Goal: Task Accomplishment & Management: Manage account settings

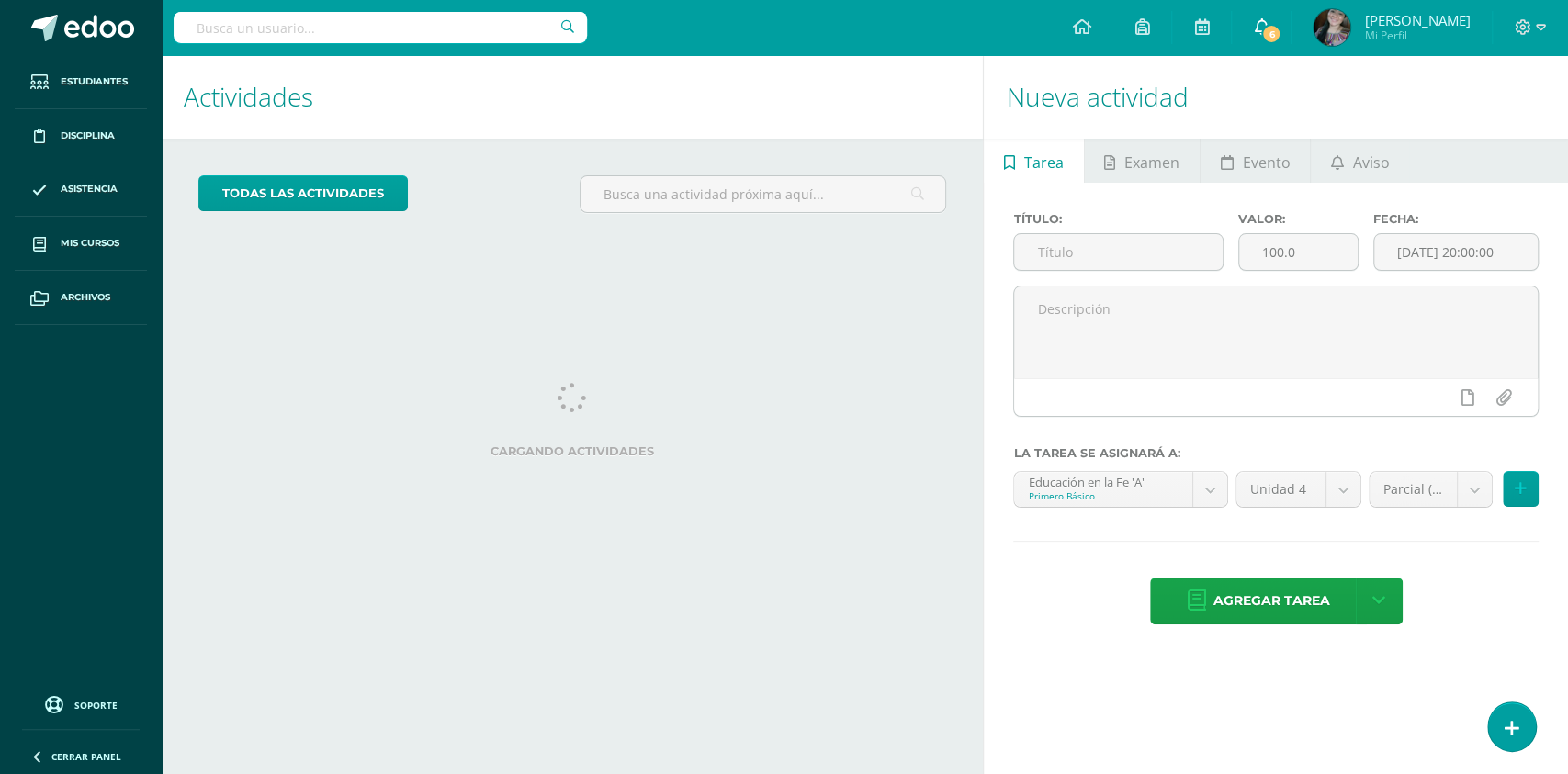
click at [1282, 32] on span "6" at bounding box center [1271, 34] width 20 height 20
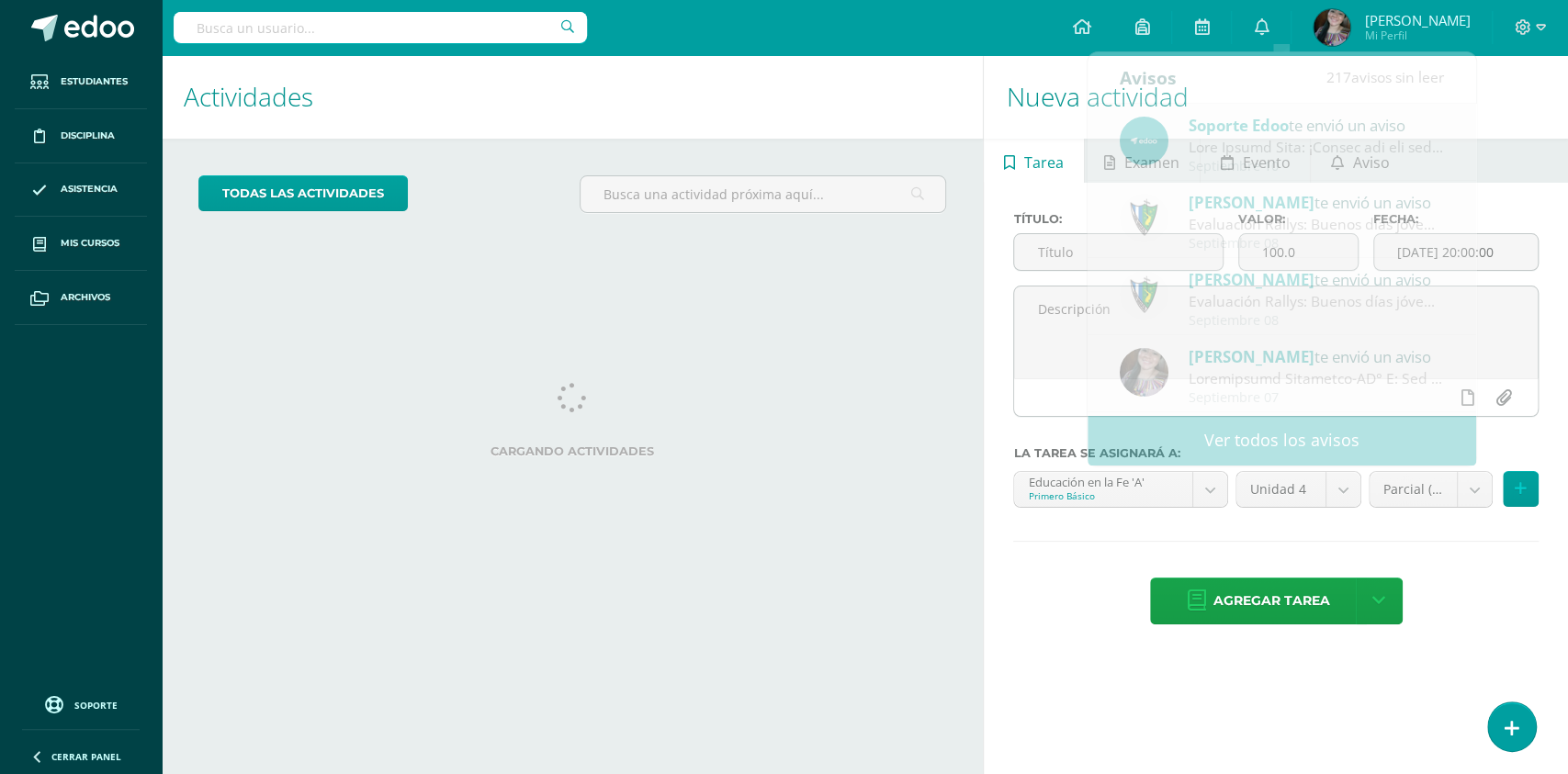
click at [543, 20] on input "text" at bounding box center [380, 27] width 414 height 32
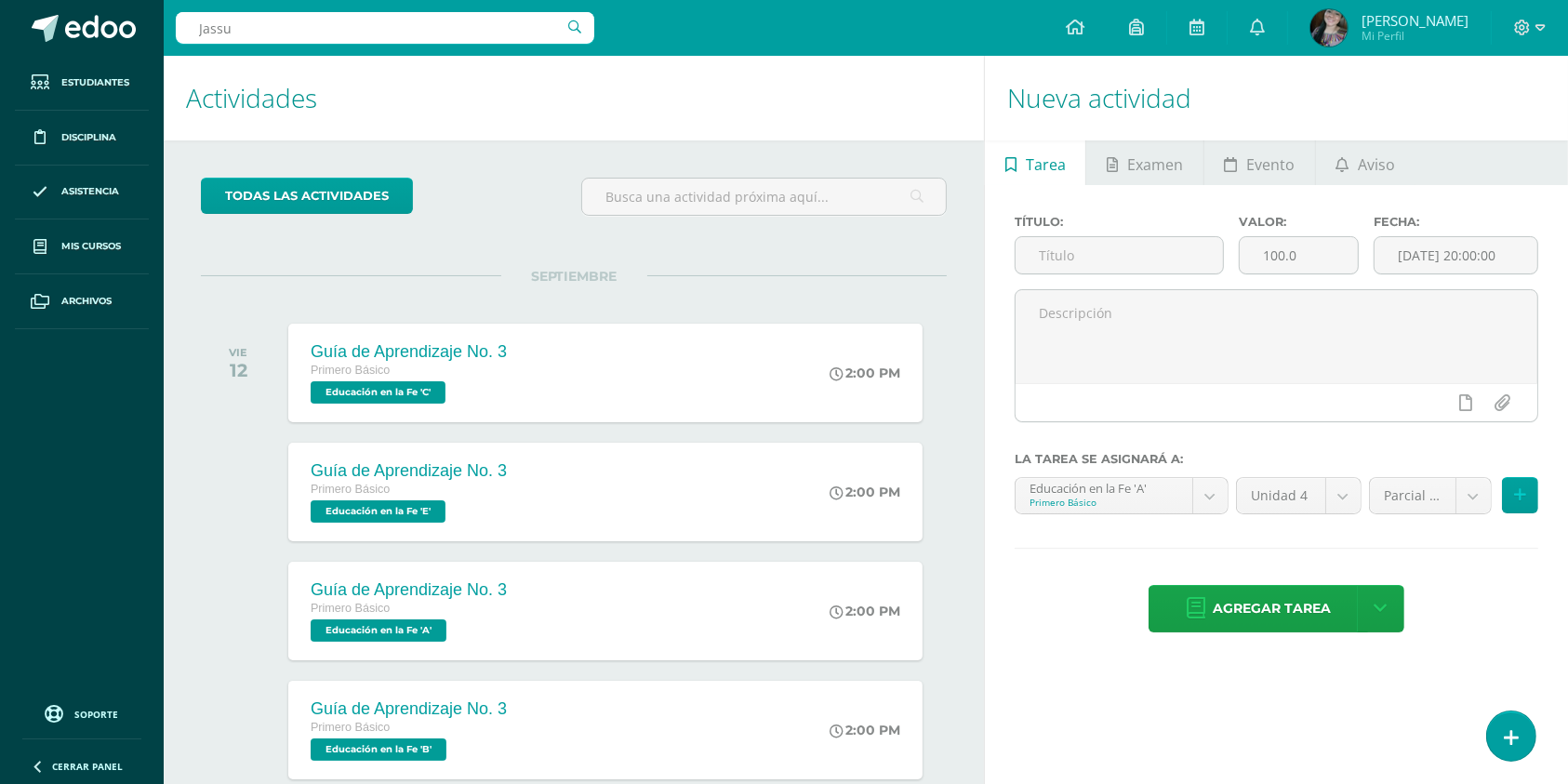
type input "Jassuá"
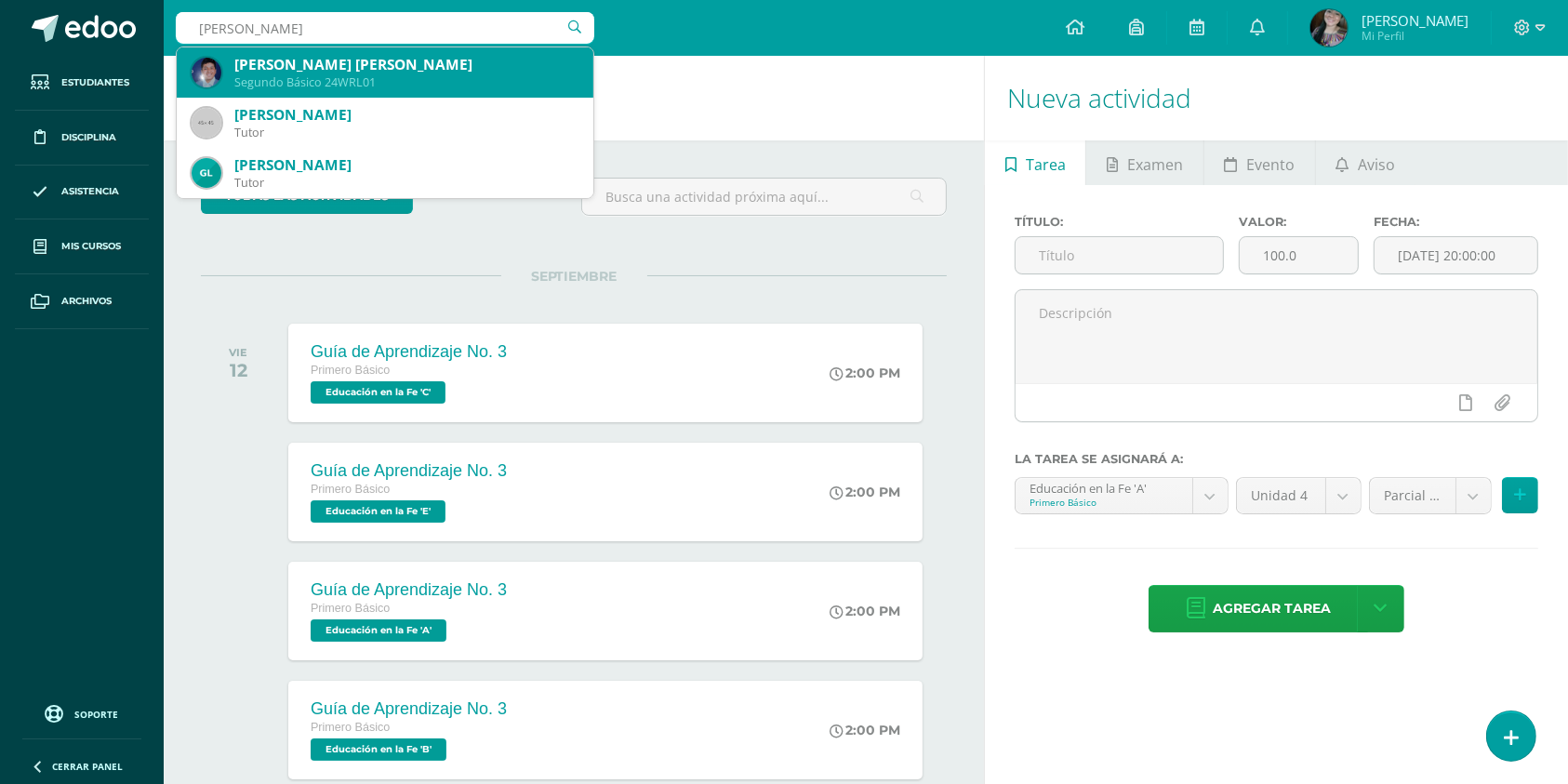
click at [363, 85] on div "Segundo Básico 24WRL01" at bounding box center [406, 83] width 344 height 16
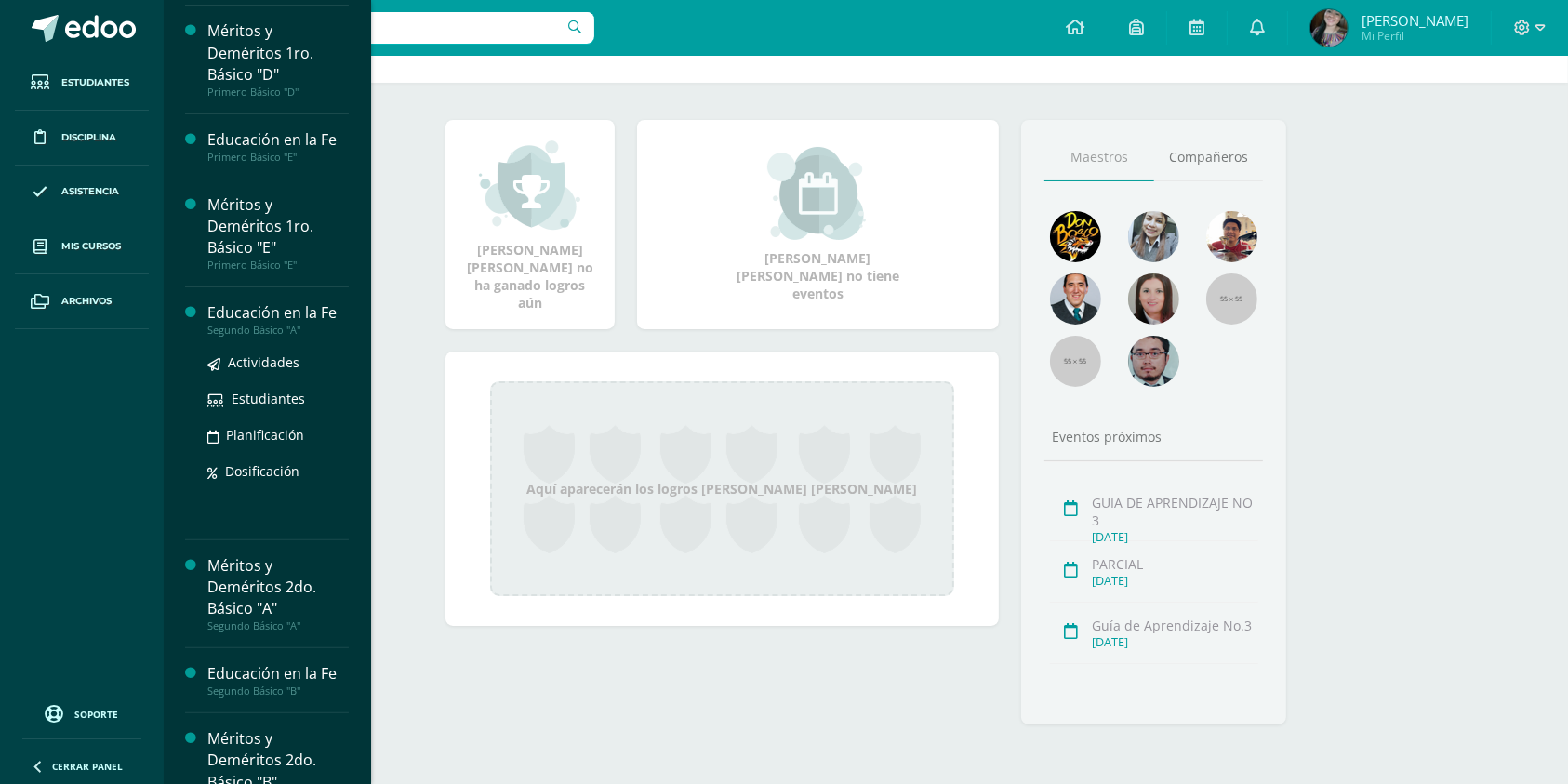
scroll to position [781, 0]
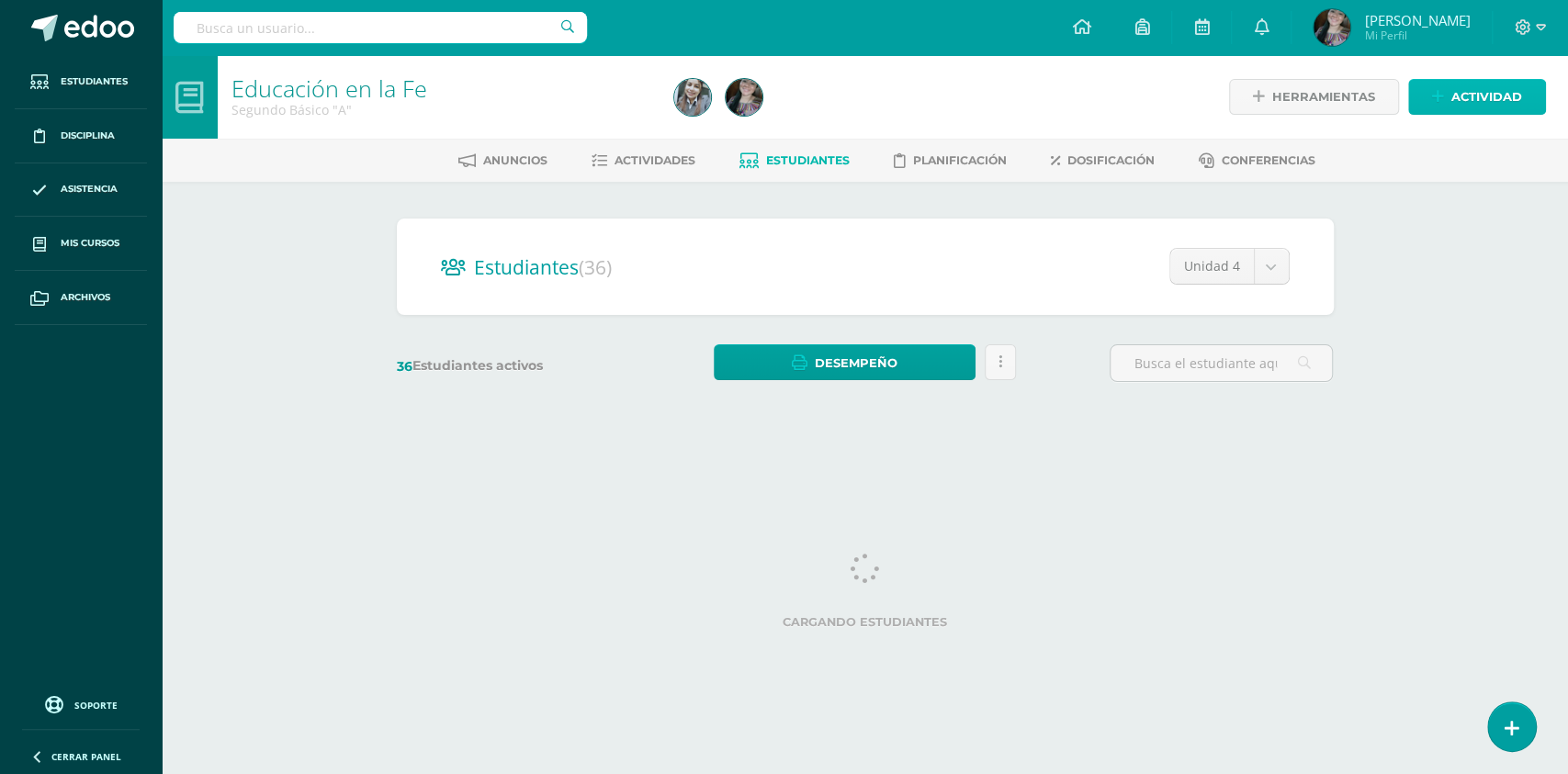
click at [1450, 84] on link "Actividad" at bounding box center [1478, 96] width 138 height 35
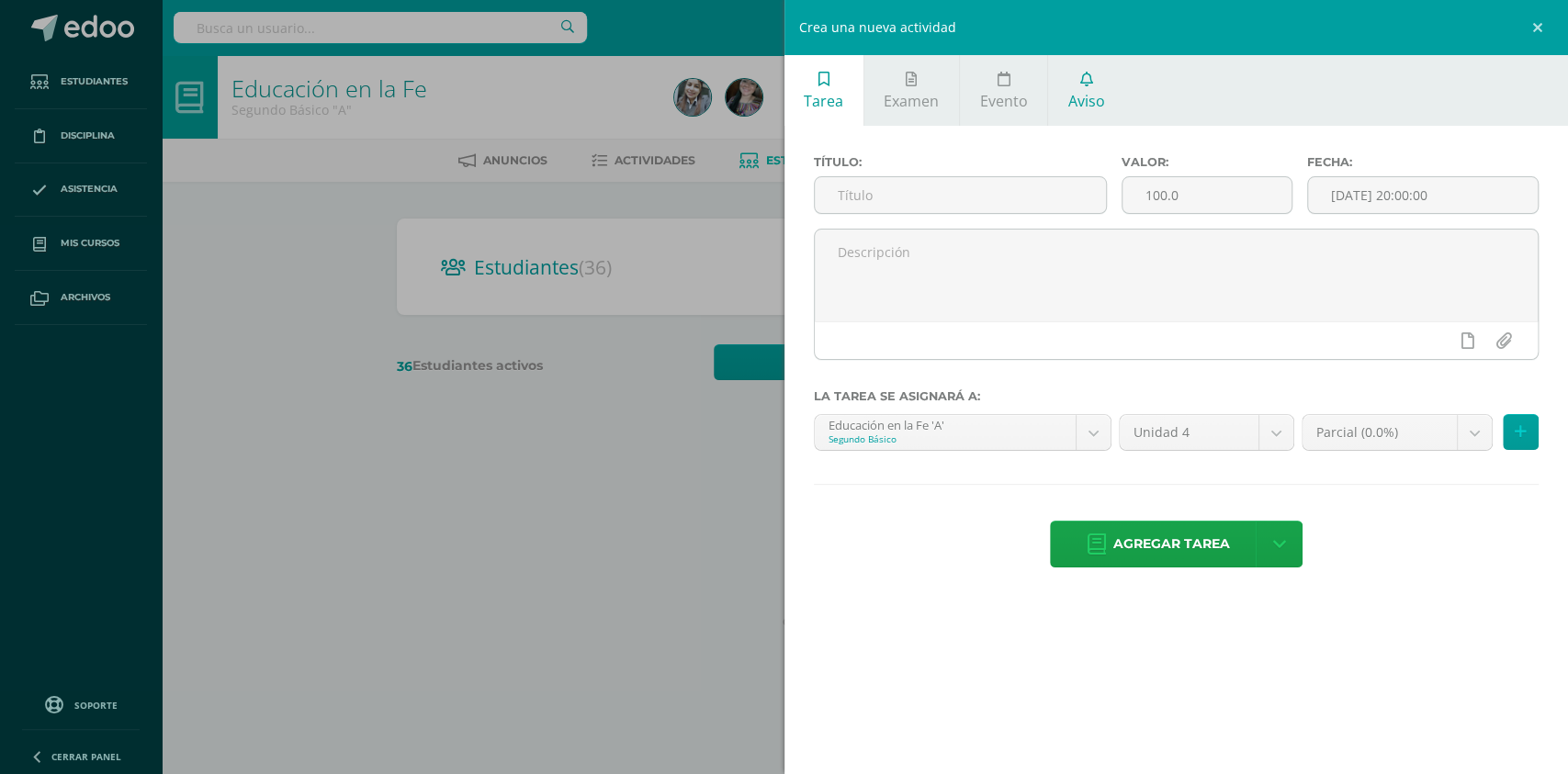
click at [1094, 100] on span "Aviso" at bounding box center [1086, 101] width 36 height 20
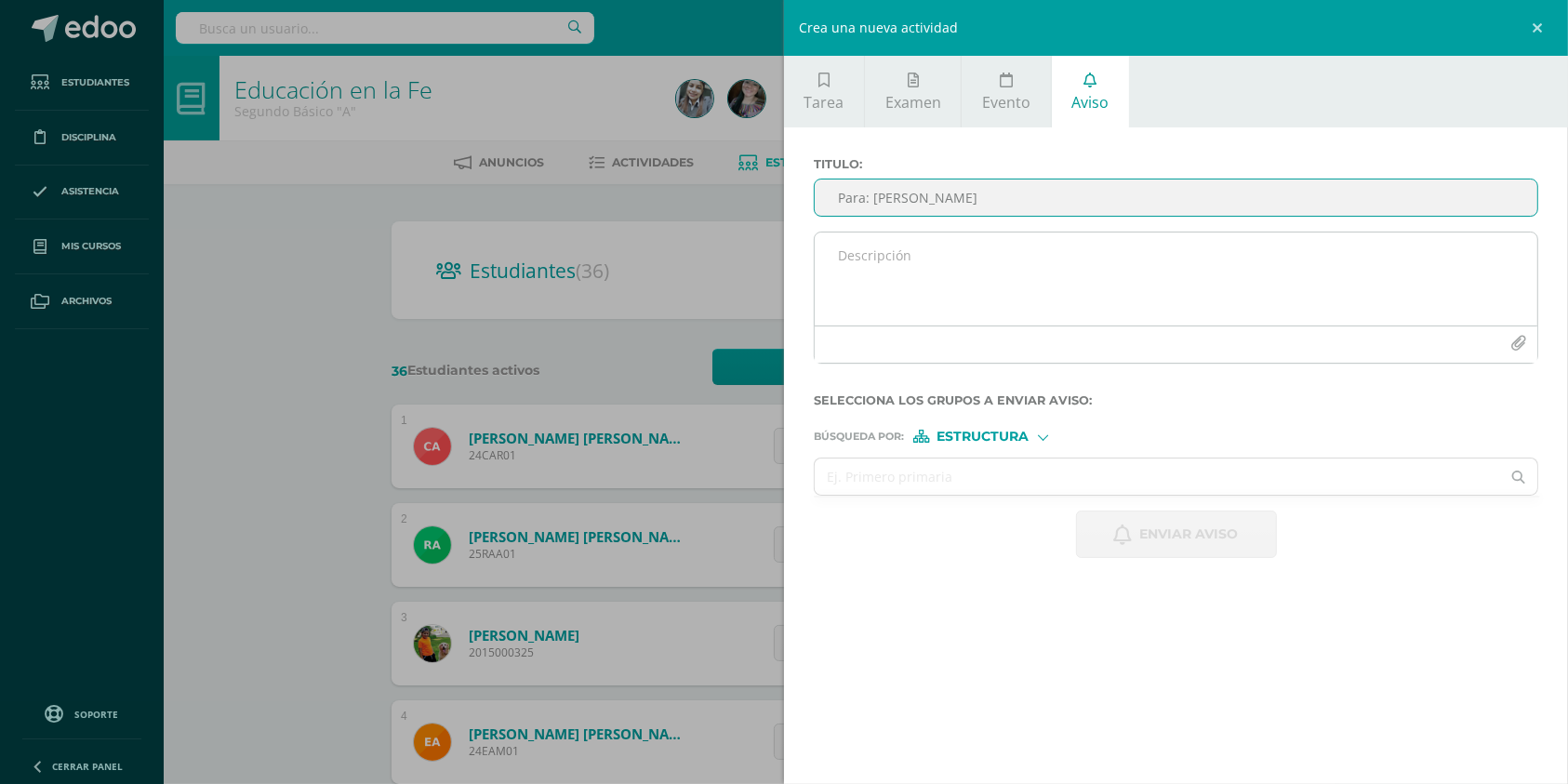
type input "Para: Jassuá"
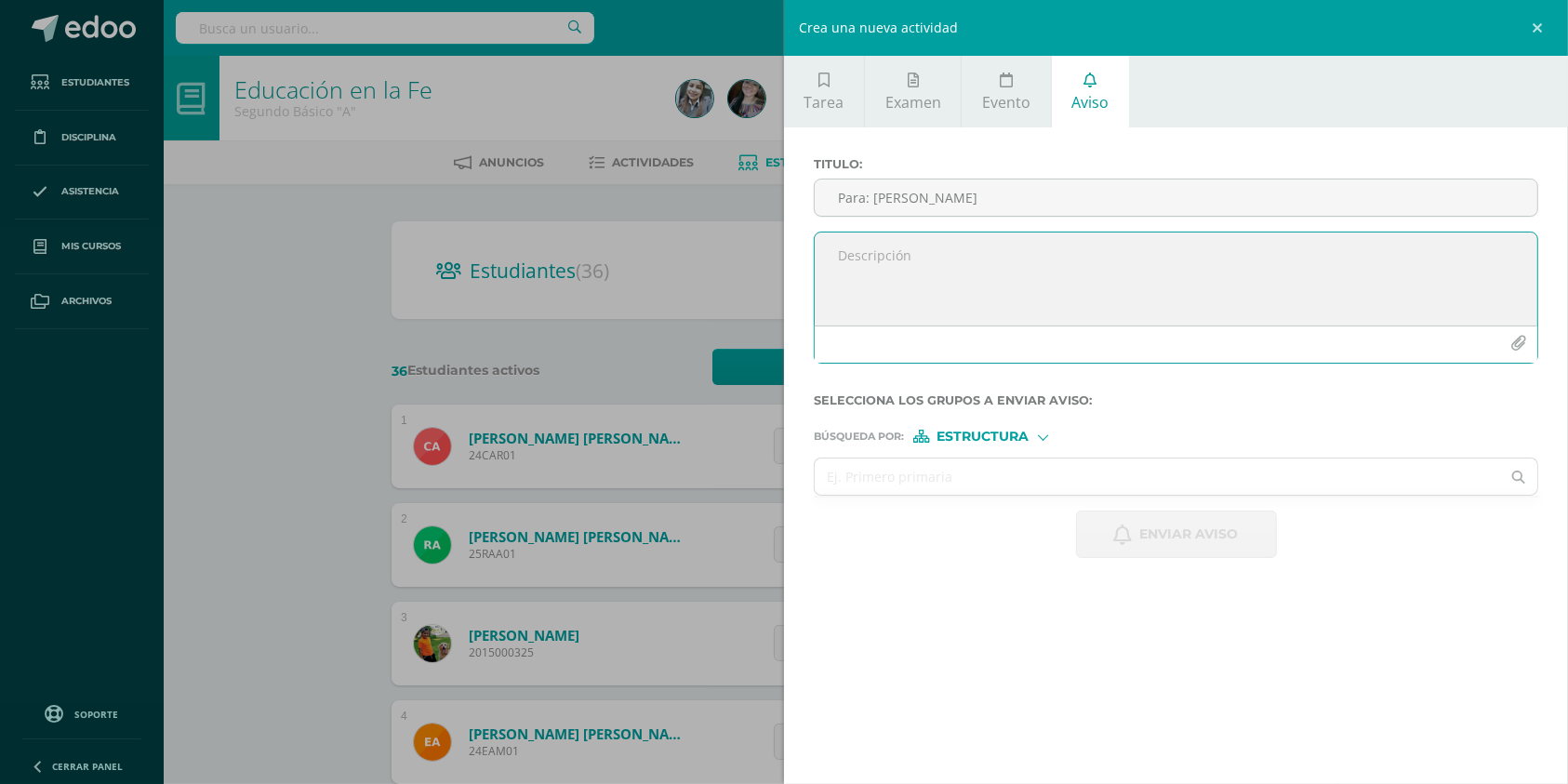
click at [908, 275] on textarea at bounding box center [1176, 279] width 723 height 93
type textarea "P"
click at [837, 287] on textarea "Buenas Tarde Jassuá... Lee el Pdf por favor. Dios te Bendiga grandemente, ánimo!" at bounding box center [1176, 279] width 723 height 93
type textarea "Buenas Tarde Jassuá... Lee el Pdf por favor. ¡Dios te Bendiga grandemente, ánim…"
click at [1517, 336] on icon "button" at bounding box center [1518, 344] width 16 height 16
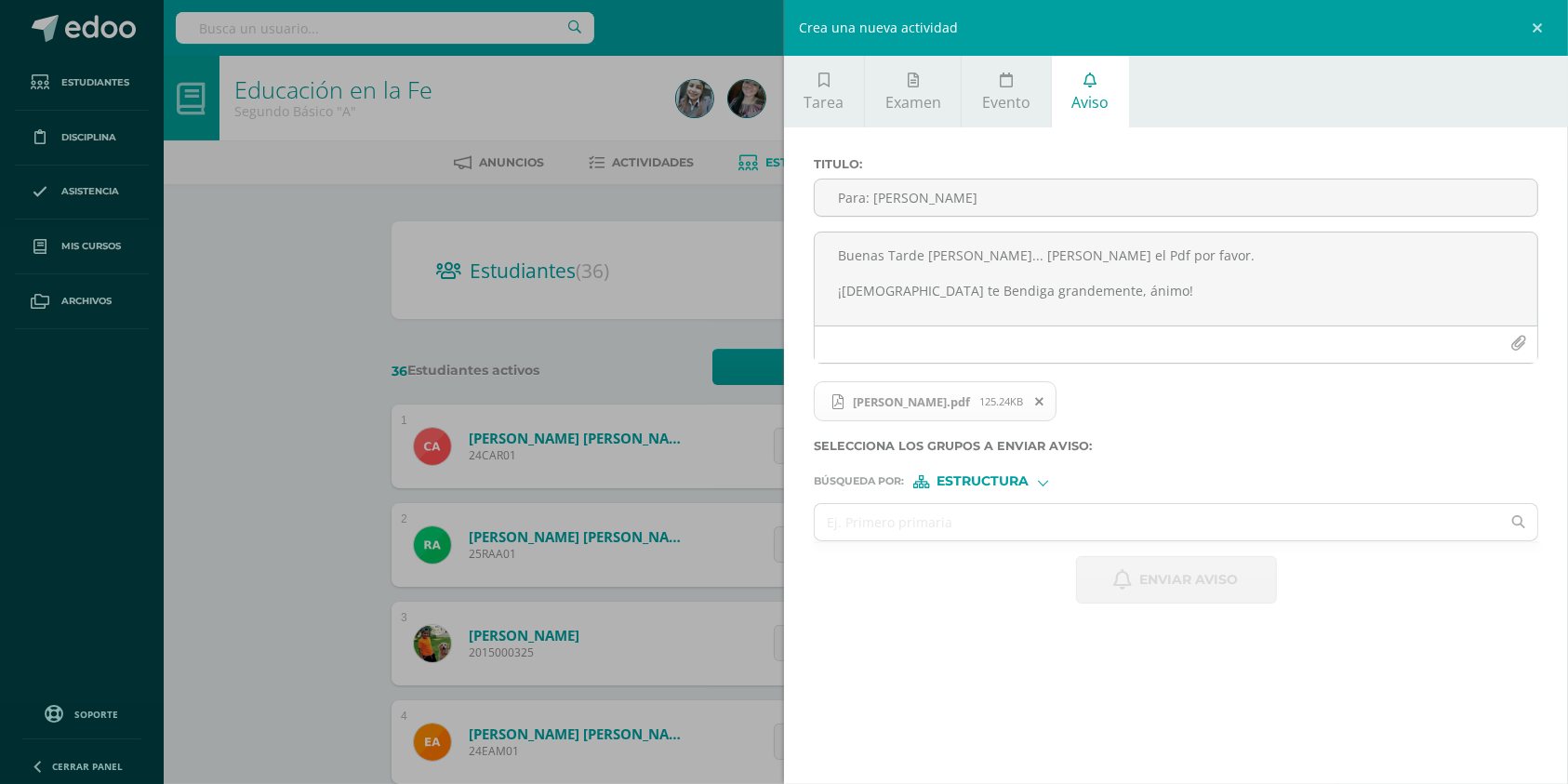
click at [1014, 482] on span "Estructura" at bounding box center [983, 481] width 92 height 11
click at [870, 518] on input "text" at bounding box center [1158, 522] width 686 height 36
type input "Segundo básico"
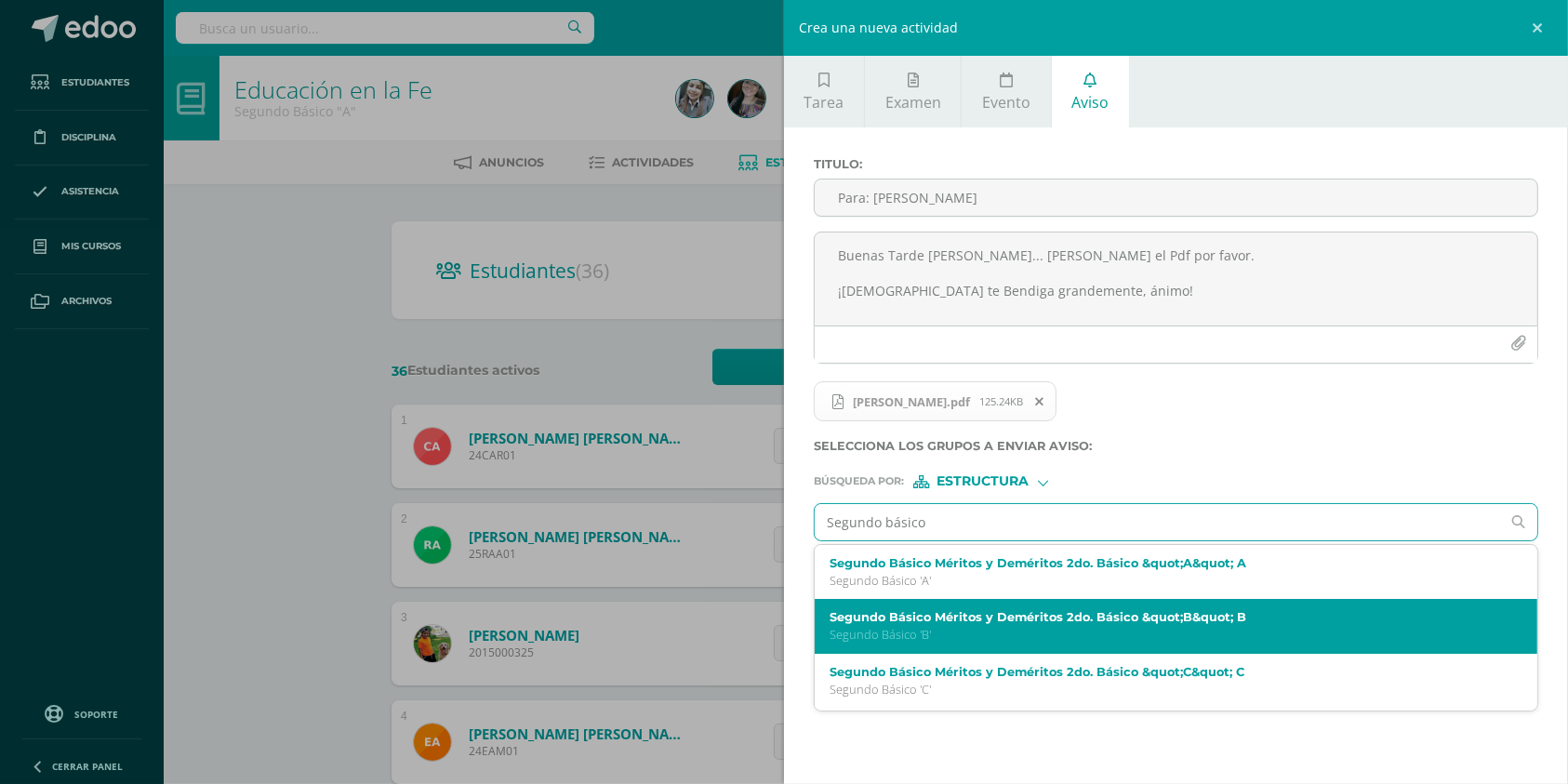
scroll to position [166, 0]
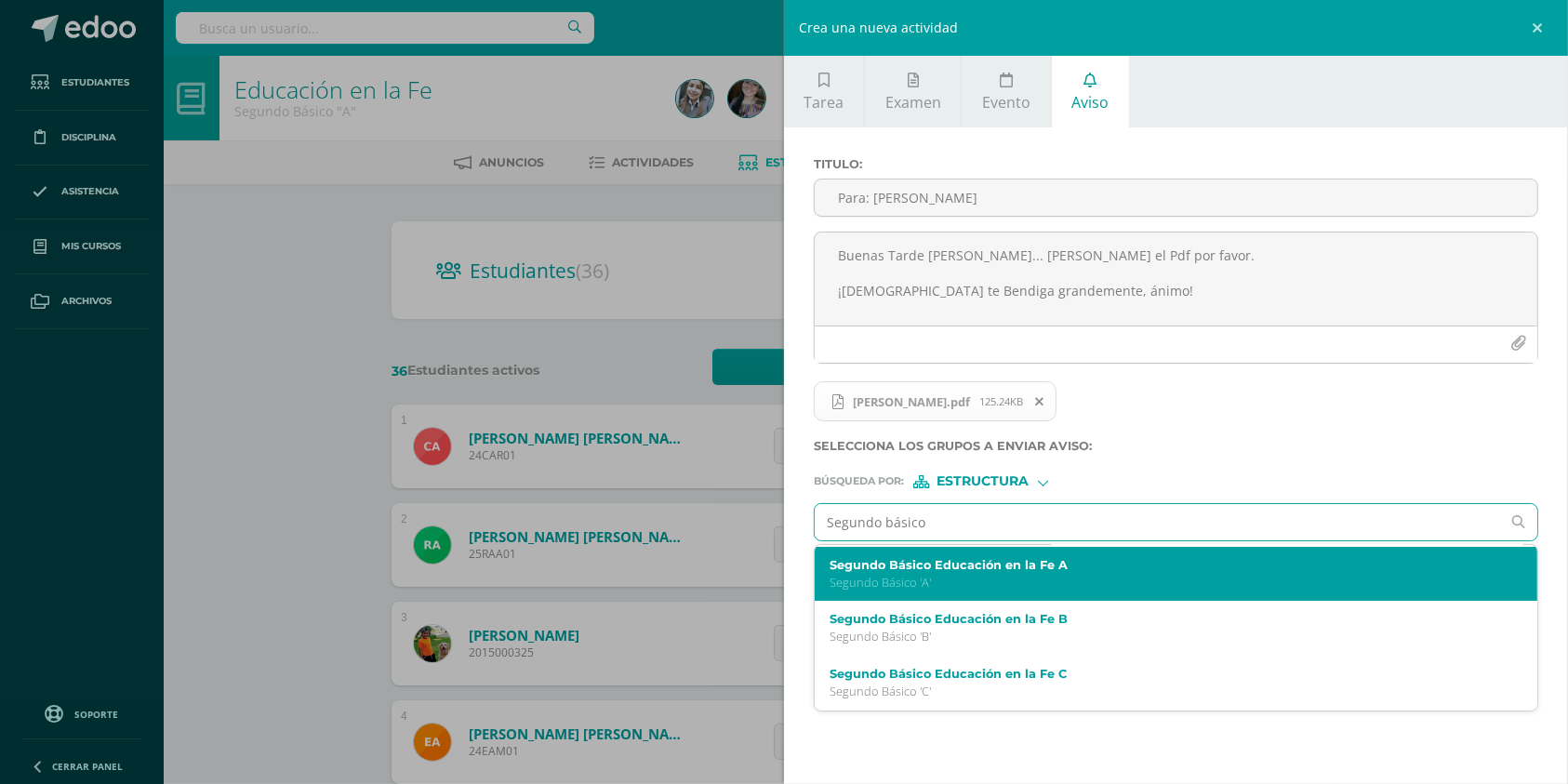
click at [970, 588] on p "Segundo Básico 'A'" at bounding box center [1161, 583] width 663 height 16
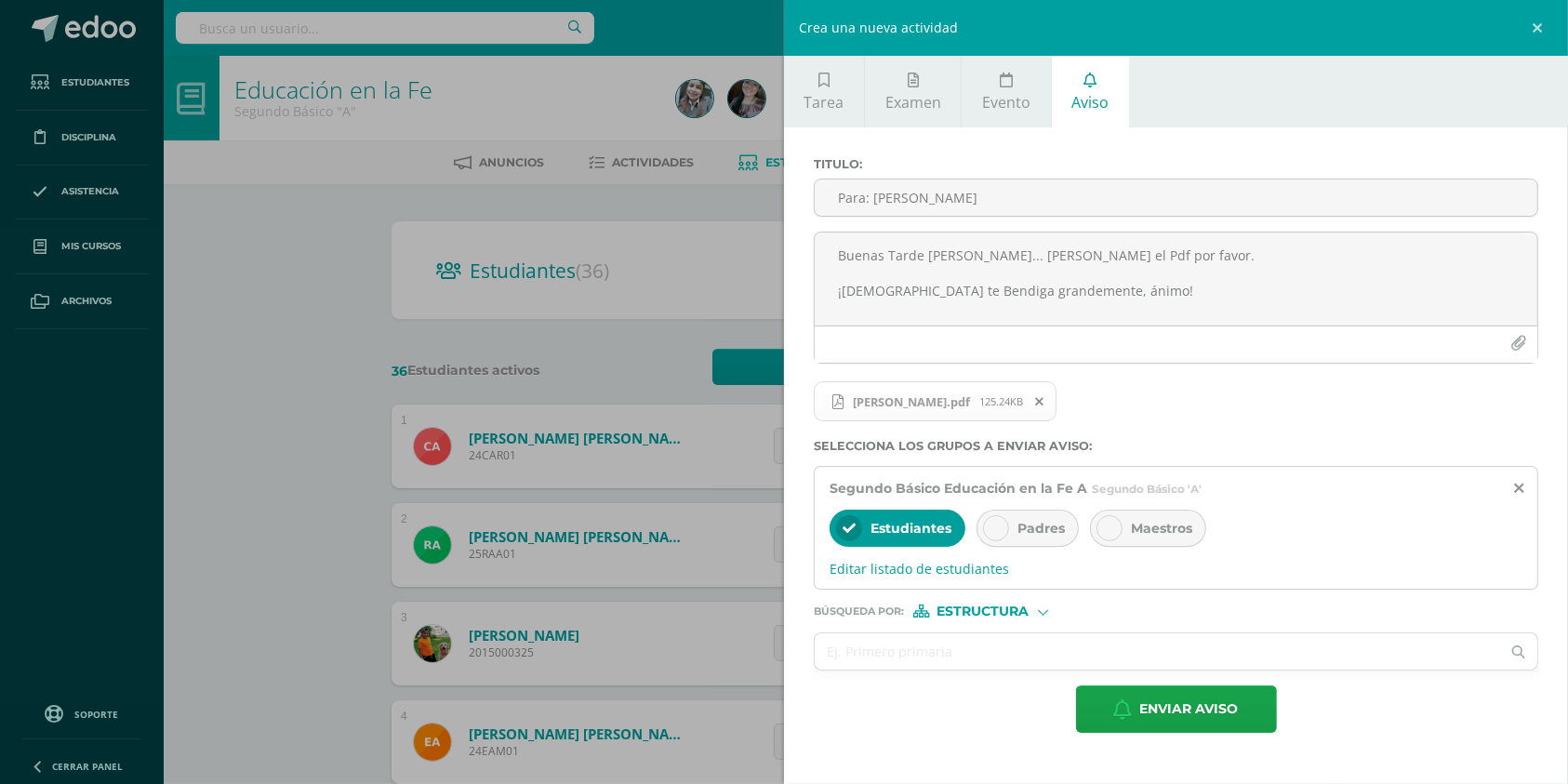
scroll to position [0, 0]
click at [971, 569] on span "Editar listado de estudiantes" at bounding box center [1176, 568] width 693 height 17
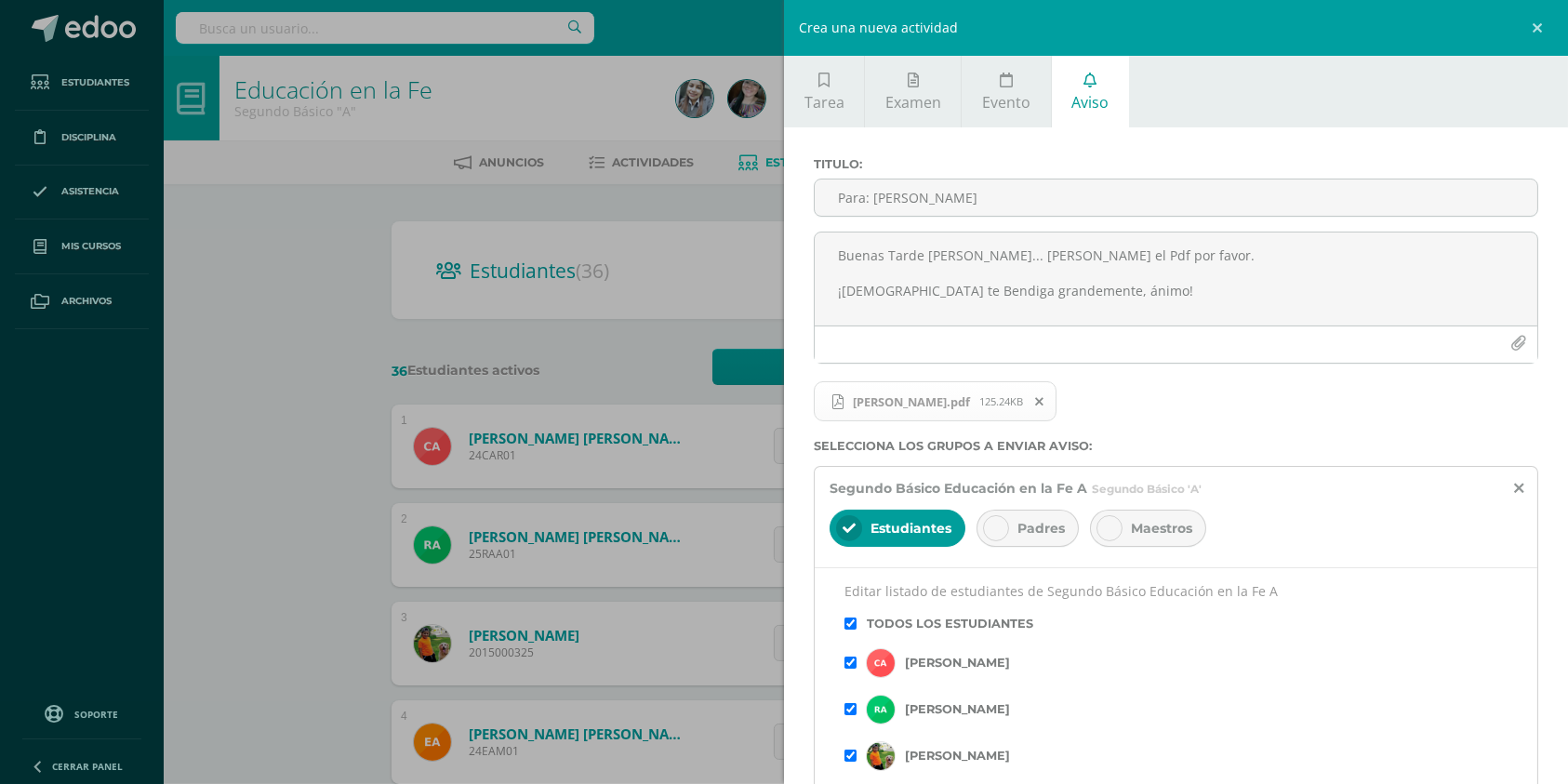
click at [933, 624] on label "Todos los estudiantes" at bounding box center [949, 624] width 166 height 14
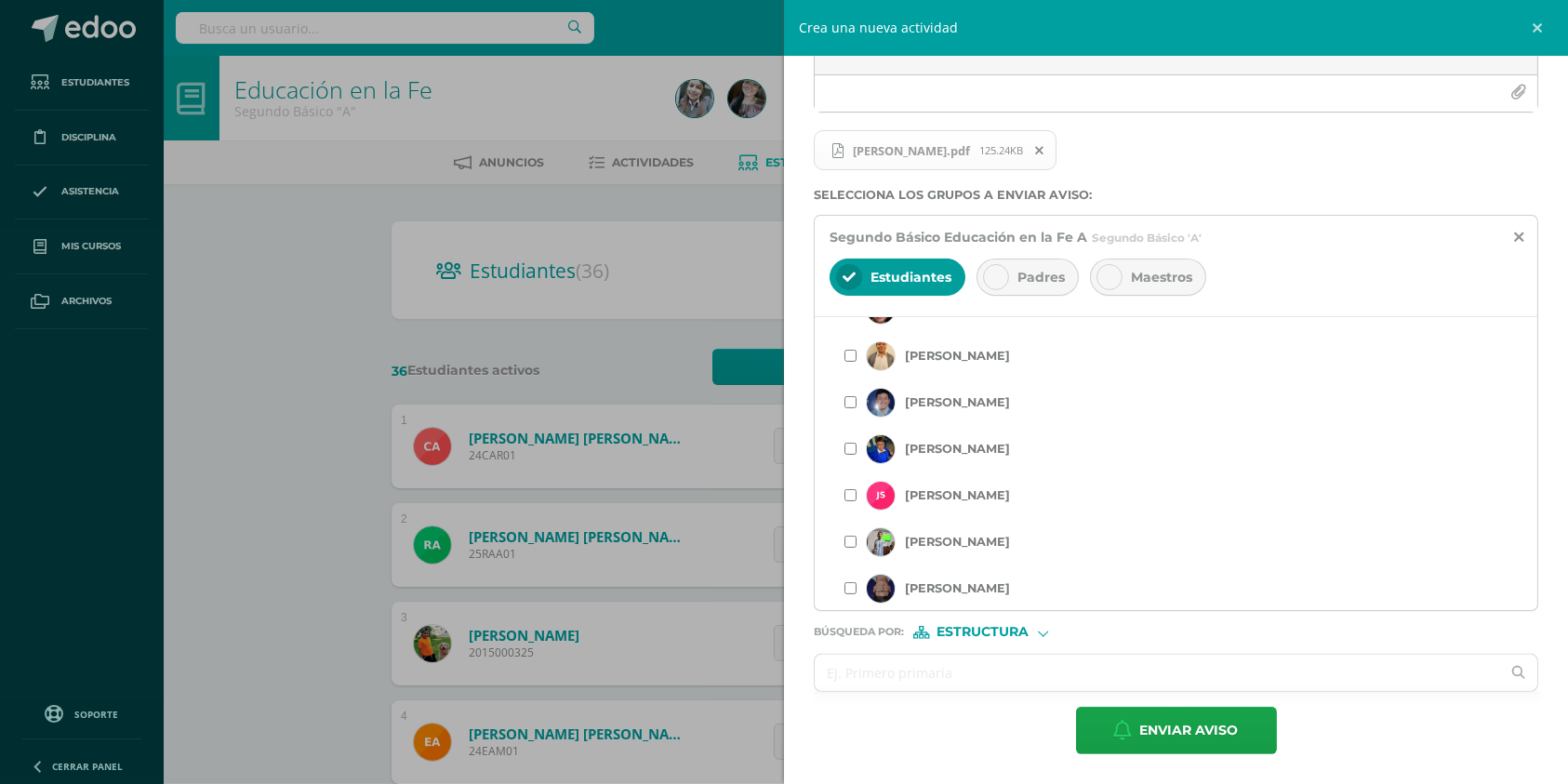
scroll to position [1310, 0]
click at [849, 405] on input "checkbox" at bounding box center [850, 404] width 12 height 12
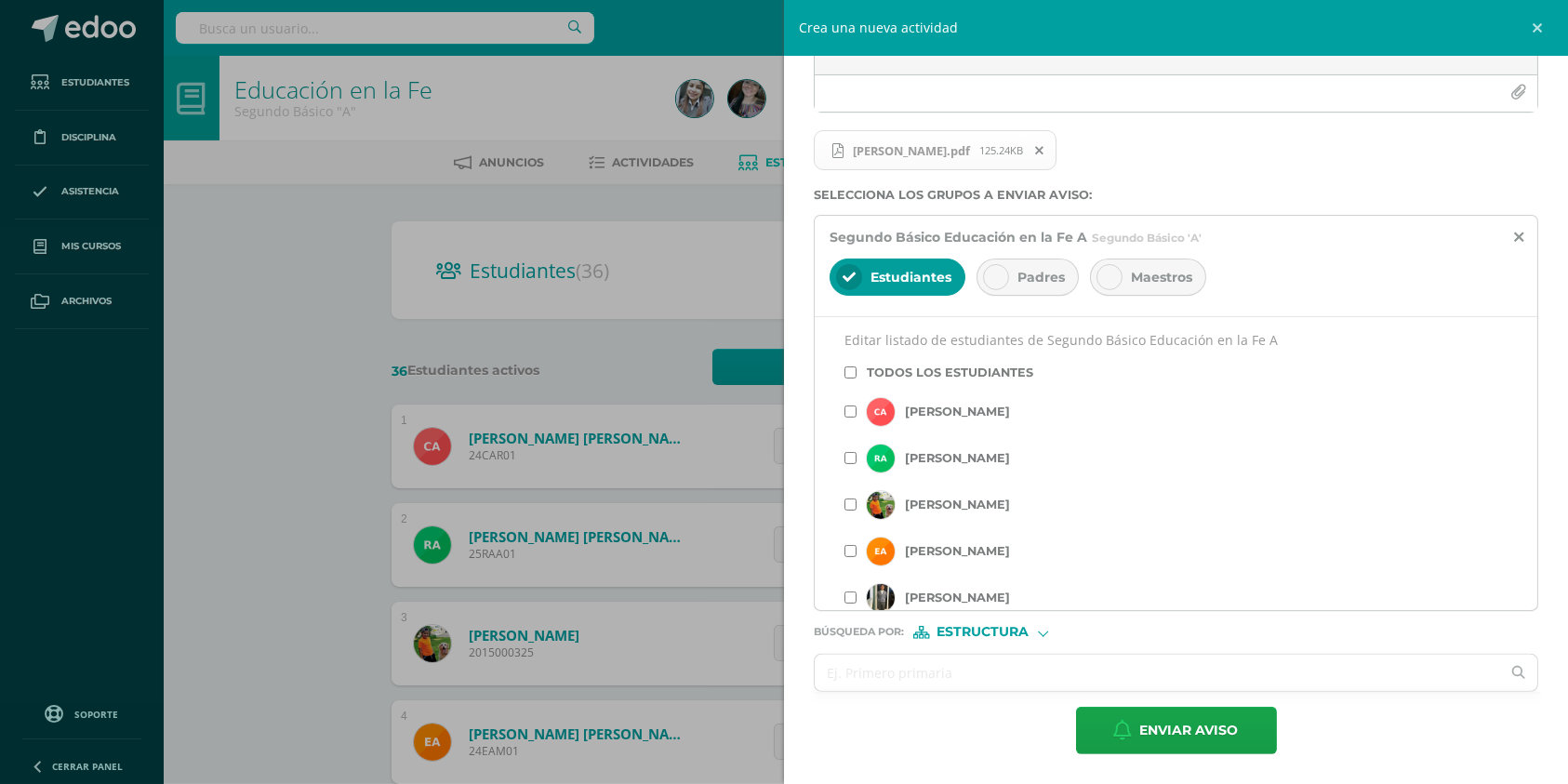
scroll to position [0, 0]
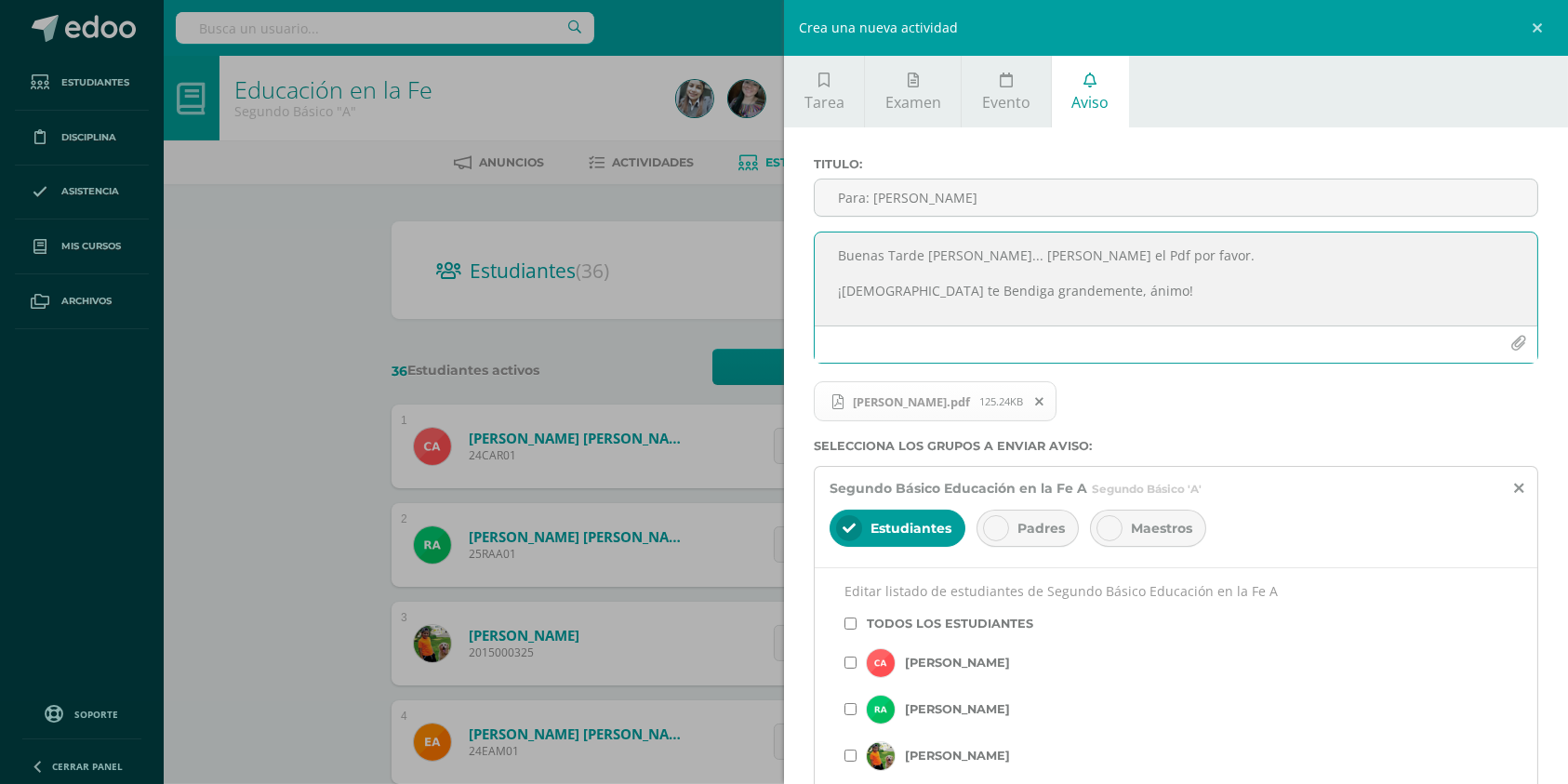
click at [923, 253] on textarea "Buenas Tarde Jassuá... Lee el Pdf por favor. ¡Dios te Bendiga grandemente, ánim…" at bounding box center [1176, 279] width 723 height 93
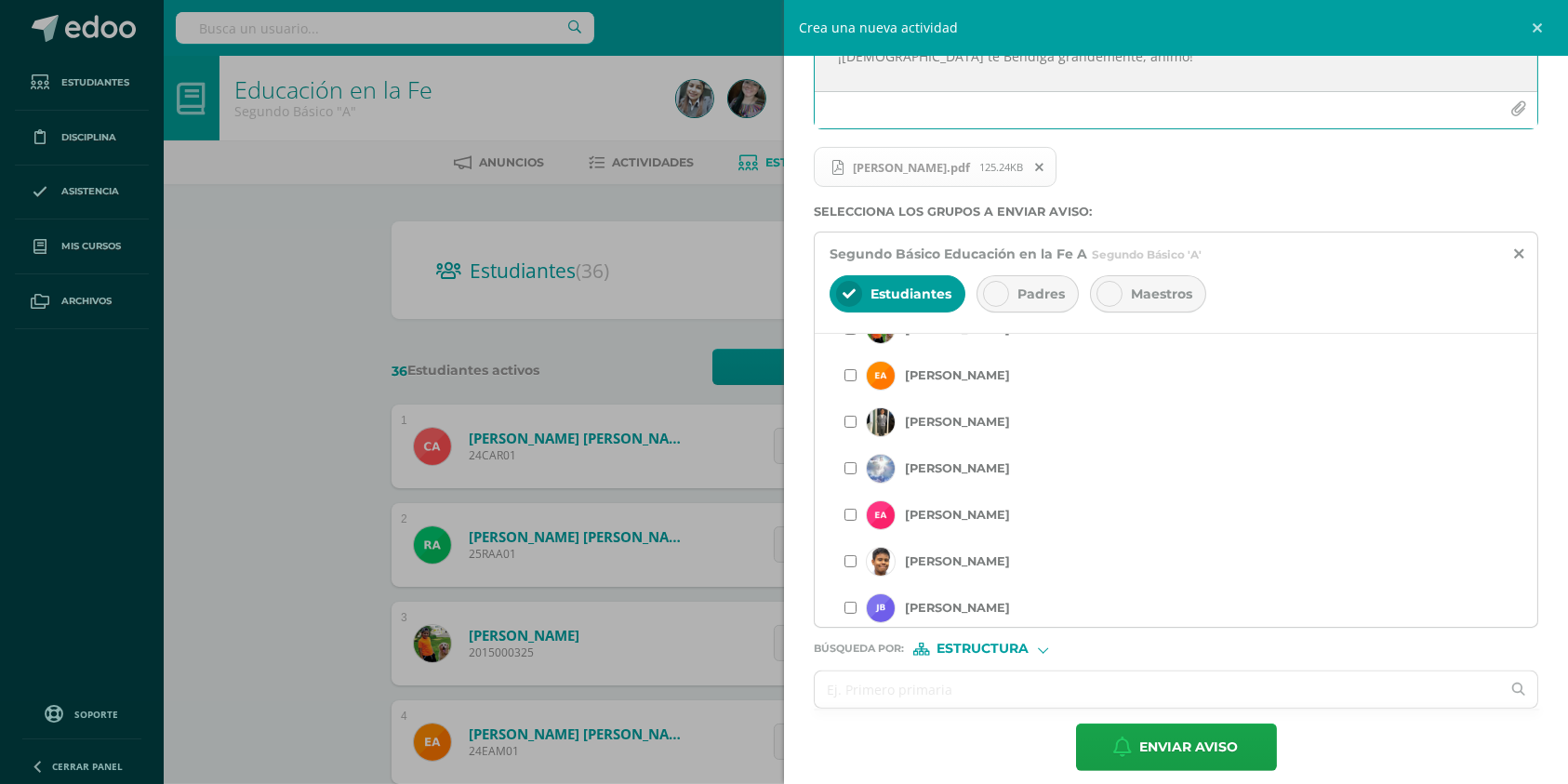
scroll to position [194, 0]
type textarea "Buenas Tardes Jassuá... Lee el Pdf por favor. ¡Dios te Bendiga grandemente, áni…"
click at [979, 647] on span "Estructura" at bounding box center [983, 649] width 92 height 11
click at [955, 706] on span "Persona" at bounding box center [988, 698] width 150 height 24
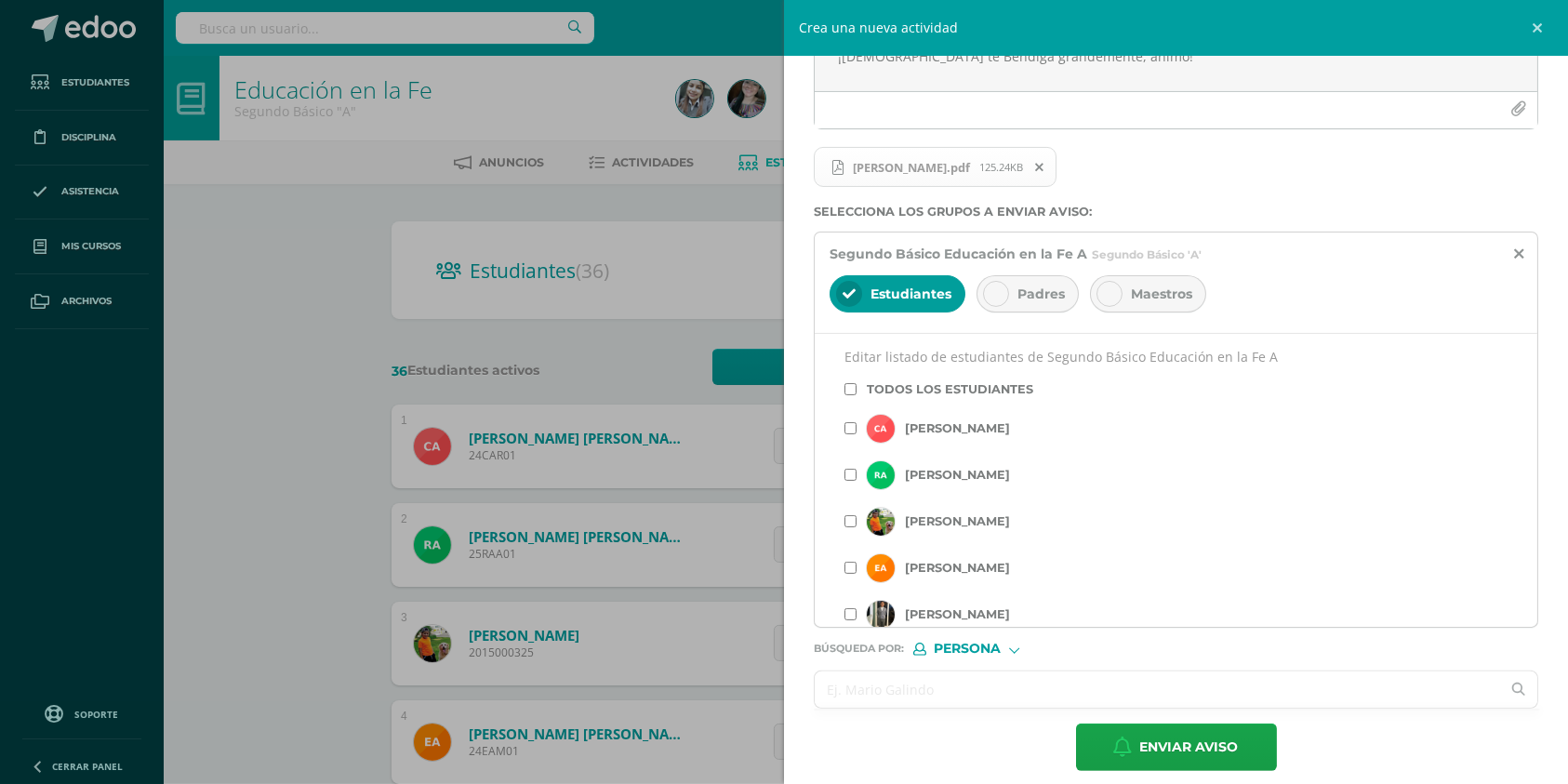
click at [945, 692] on input "text" at bounding box center [1158, 689] width 686 height 36
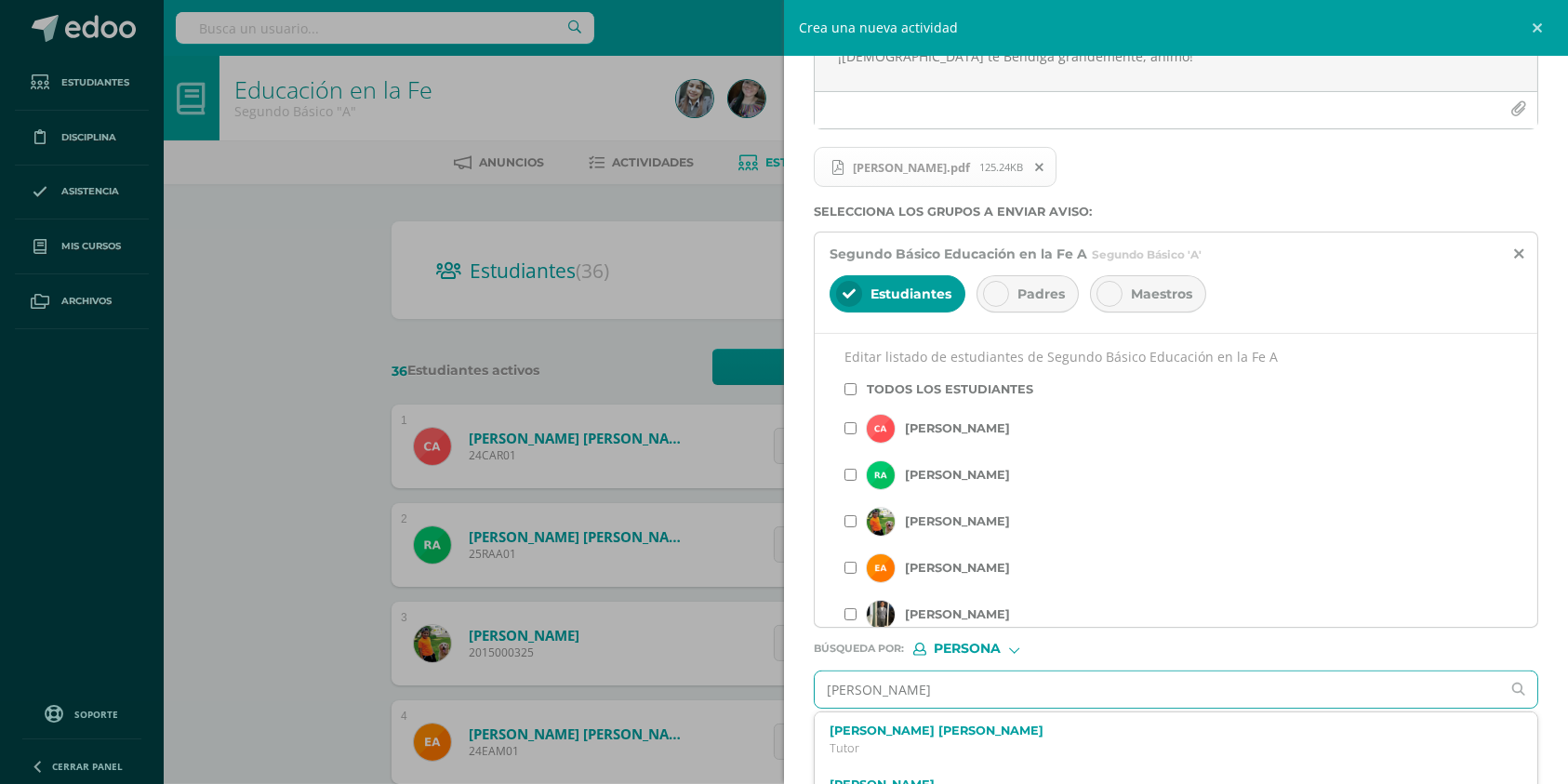
type input "Carol Dayana Culajay"
click at [961, 721] on div "Carol Dayana Culajay Saravia Maestro" at bounding box center [1176, 739] width 723 height 54
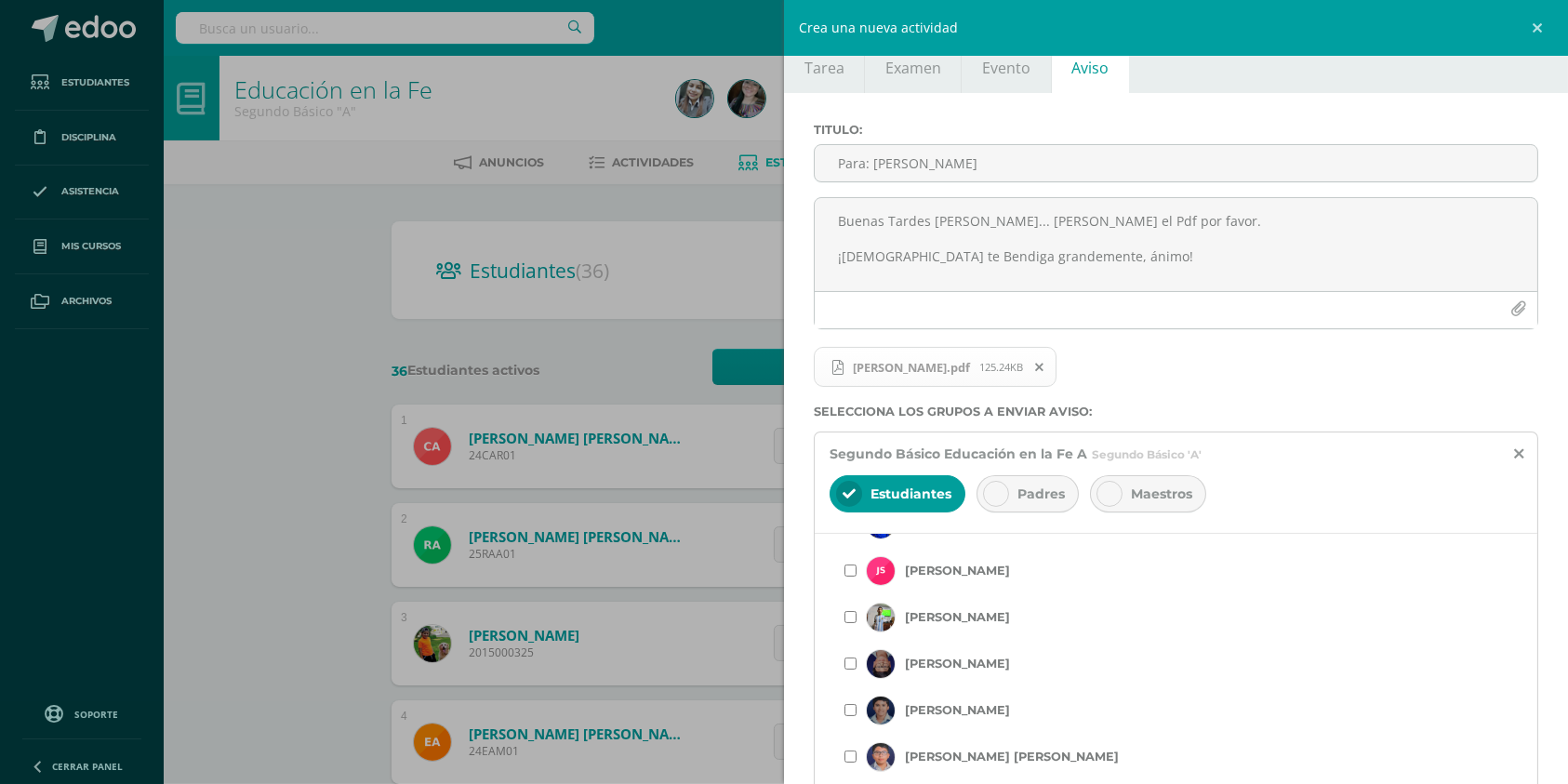
scroll to position [307, 0]
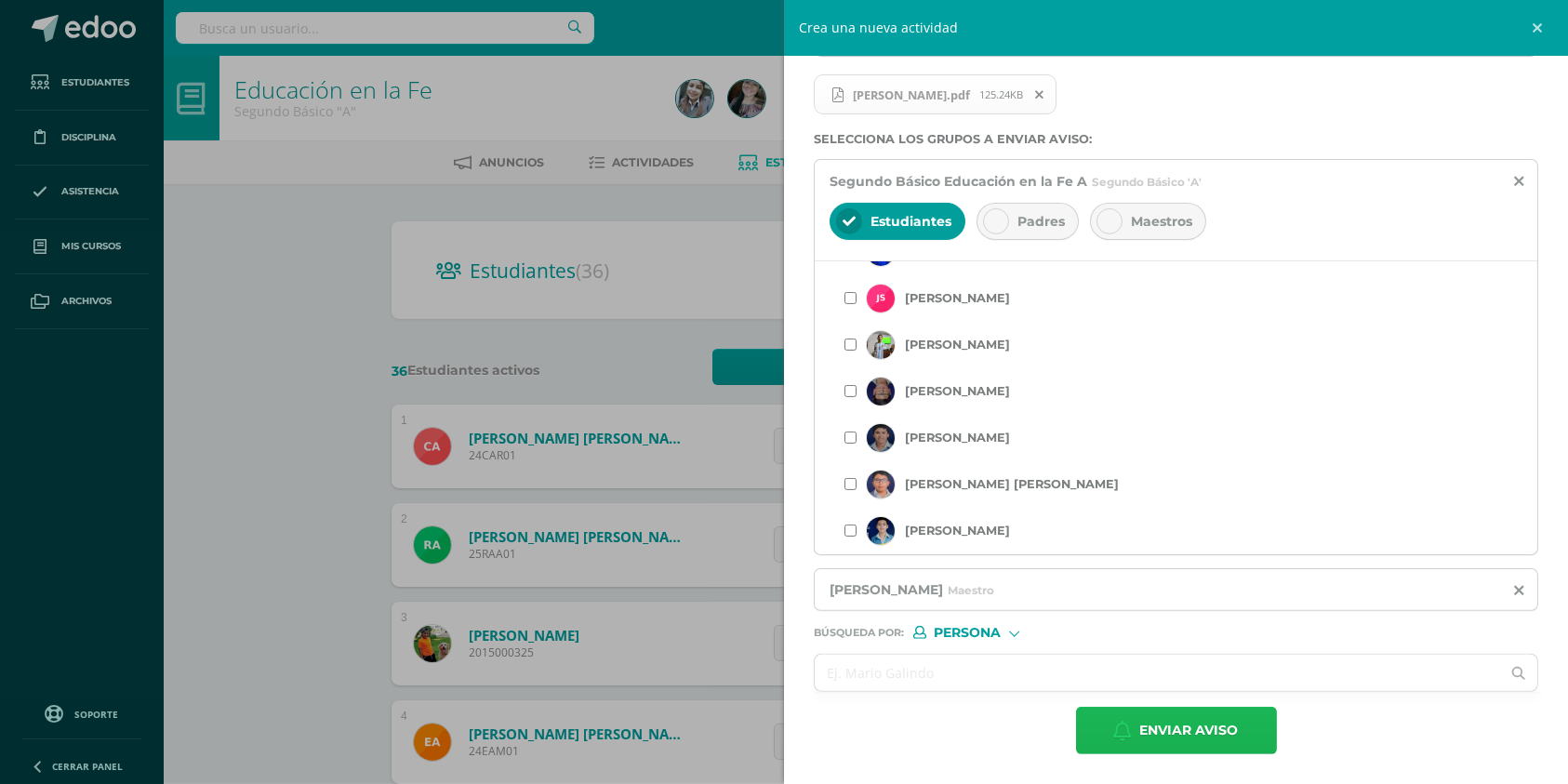
click at [1141, 736] on span "Enviar aviso" at bounding box center [1189, 731] width 98 height 46
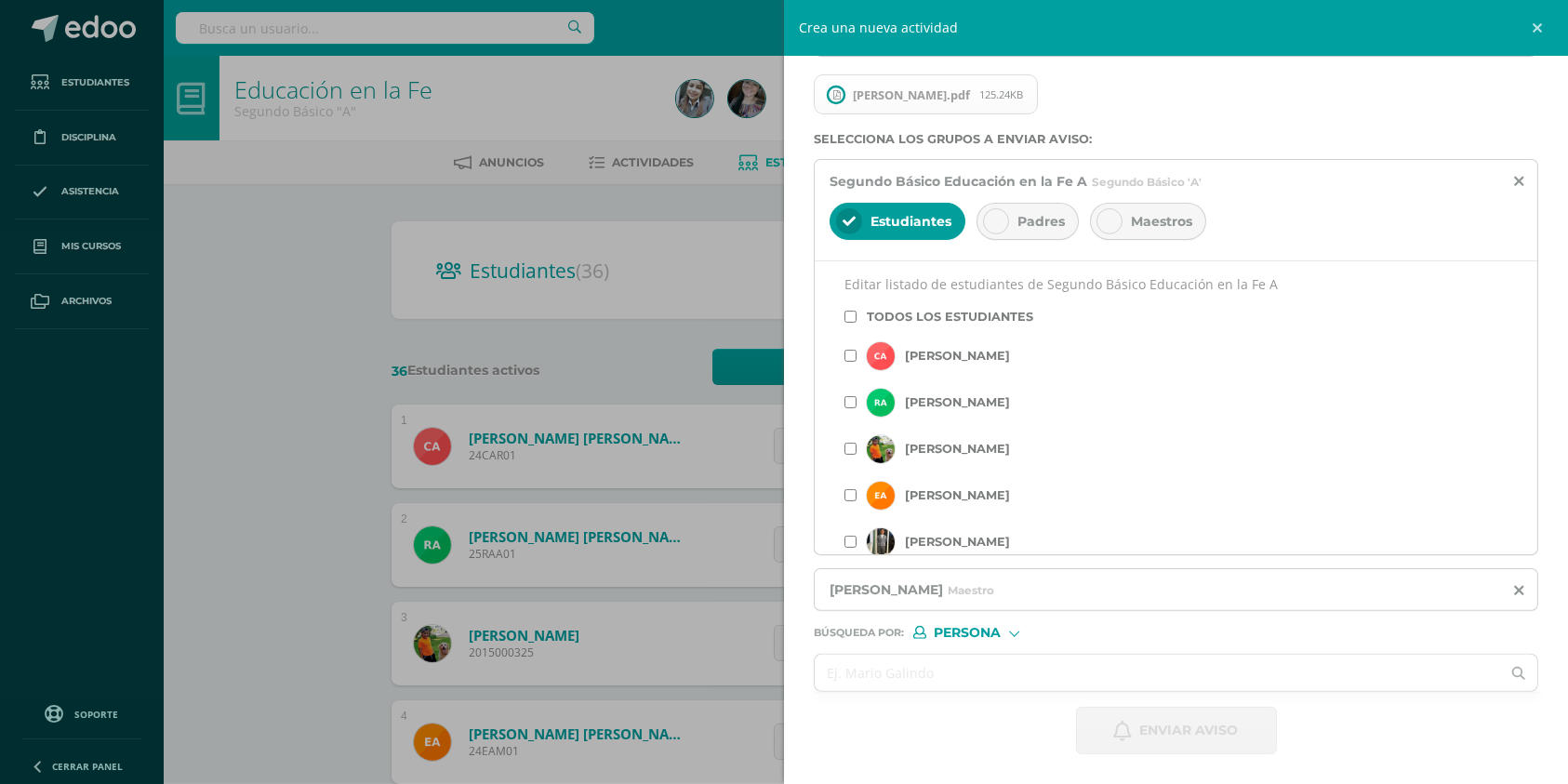
scroll to position [0, 0]
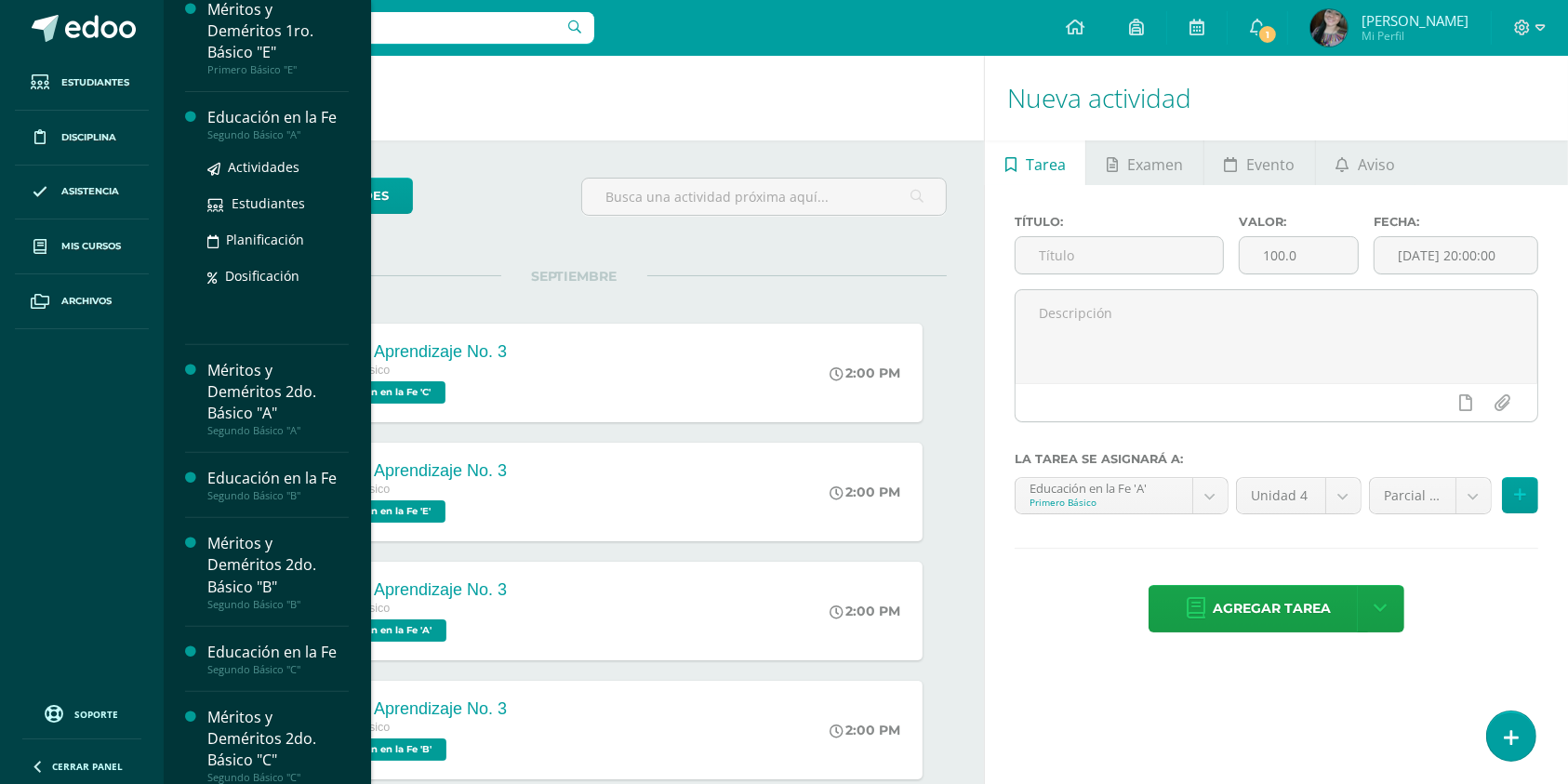
scroll to position [789, 0]
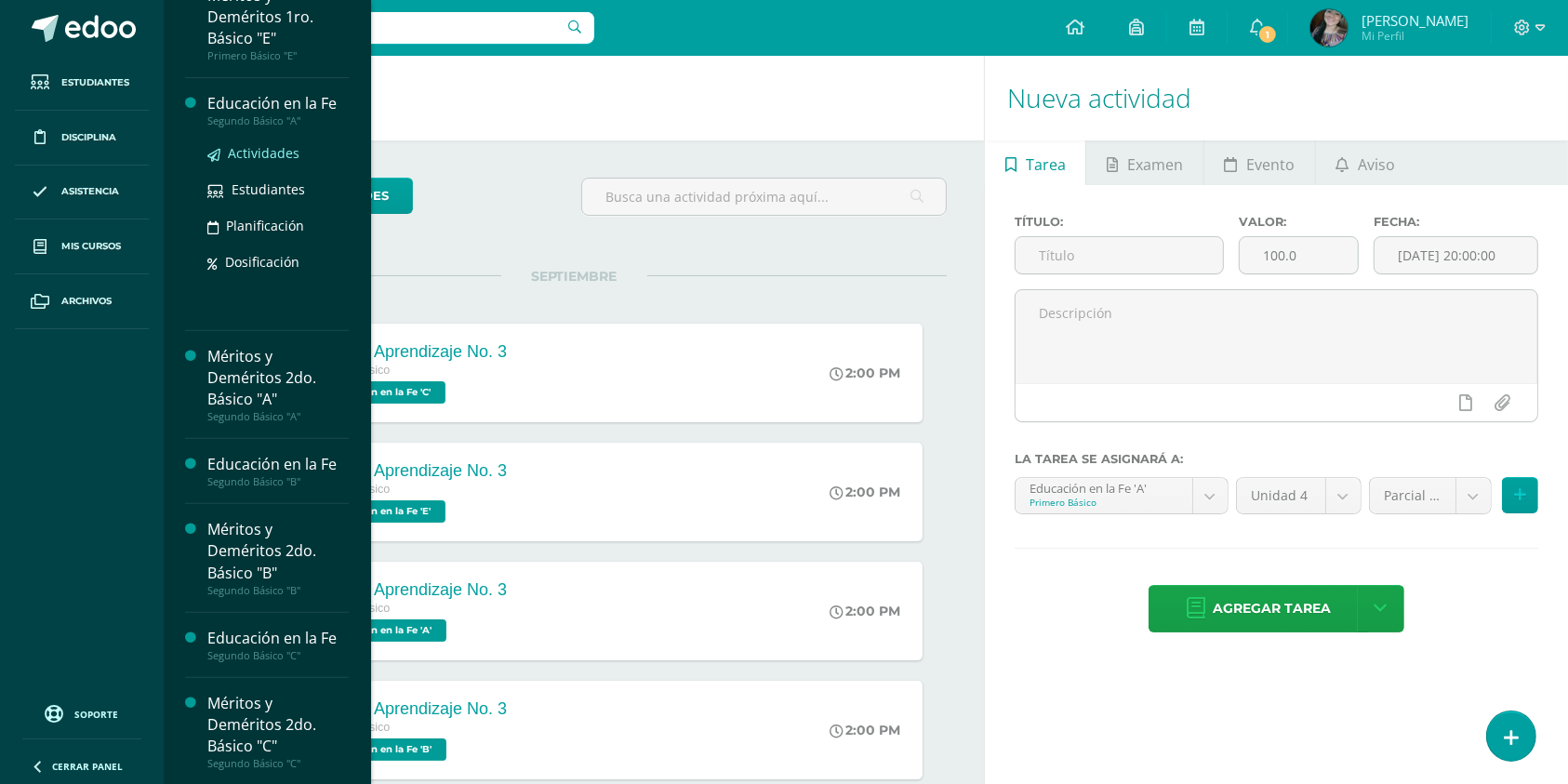
click at [265, 153] on span "Actividades" at bounding box center [264, 153] width 72 height 17
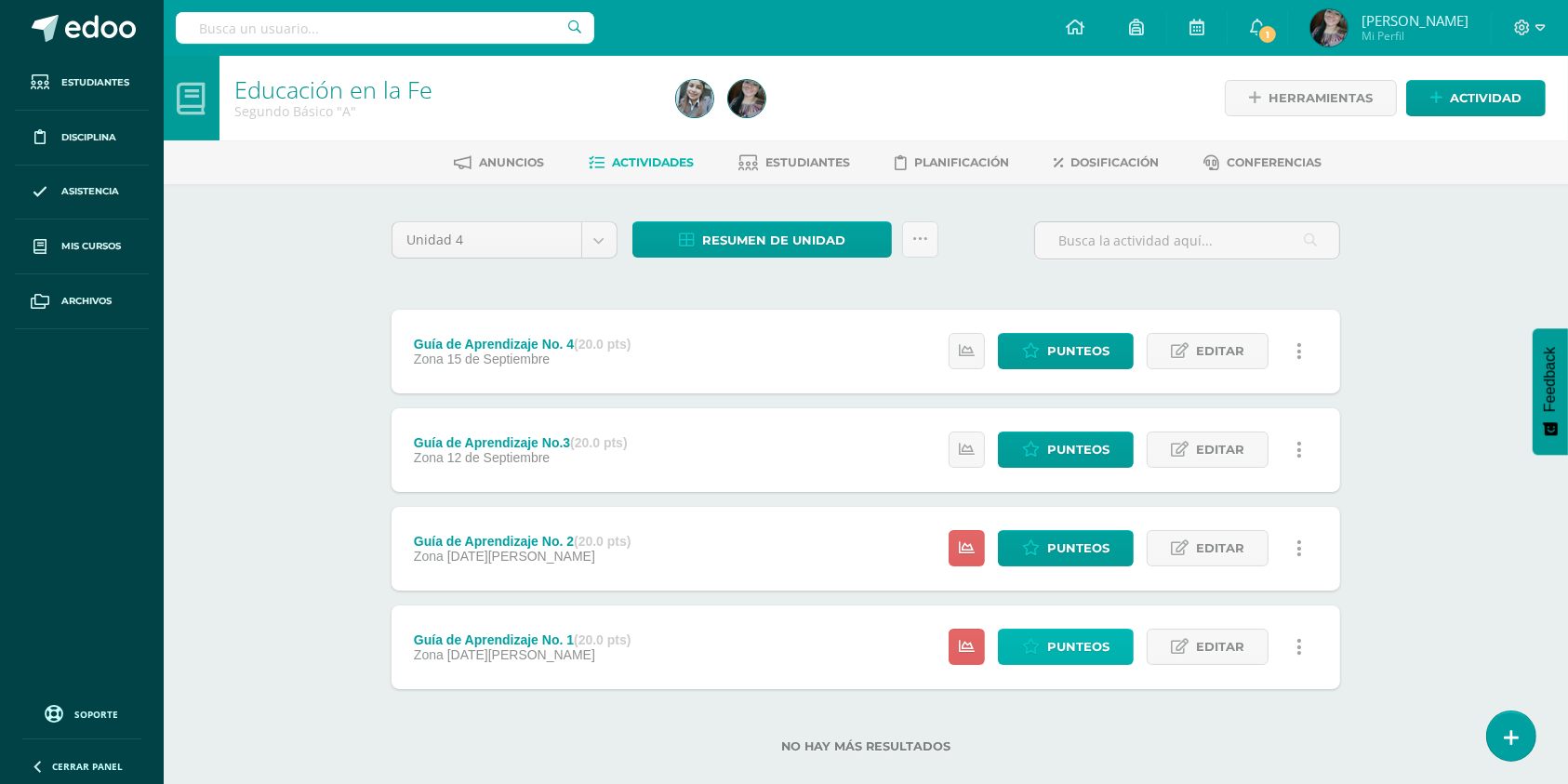
click at [1101, 636] on span "Punteos" at bounding box center [1078, 646] width 62 height 34
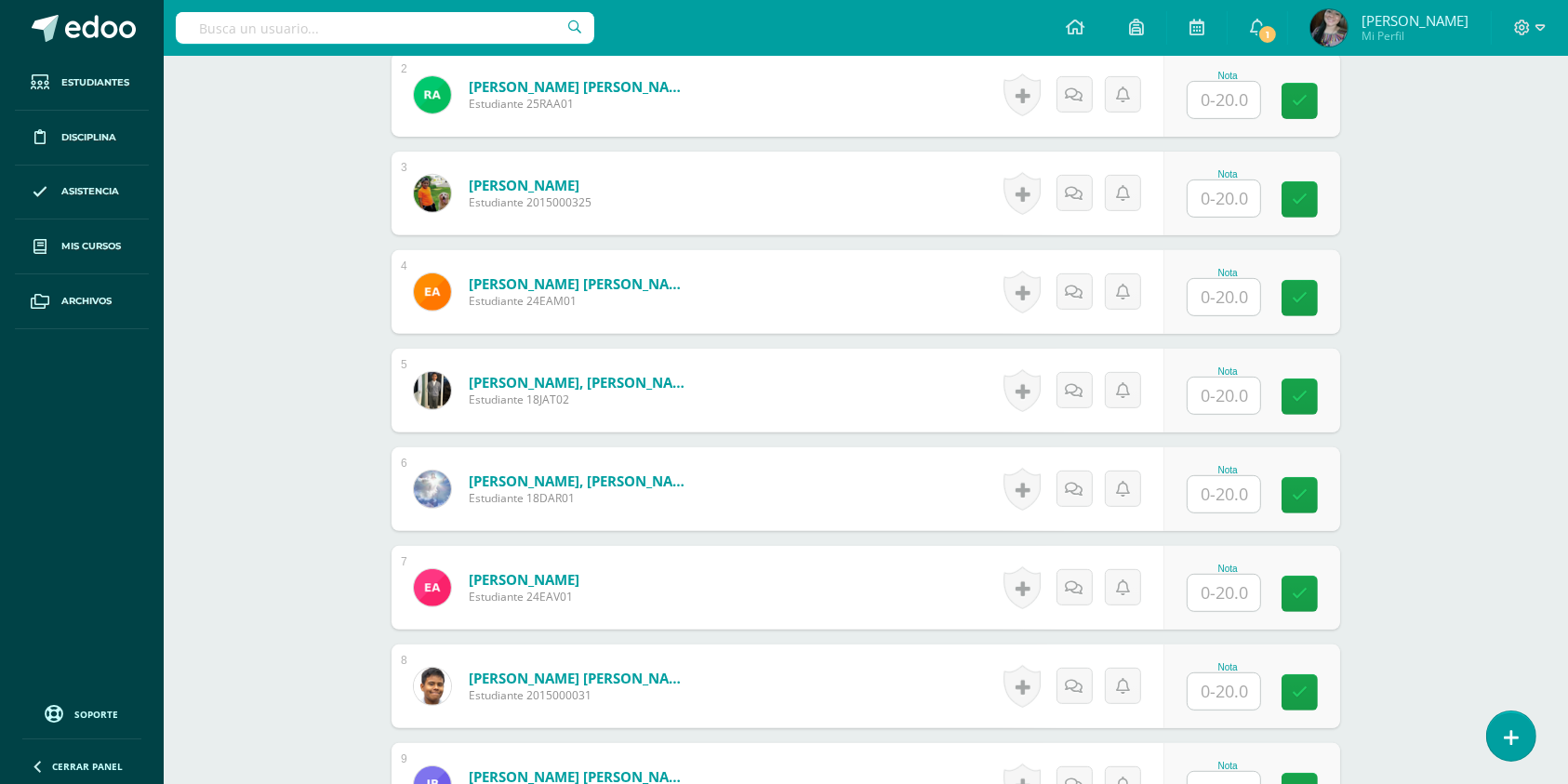
scroll to position [407, 0]
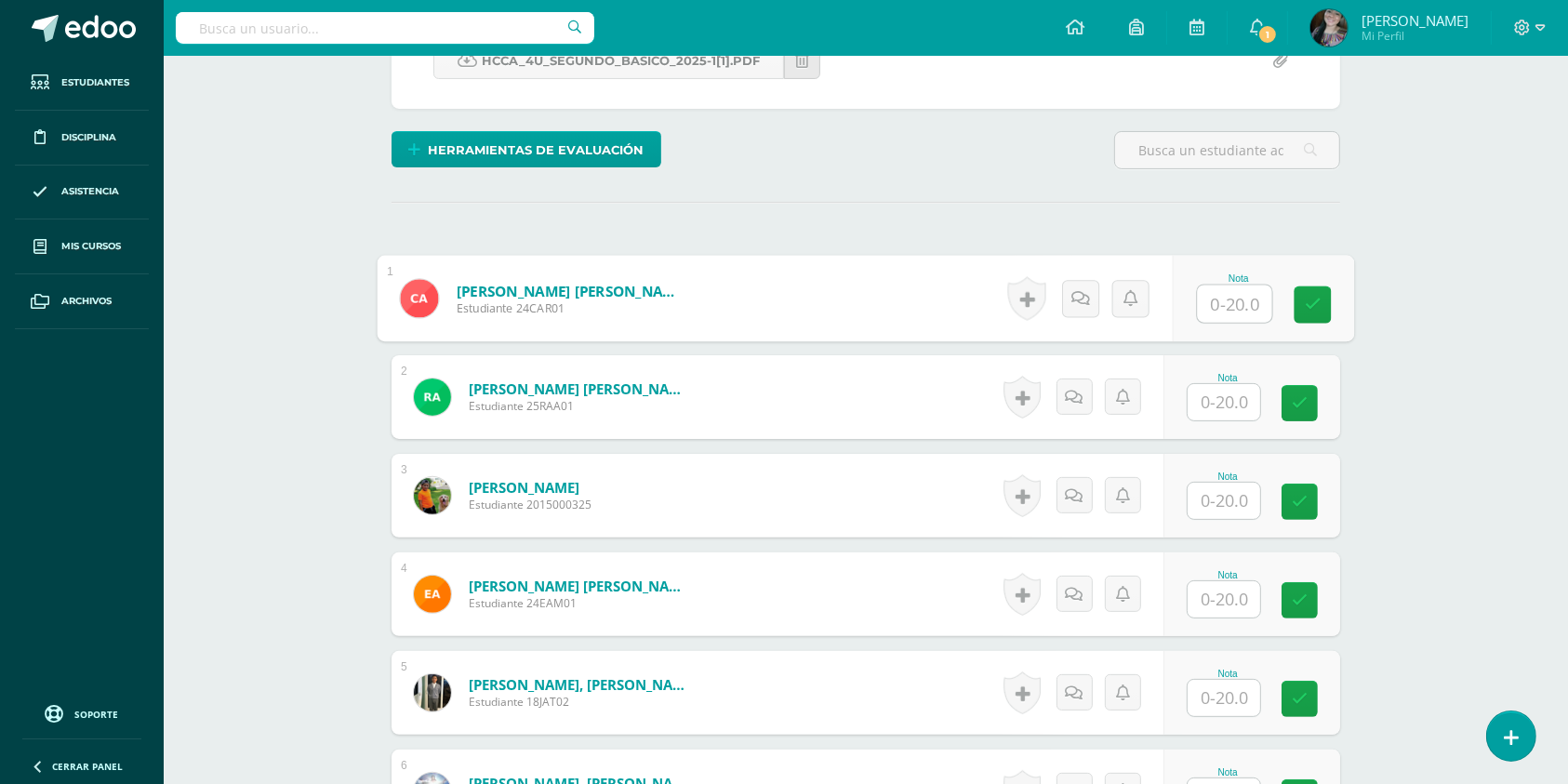
click at [1228, 306] on input "text" at bounding box center [1235, 304] width 75 height 37
click at [1228, 306] on input "18" at bounding box center [1235, 304] width 75 height 37
click at [1289, 308] on div "0 Logros Logros obtenidos Aún no hay logros agregados Nota: 18.00" at bounding box center [1267, 298] width 175 height 86
click at [1295, 306] on button at bounding box center [1312, 298] width 39 height 39
type input "20"
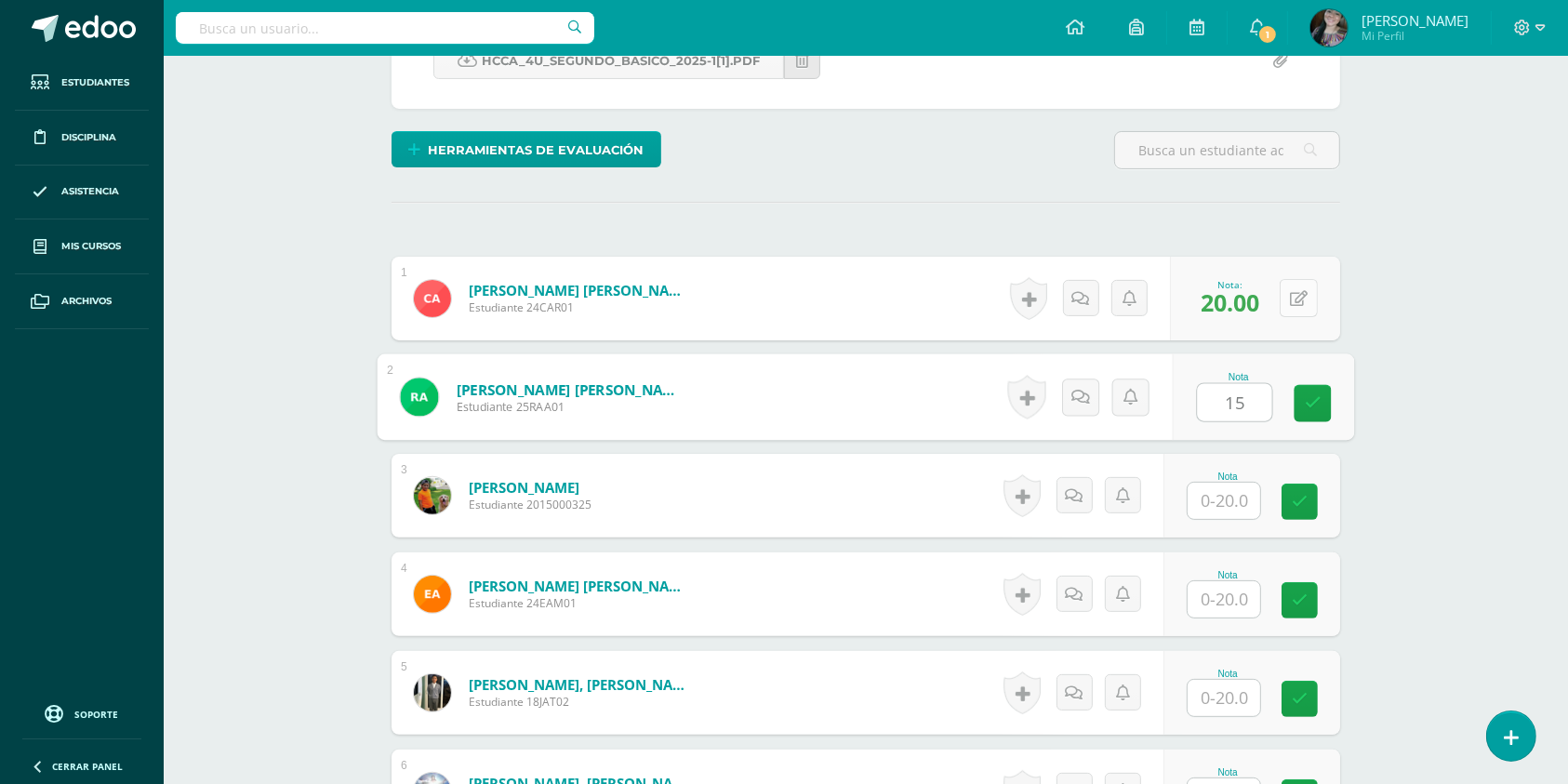
type input "15"
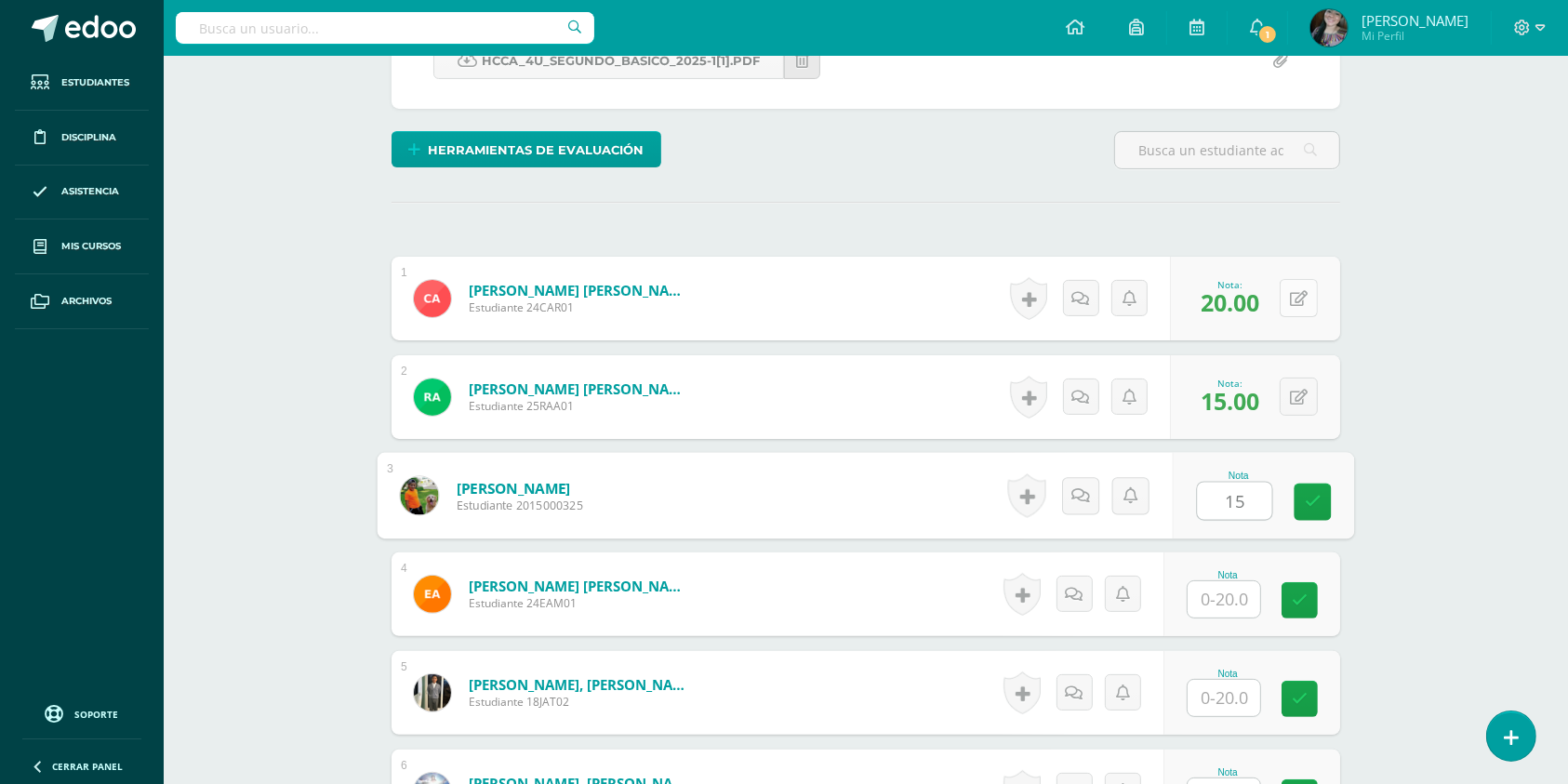
type input "15"
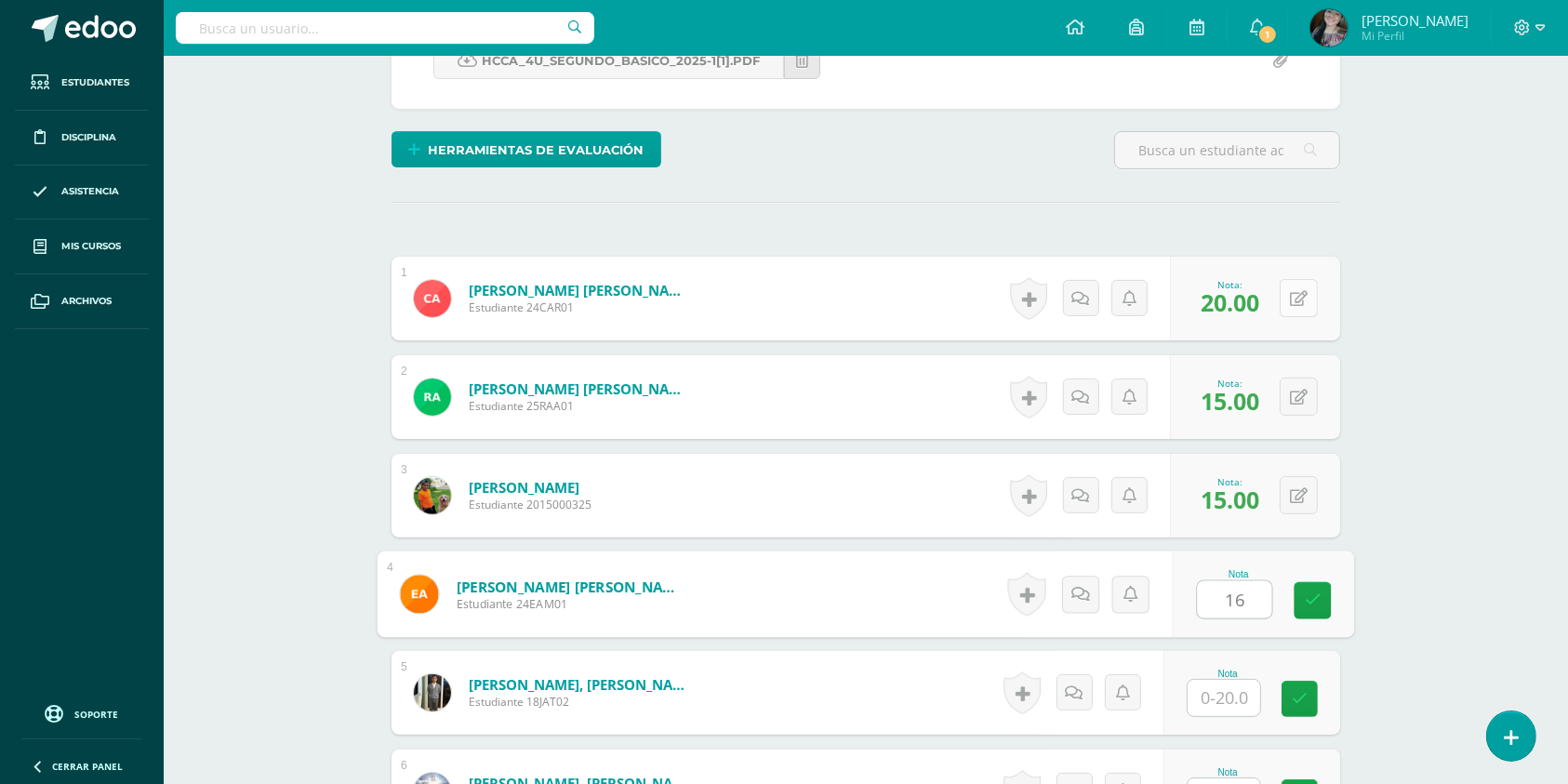
type input "16"
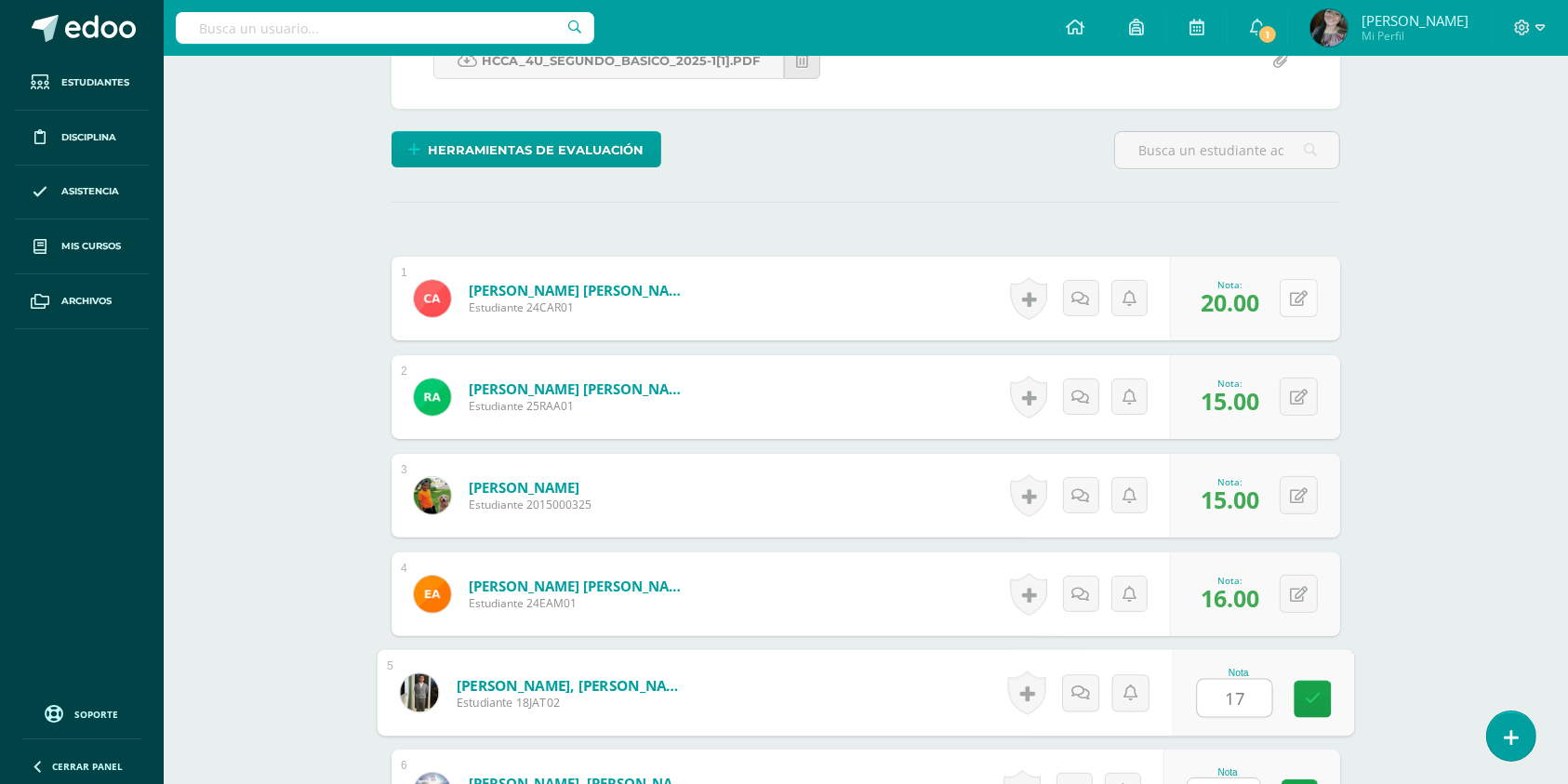
type input "17"
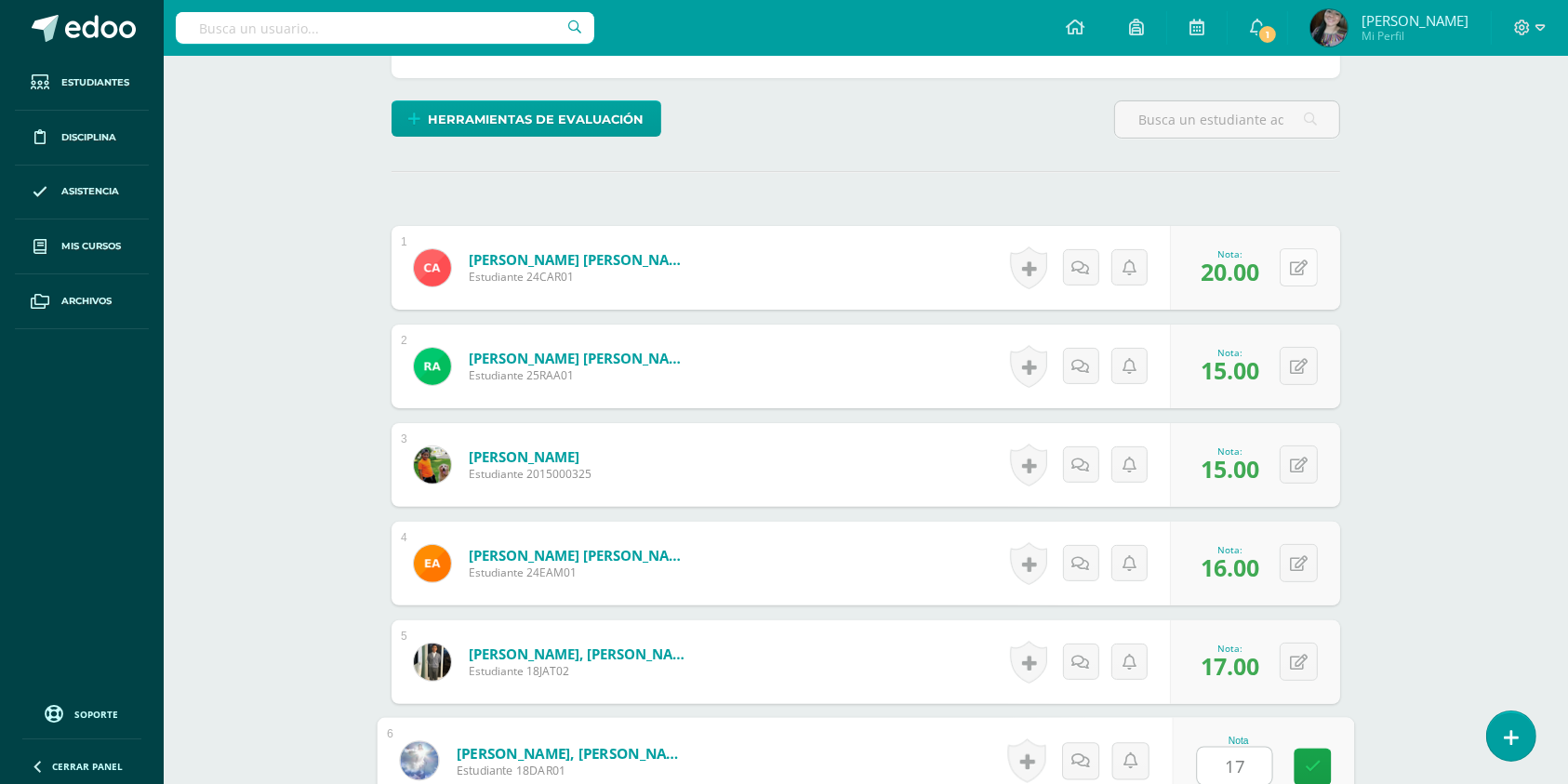
type input "17"
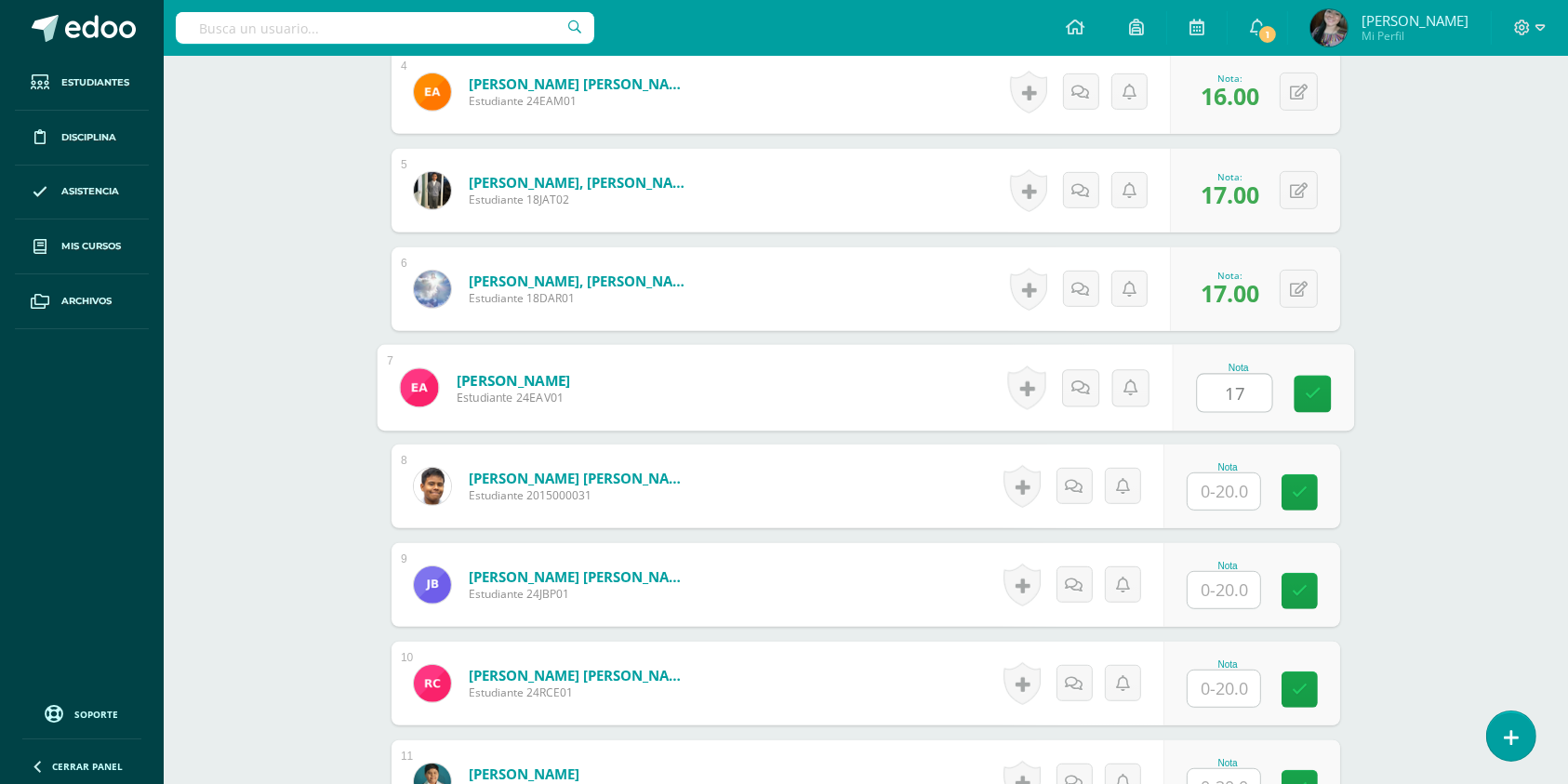
type input "17"
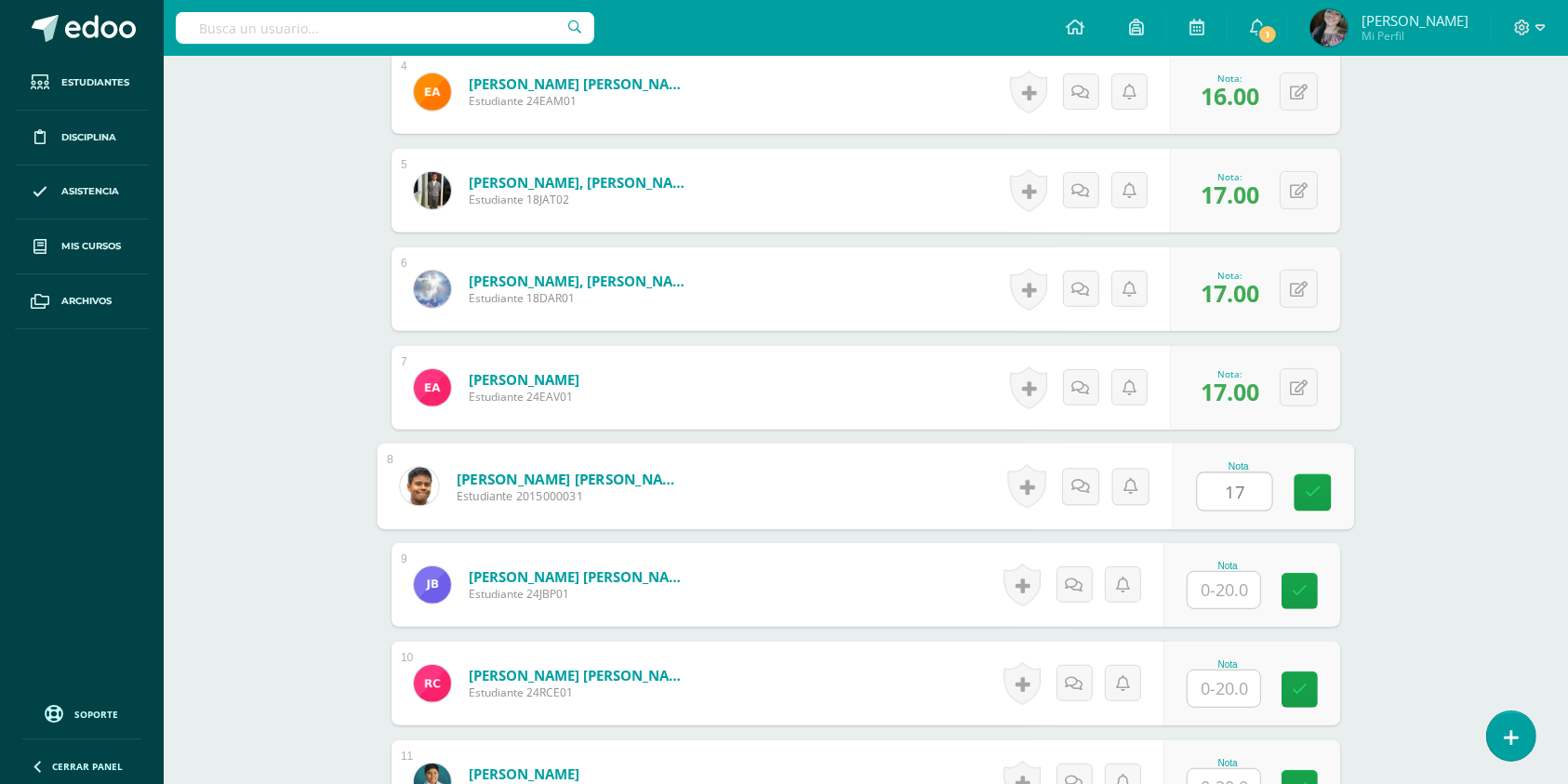
type input "17"
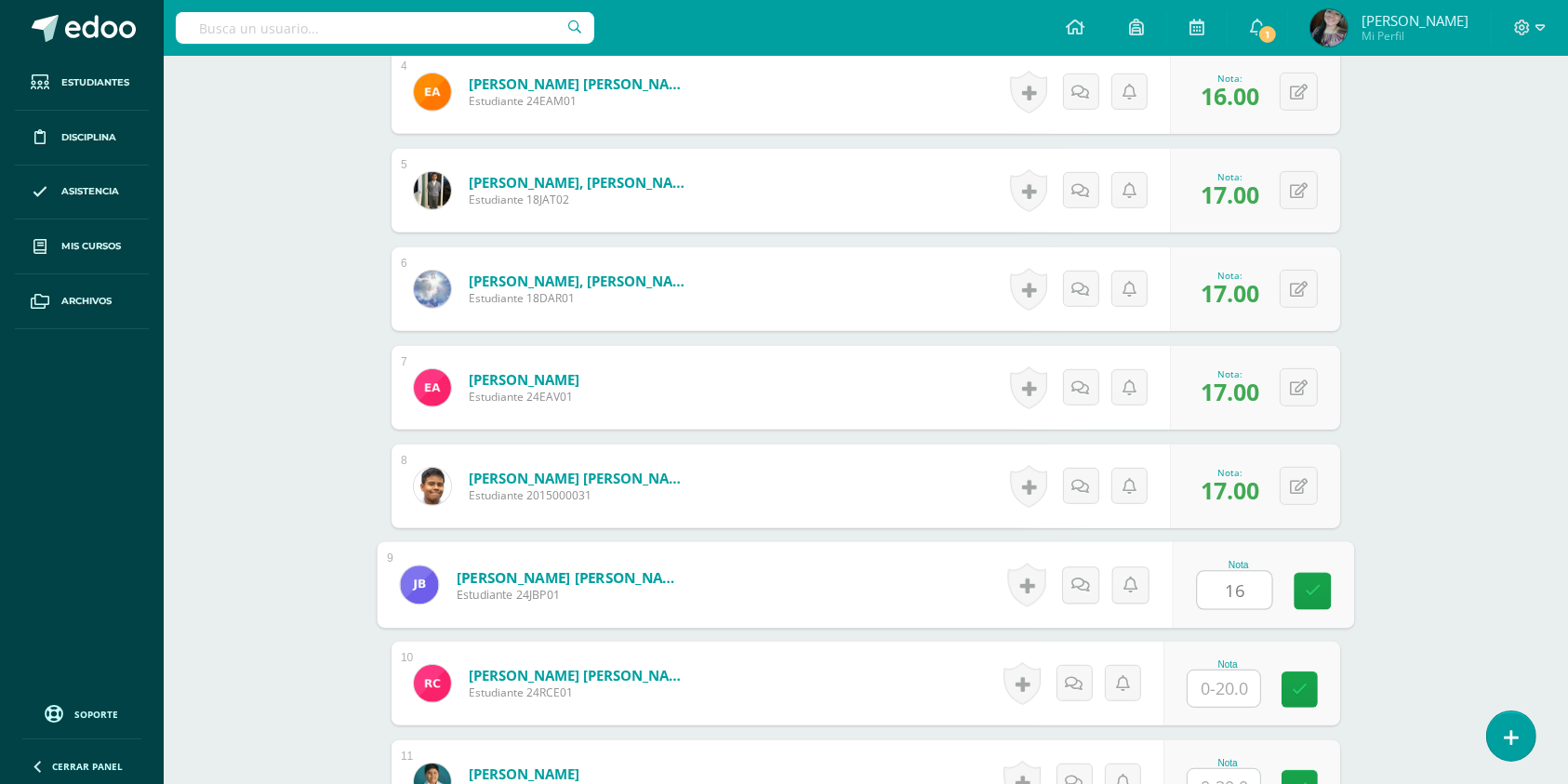
type input "16"
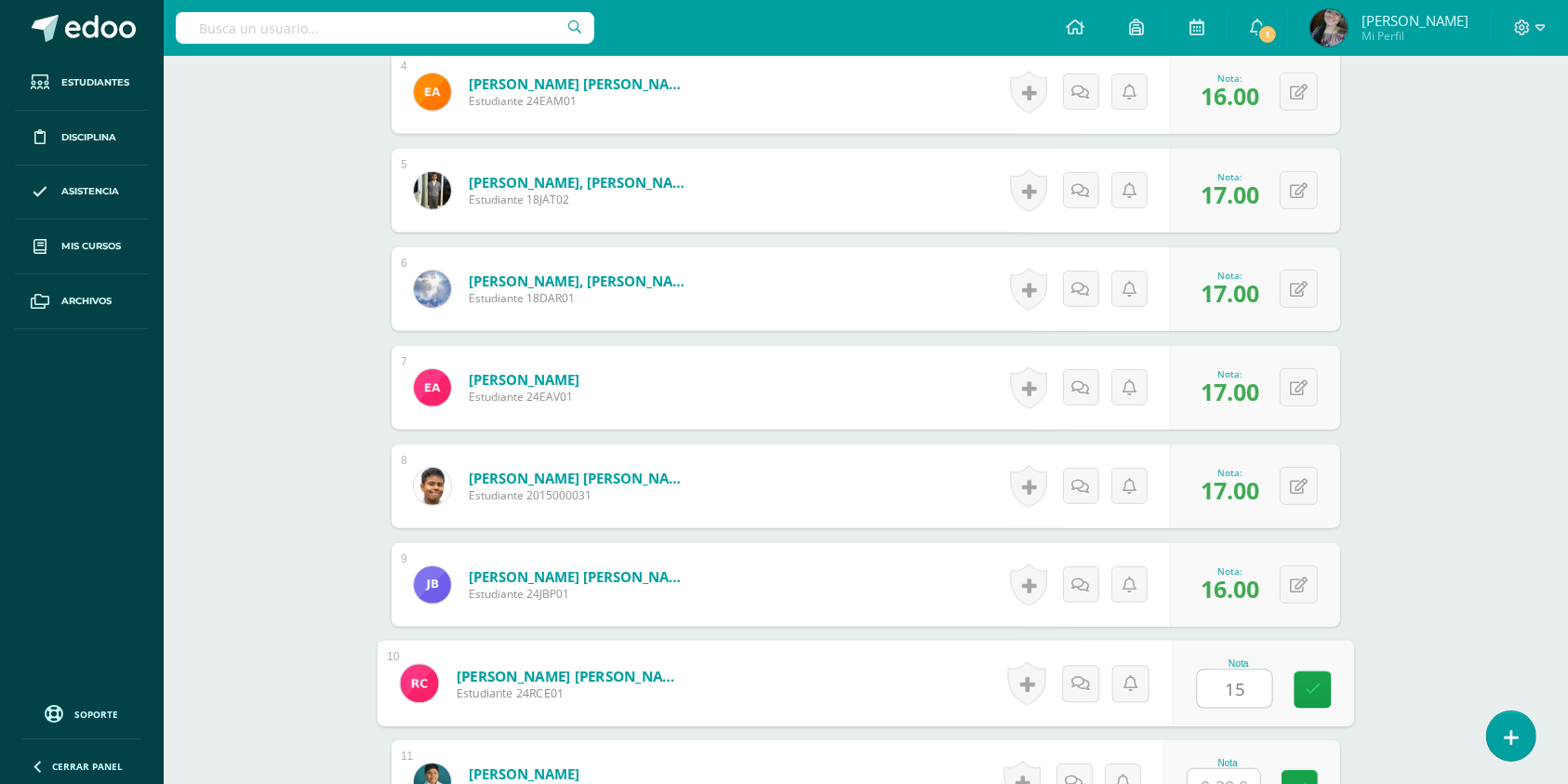
type input "15"
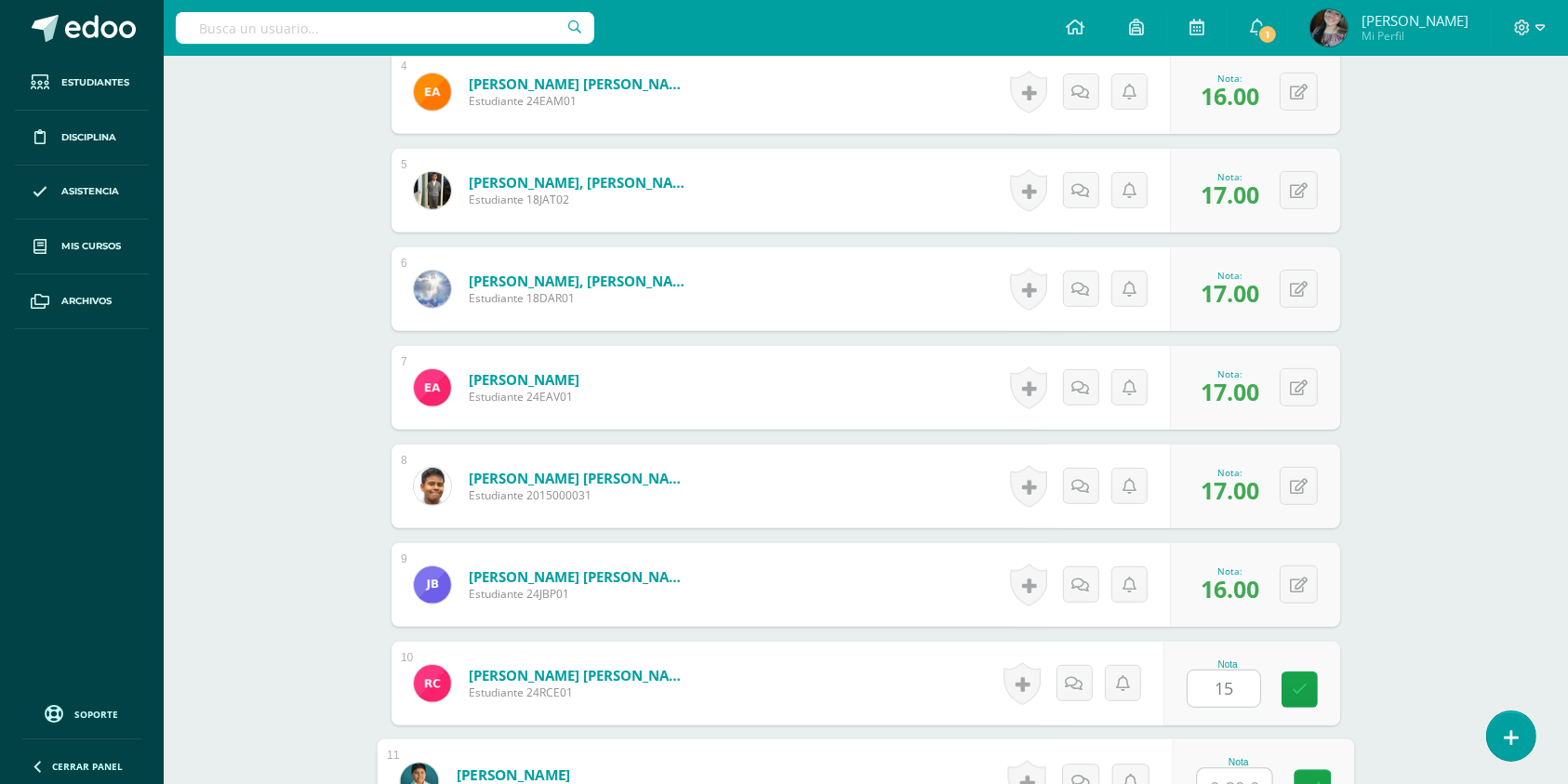
scroll to position [930, 0]
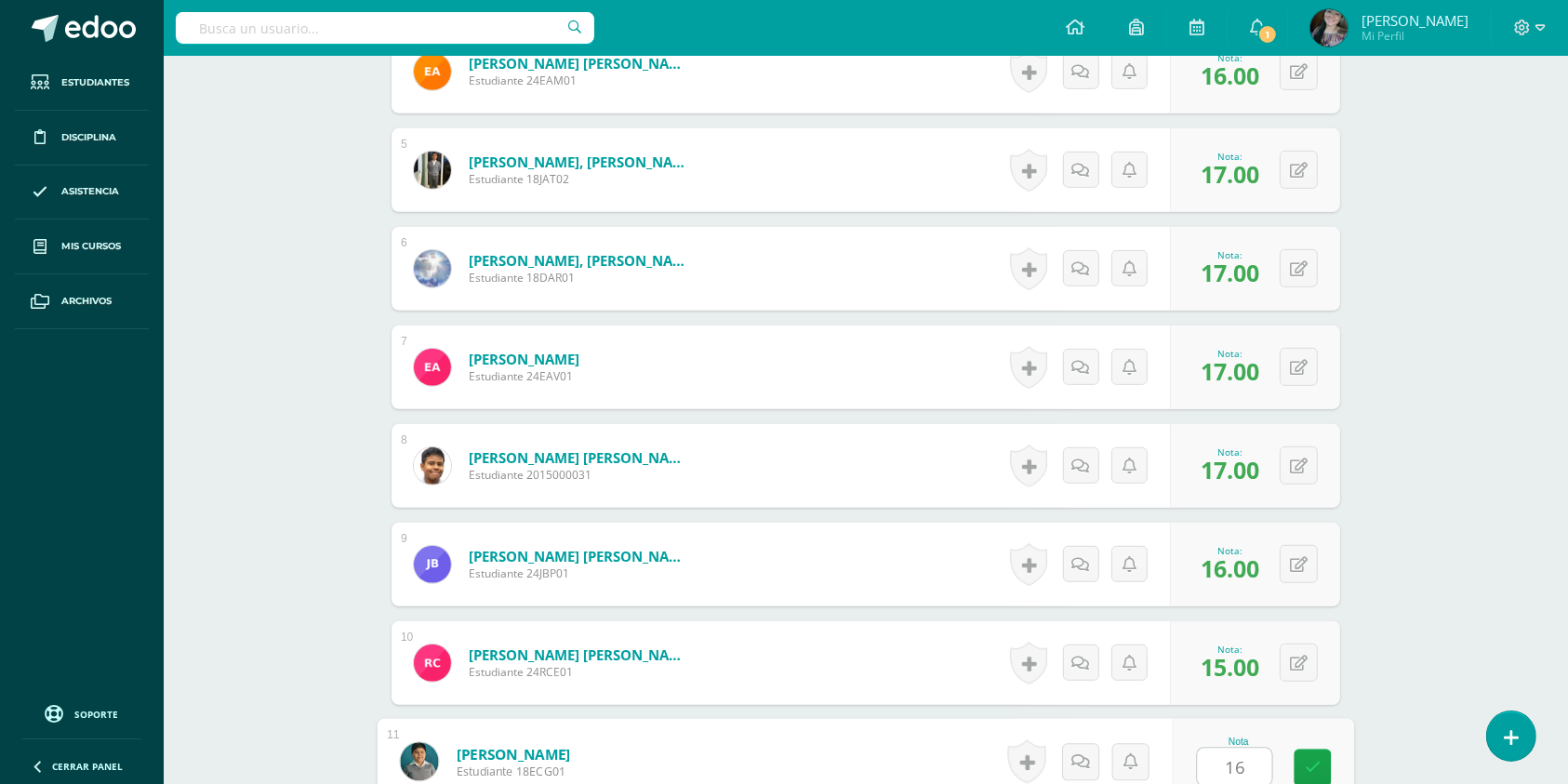
type input "16"
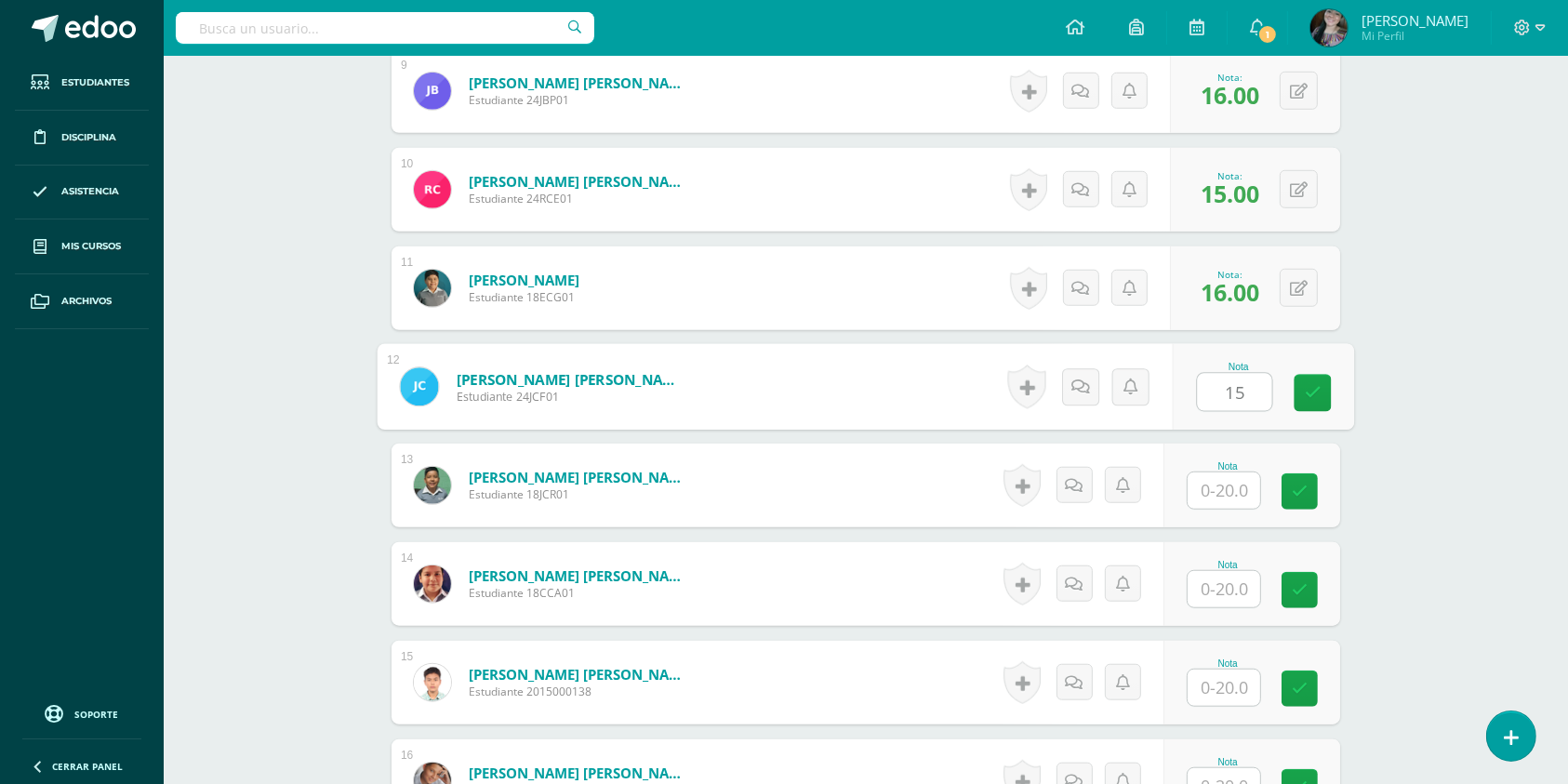
type input "15"
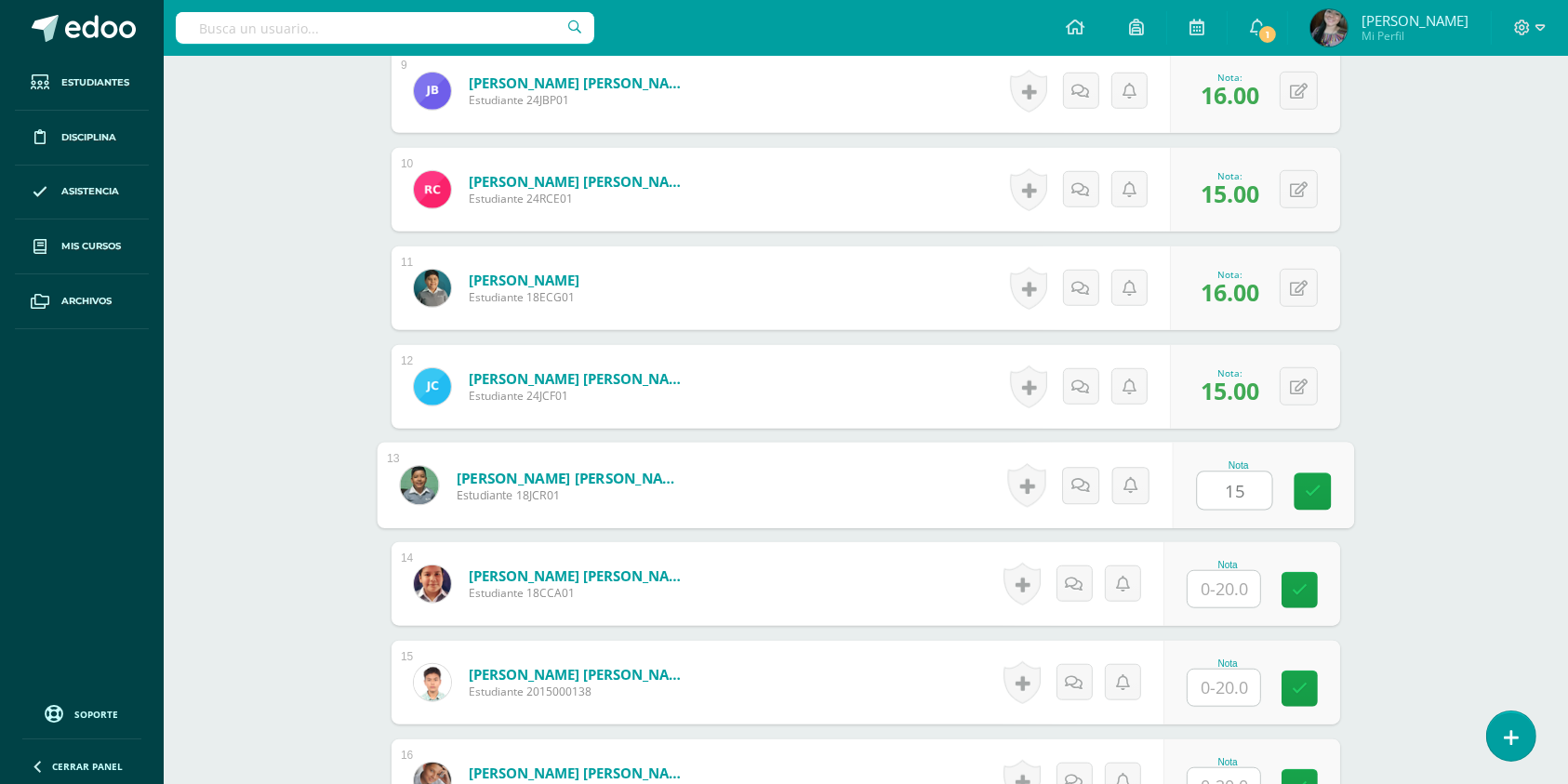
type input "15"
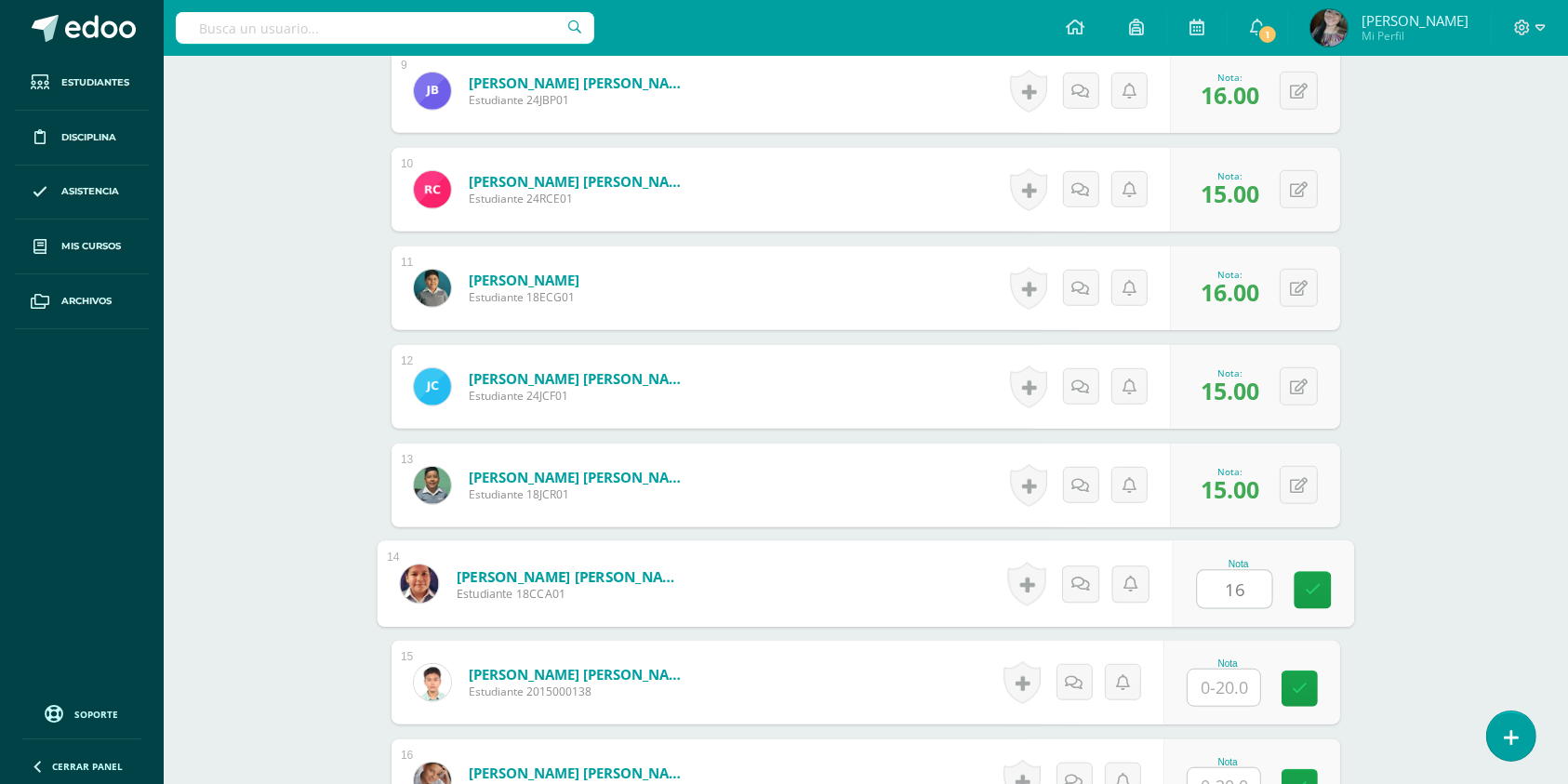
type input "16"
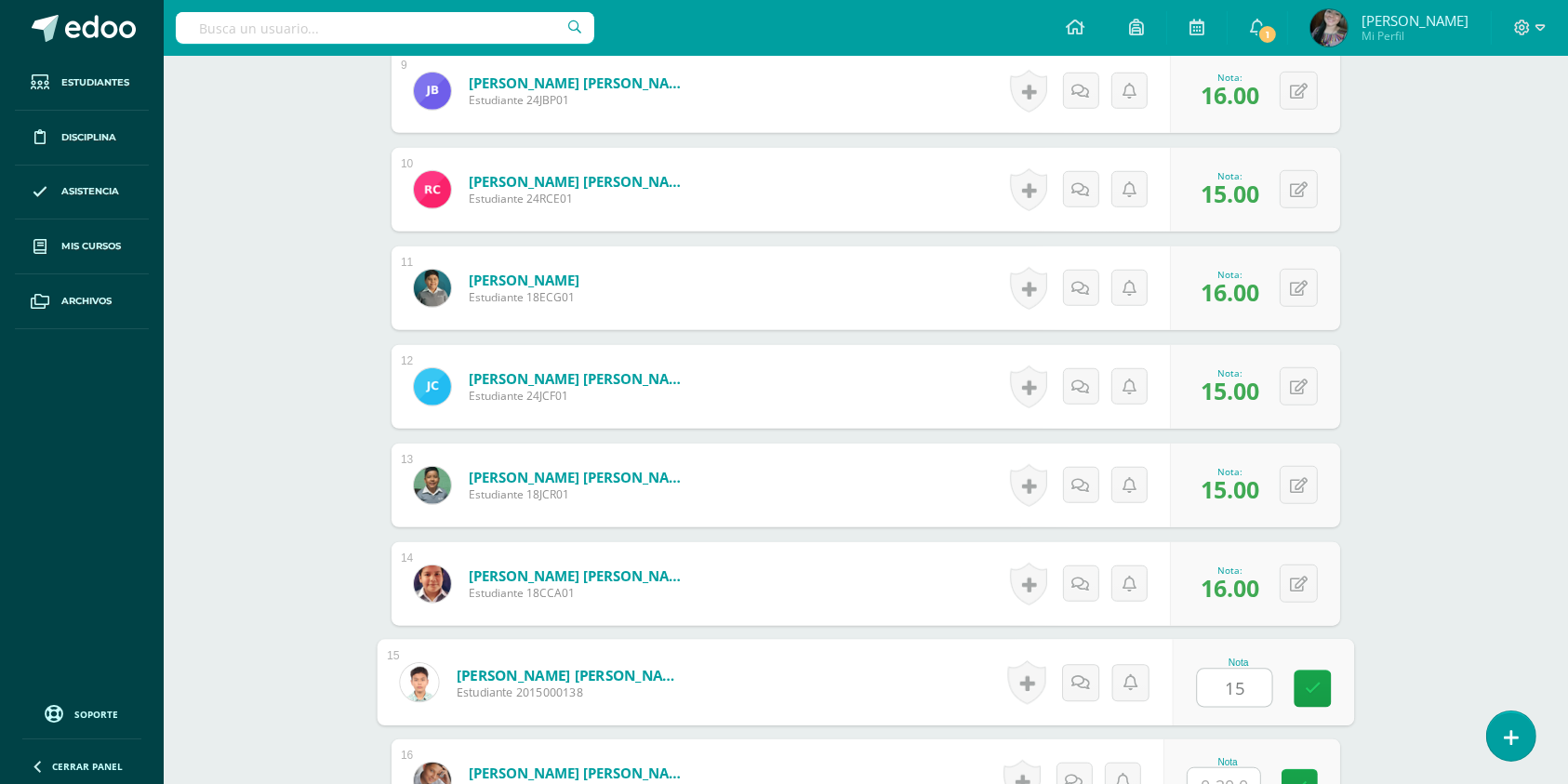
type input "15"
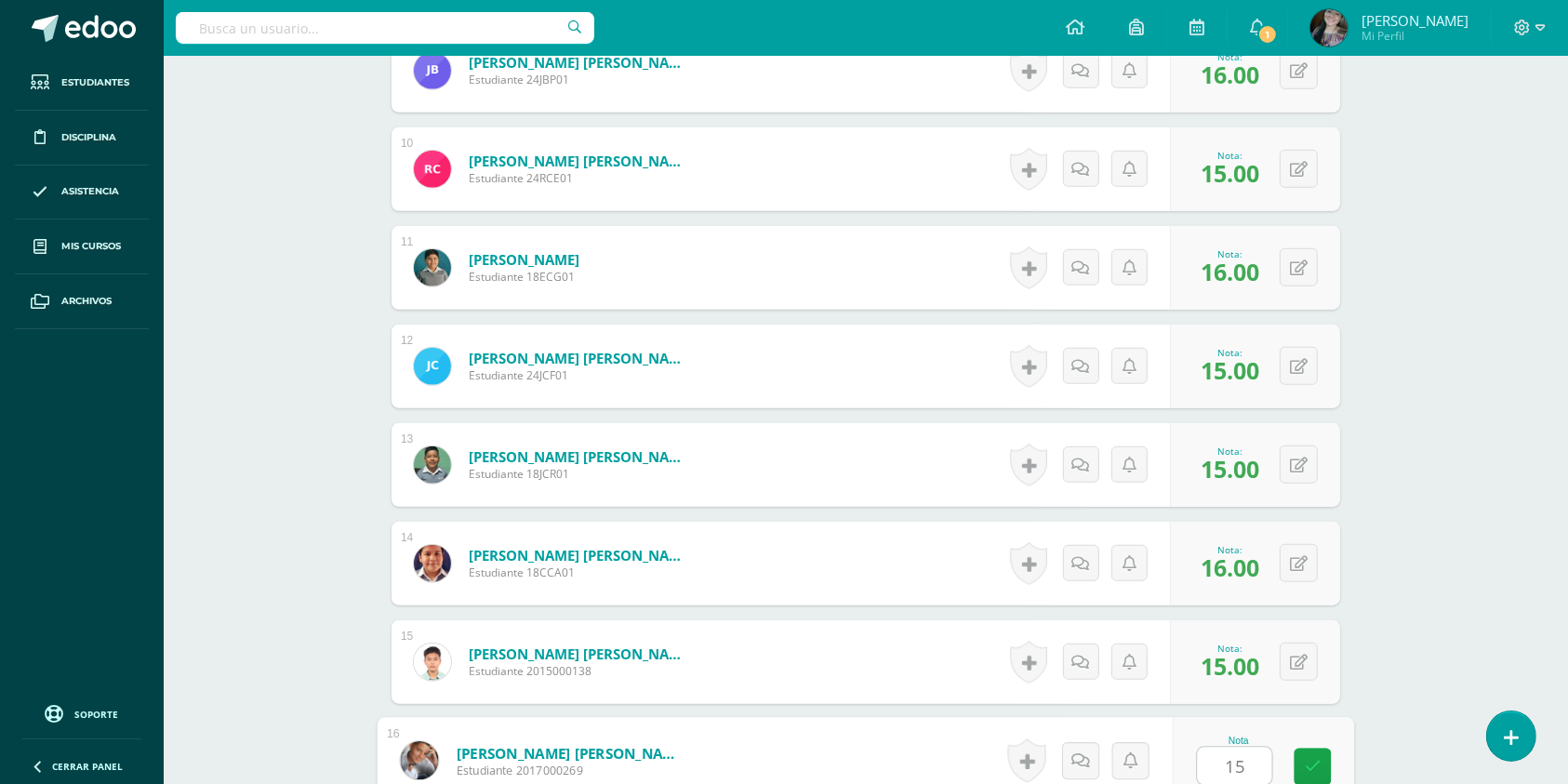
type input "15"
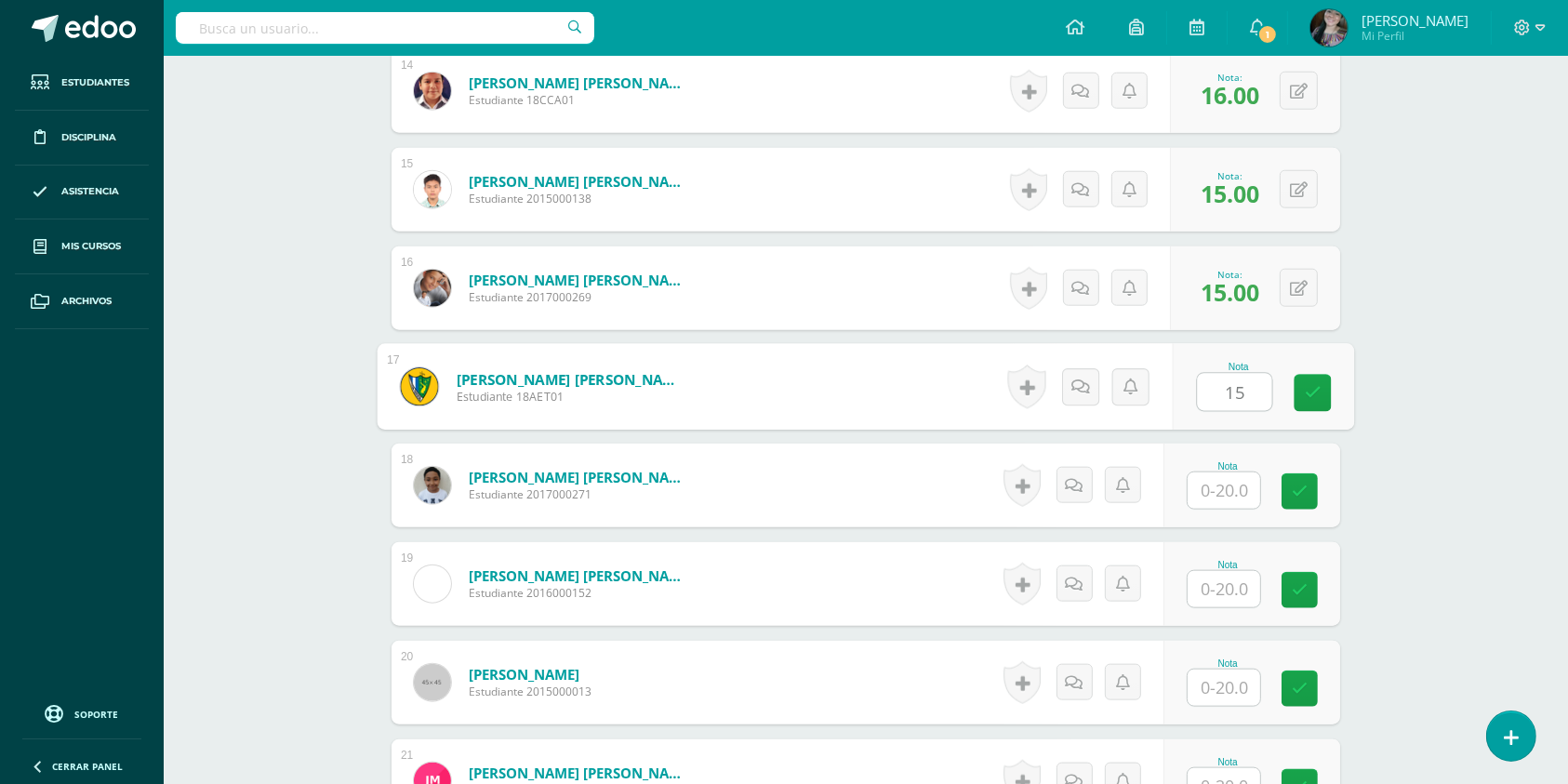
type input "15"
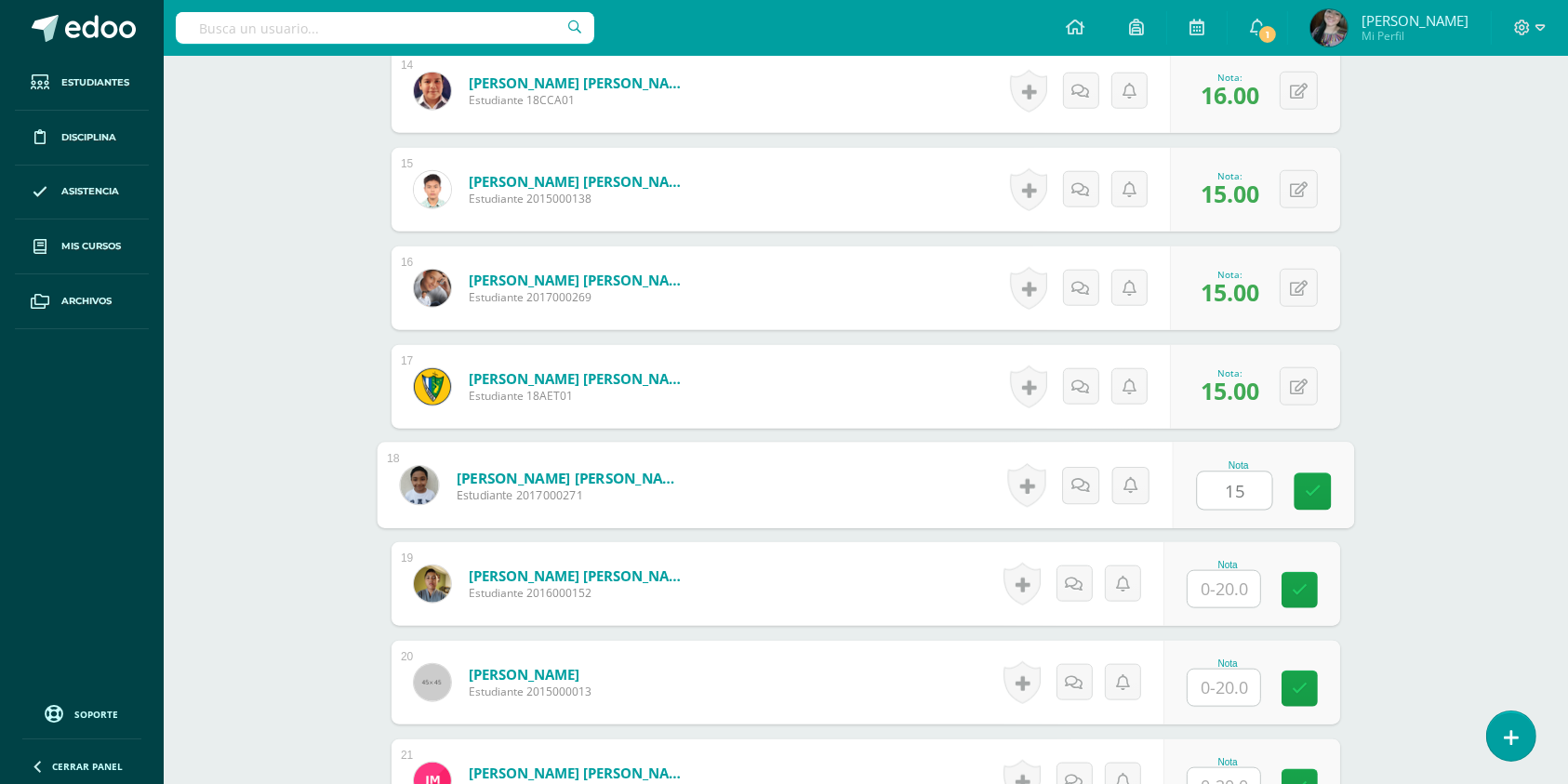
type input "15"
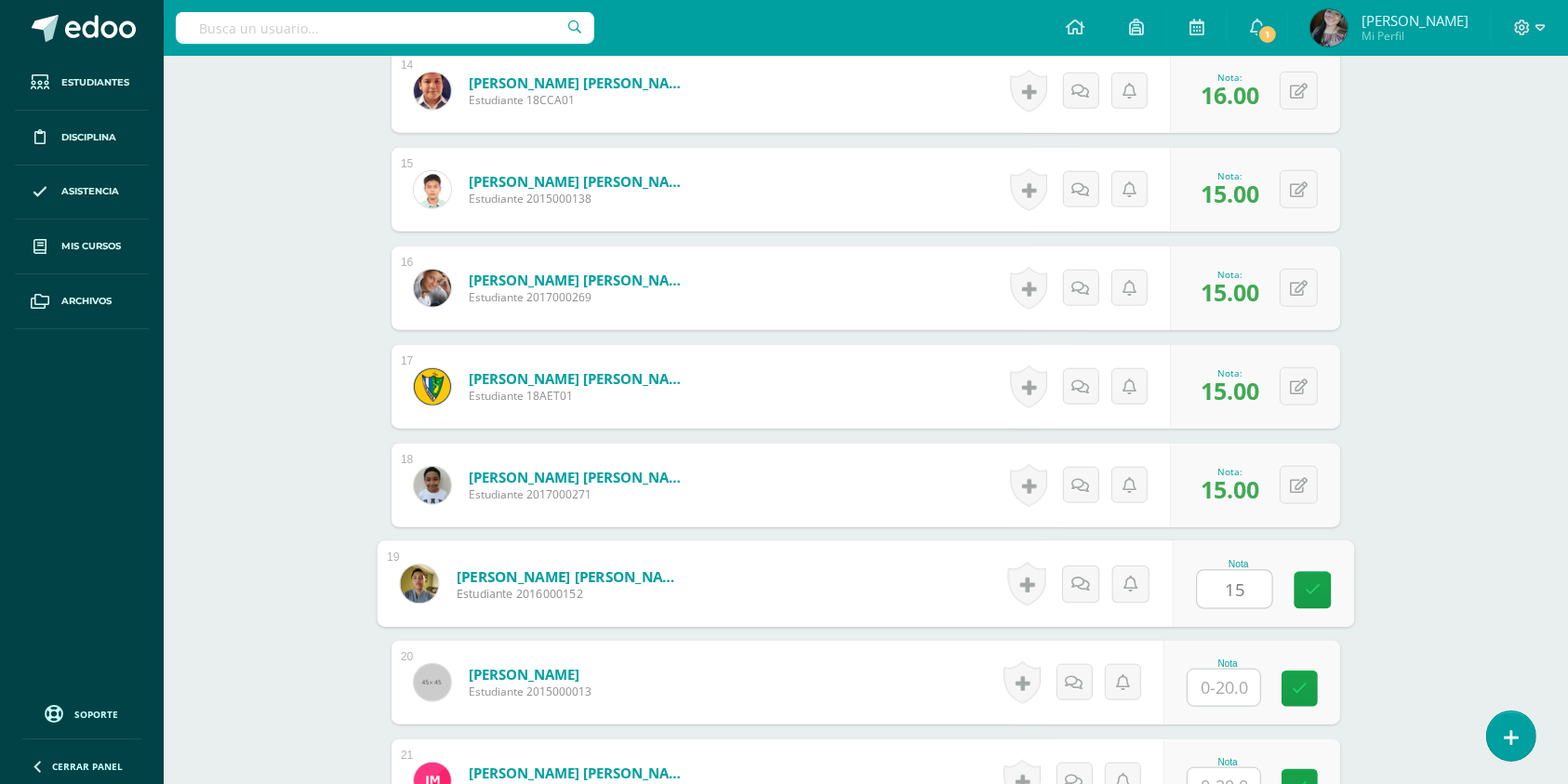
type input "15"
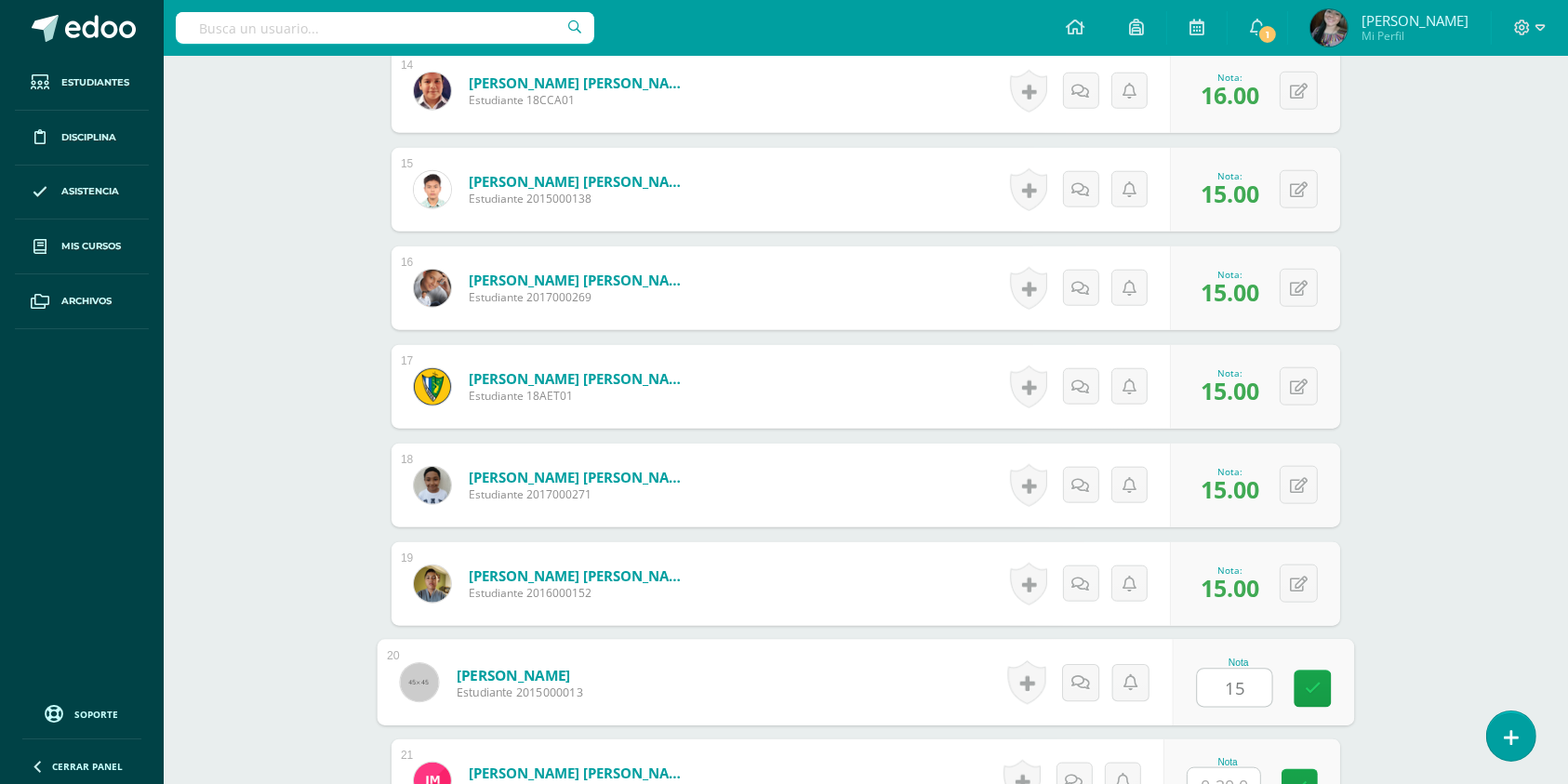
type input "15"
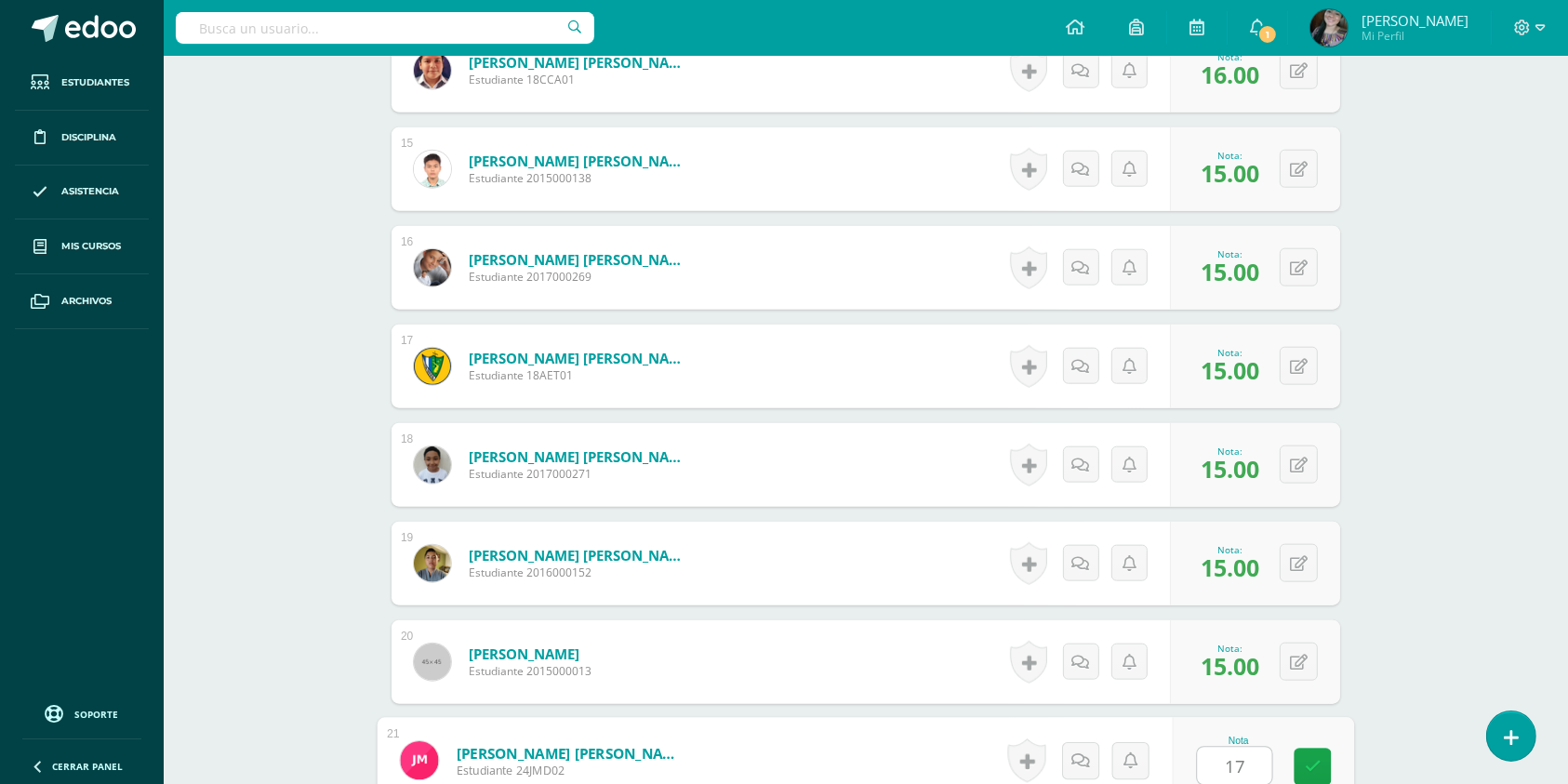
type input "17"
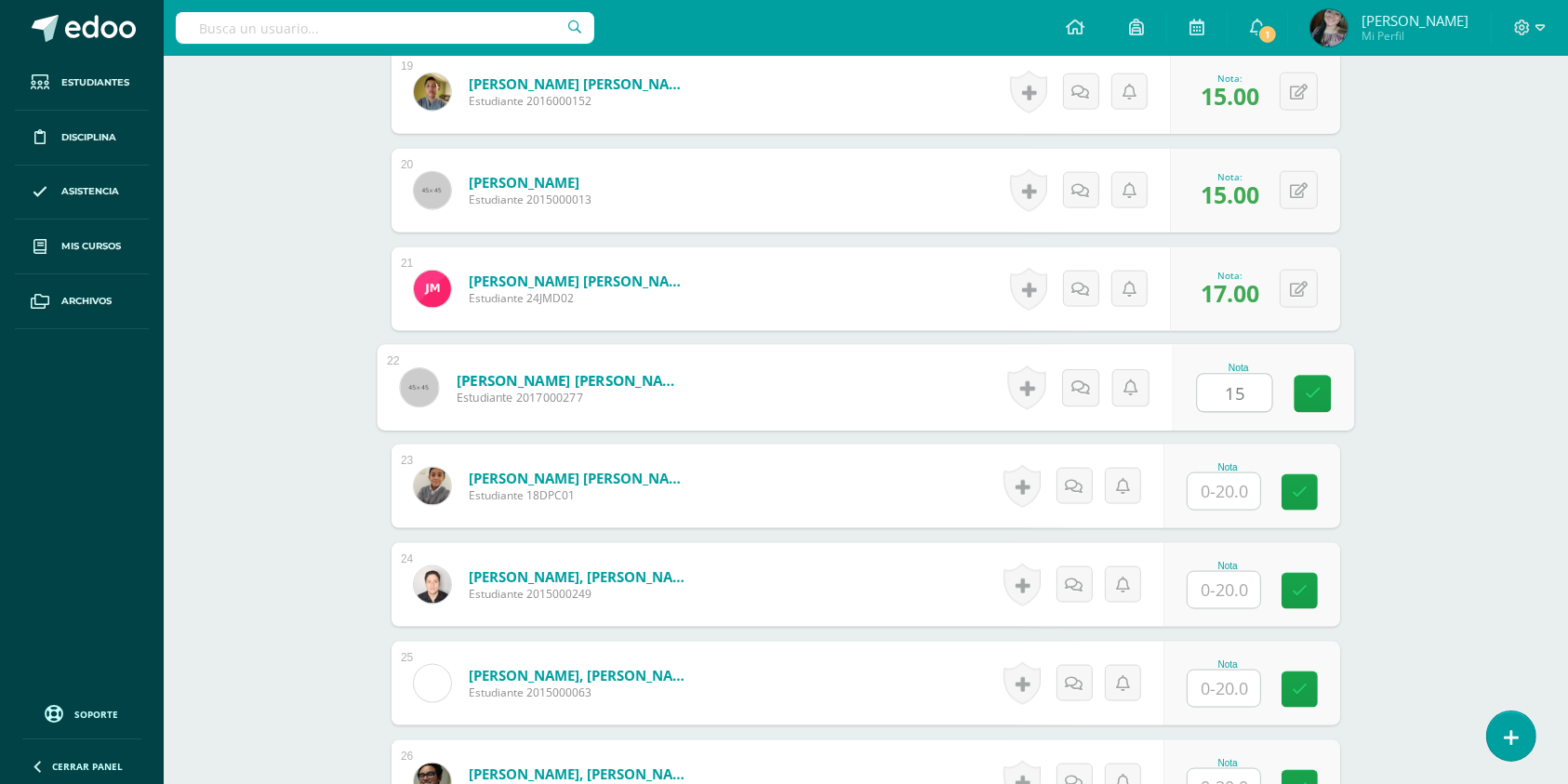
type input "15"
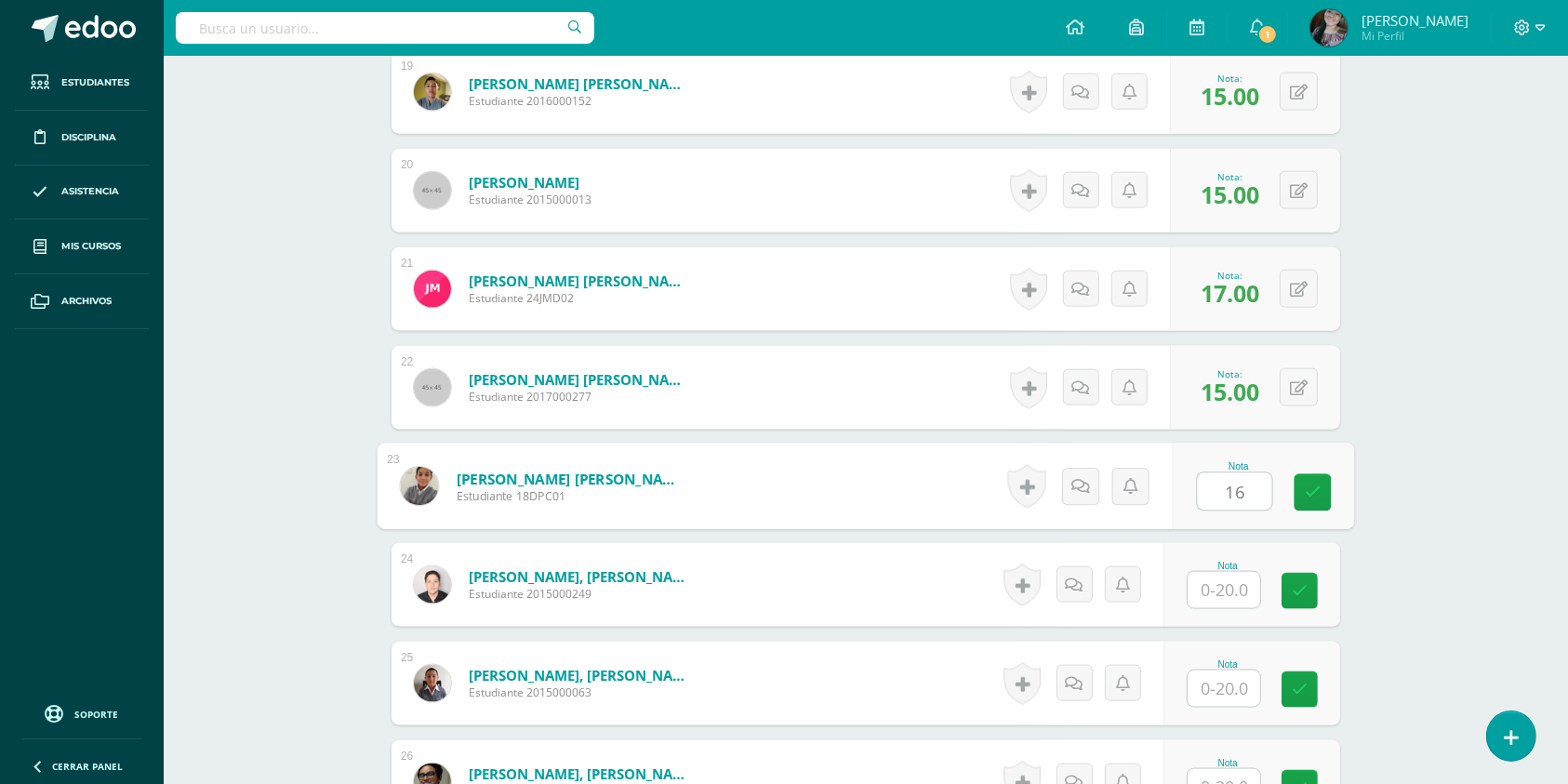
type input "16"
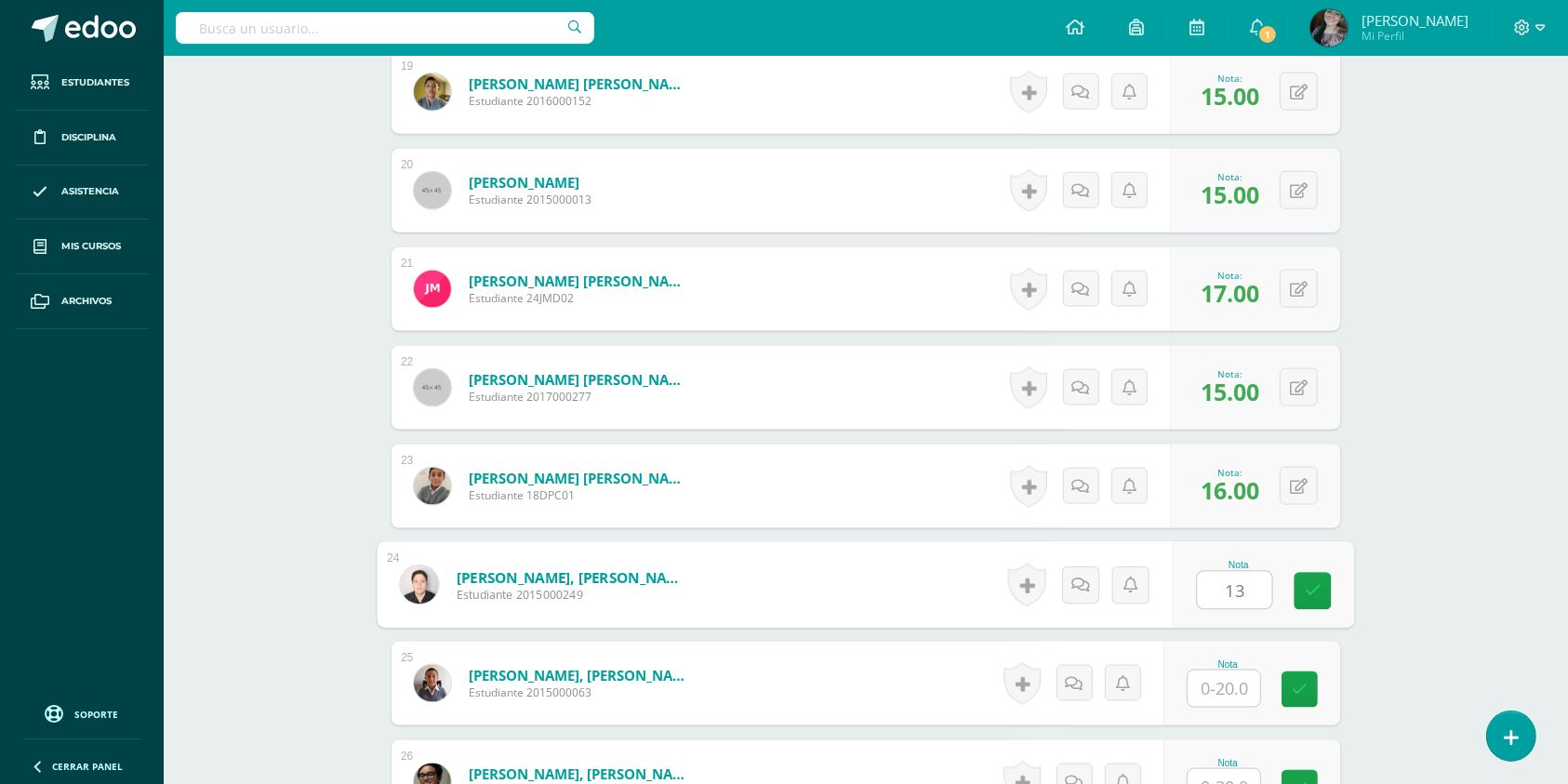
type input "13"
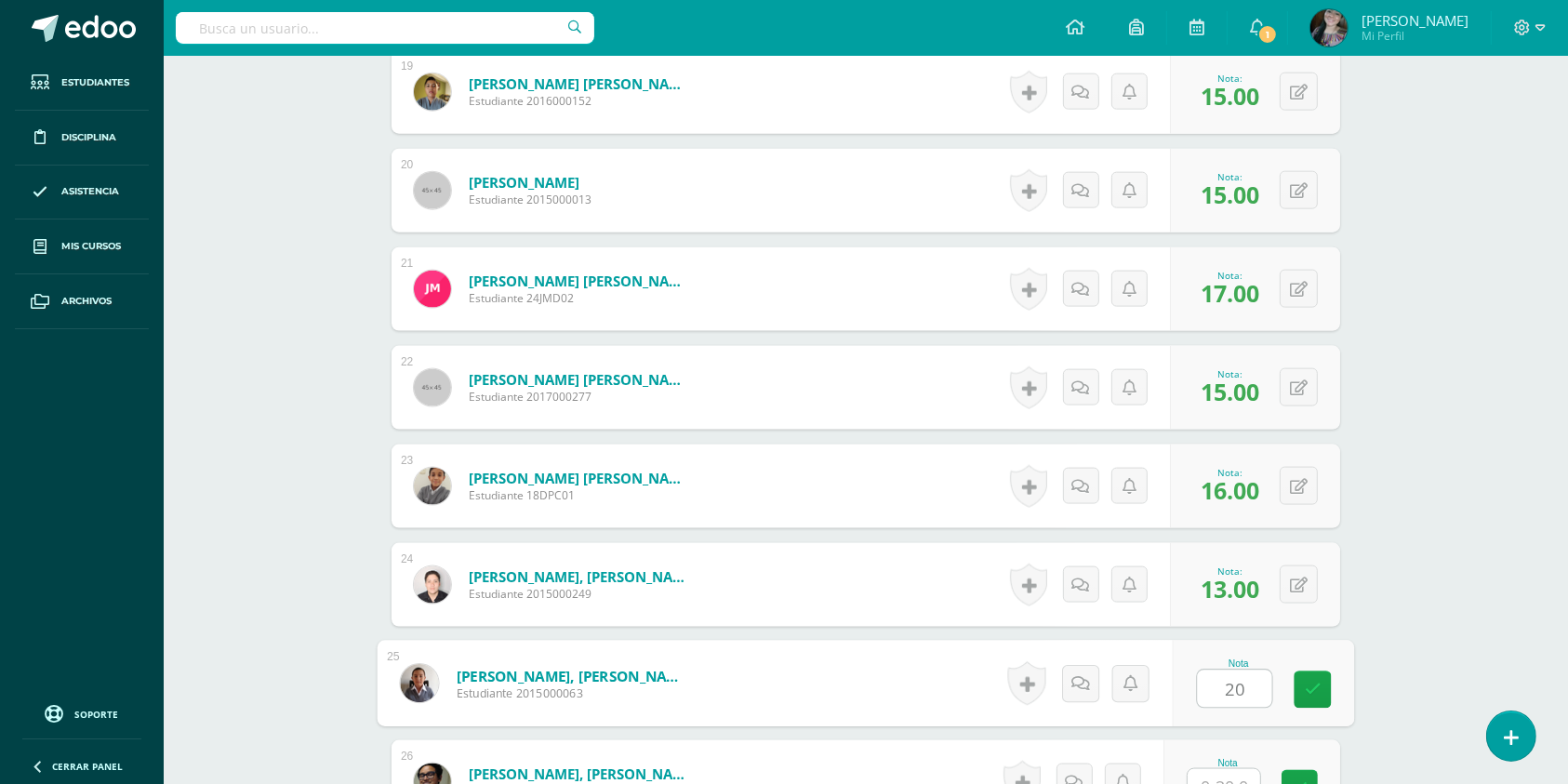
type input "20"
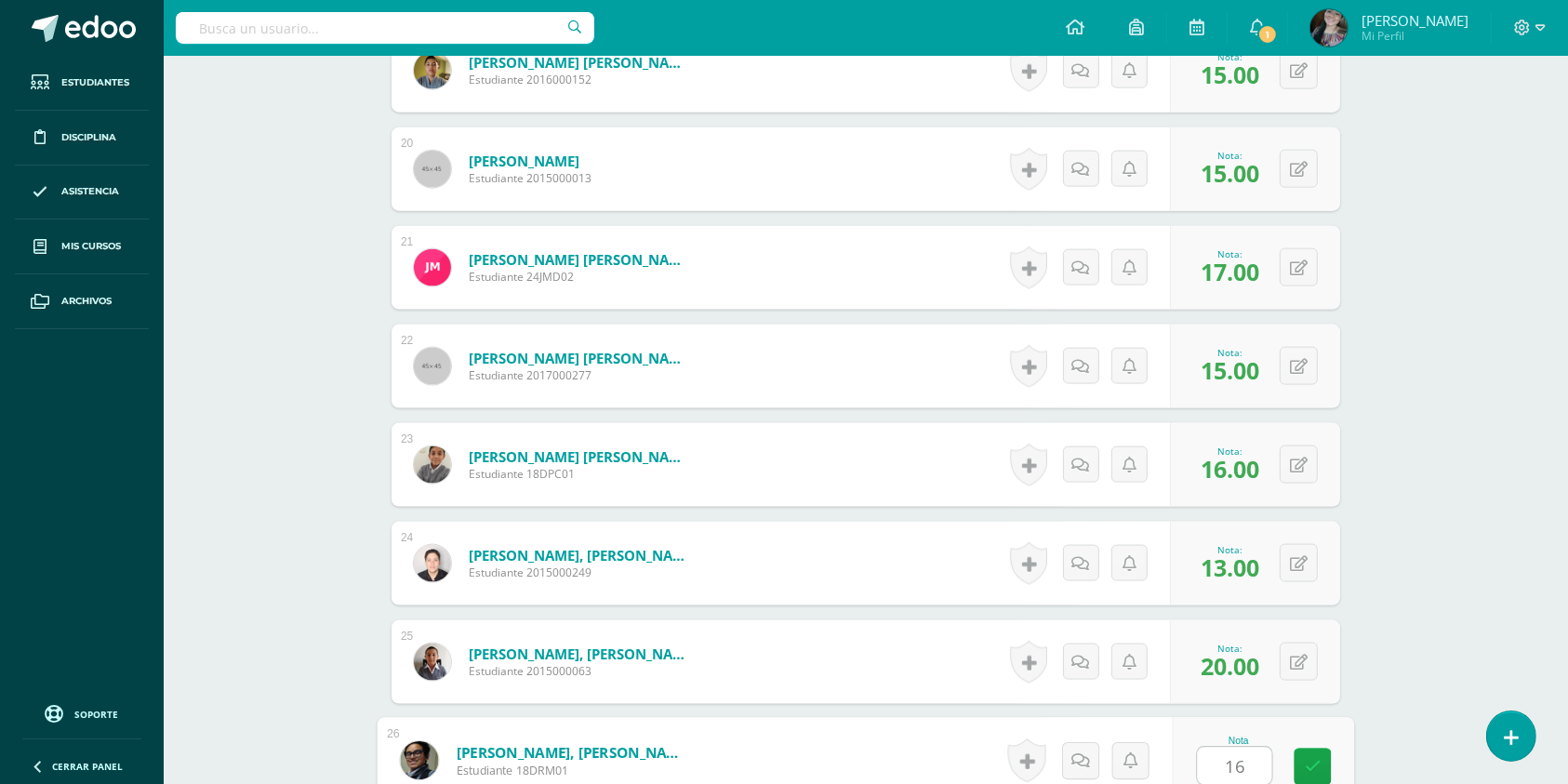
type input "16"
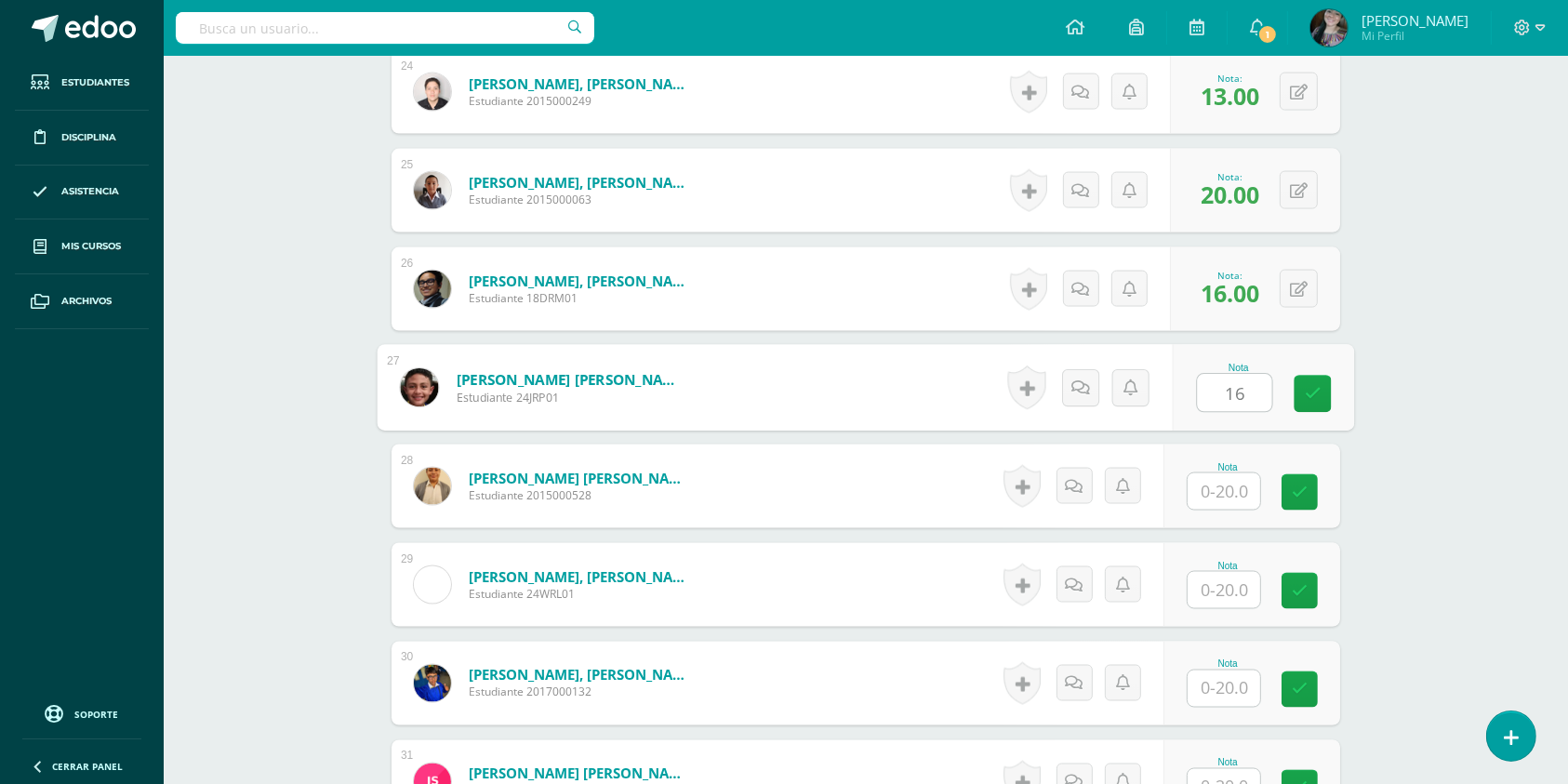
type input "16"
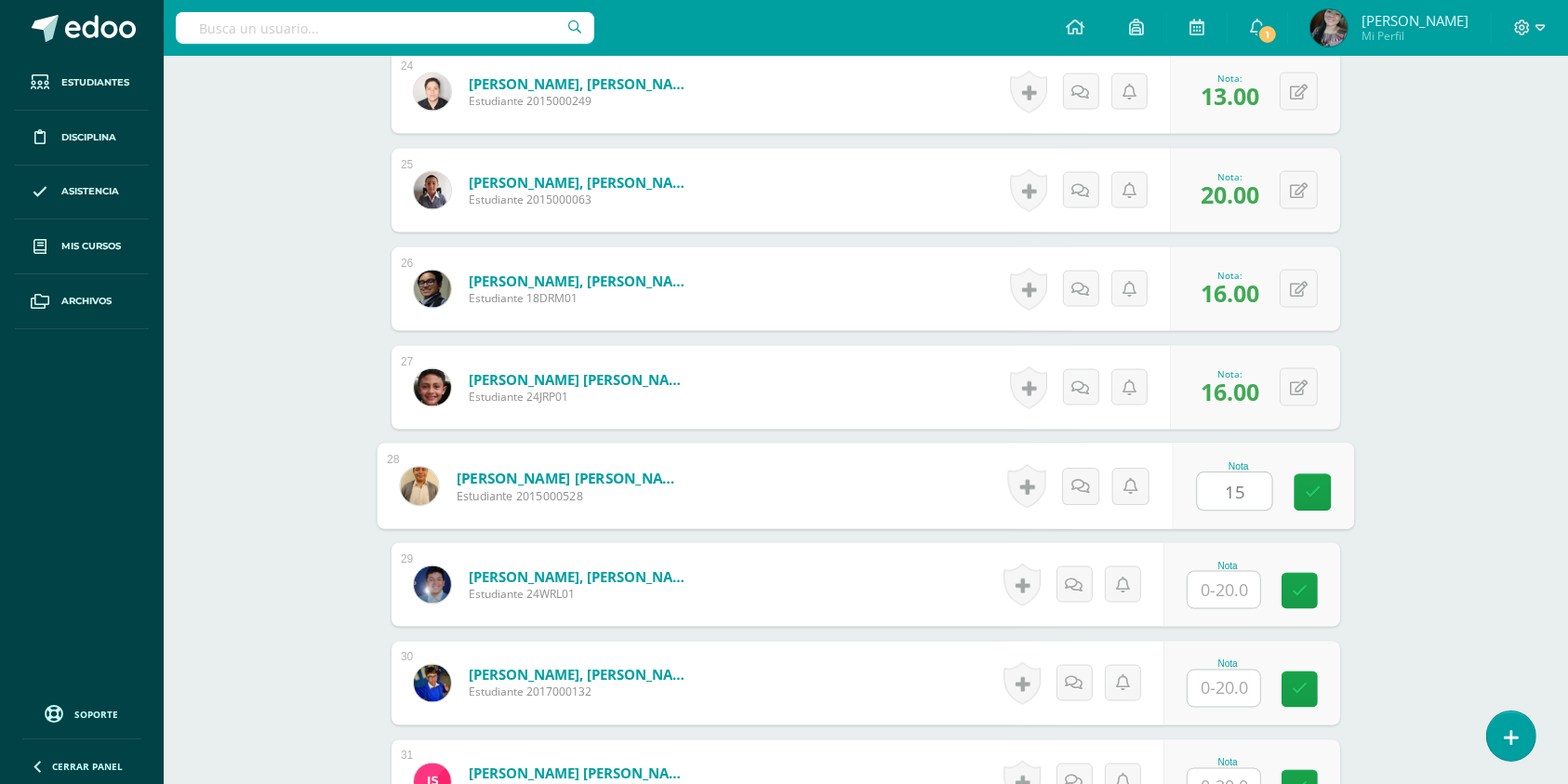
type input "15"
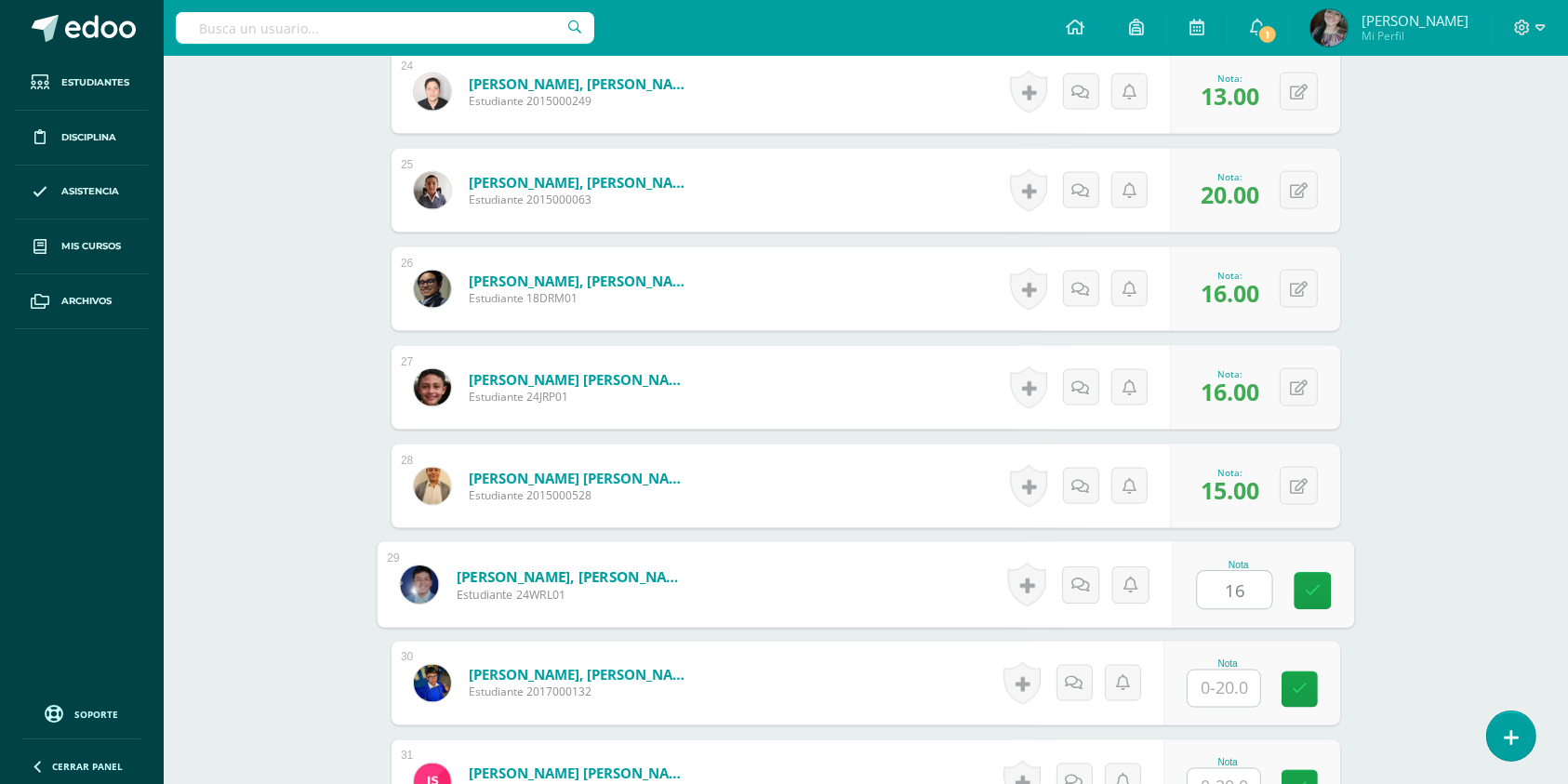
type input "16"
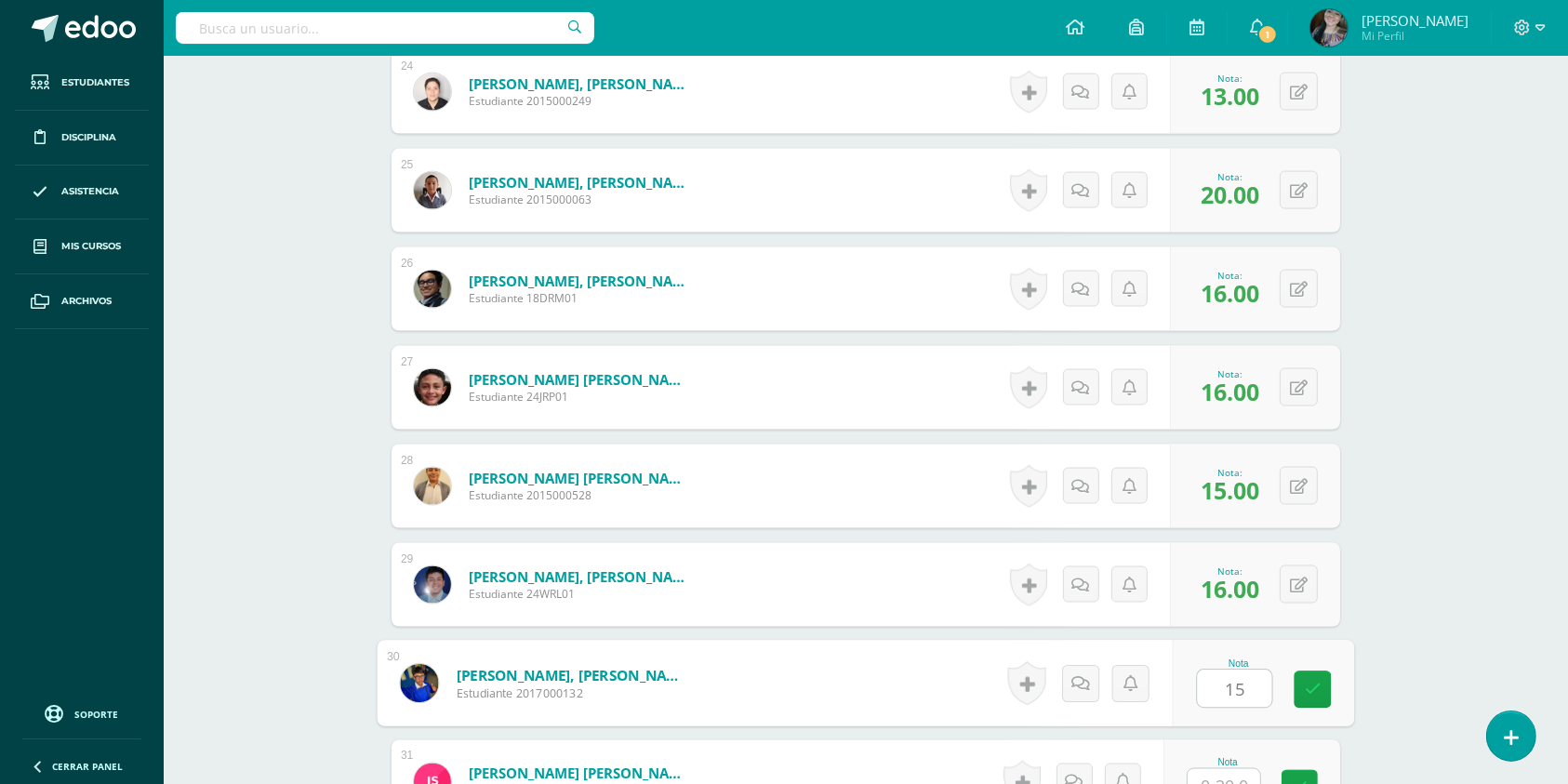
type input "15"
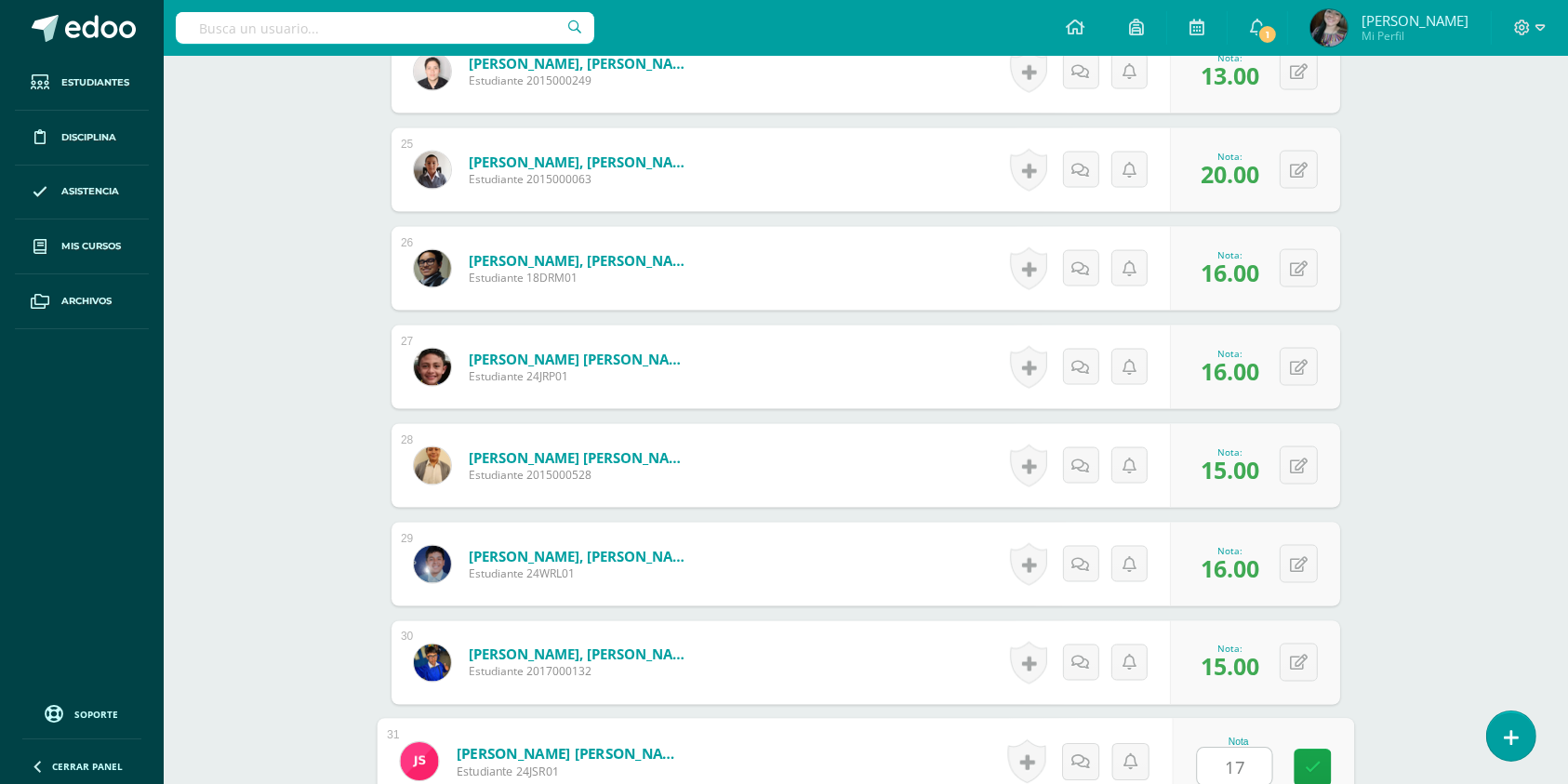
type input "17"
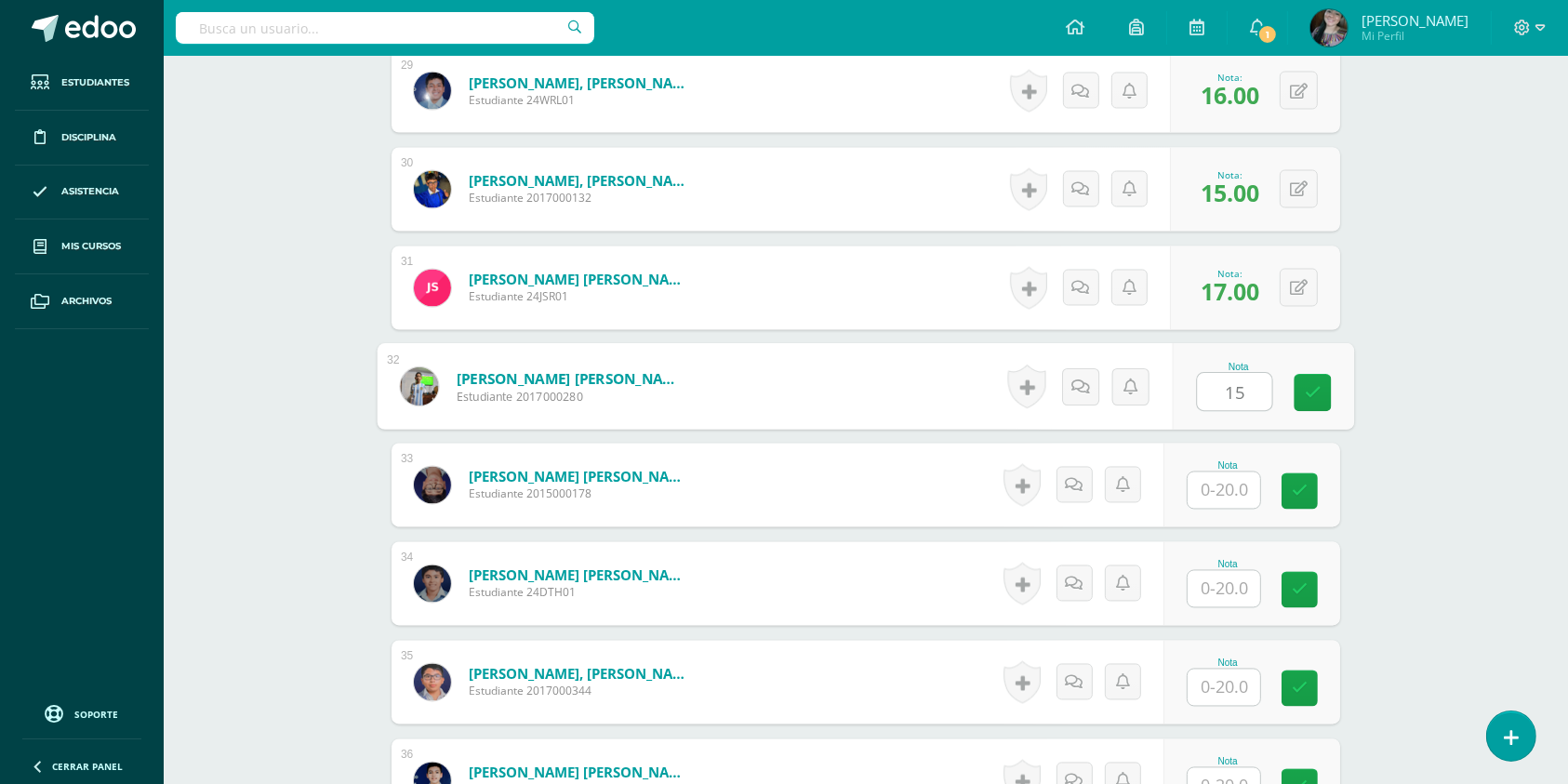
type input "15"
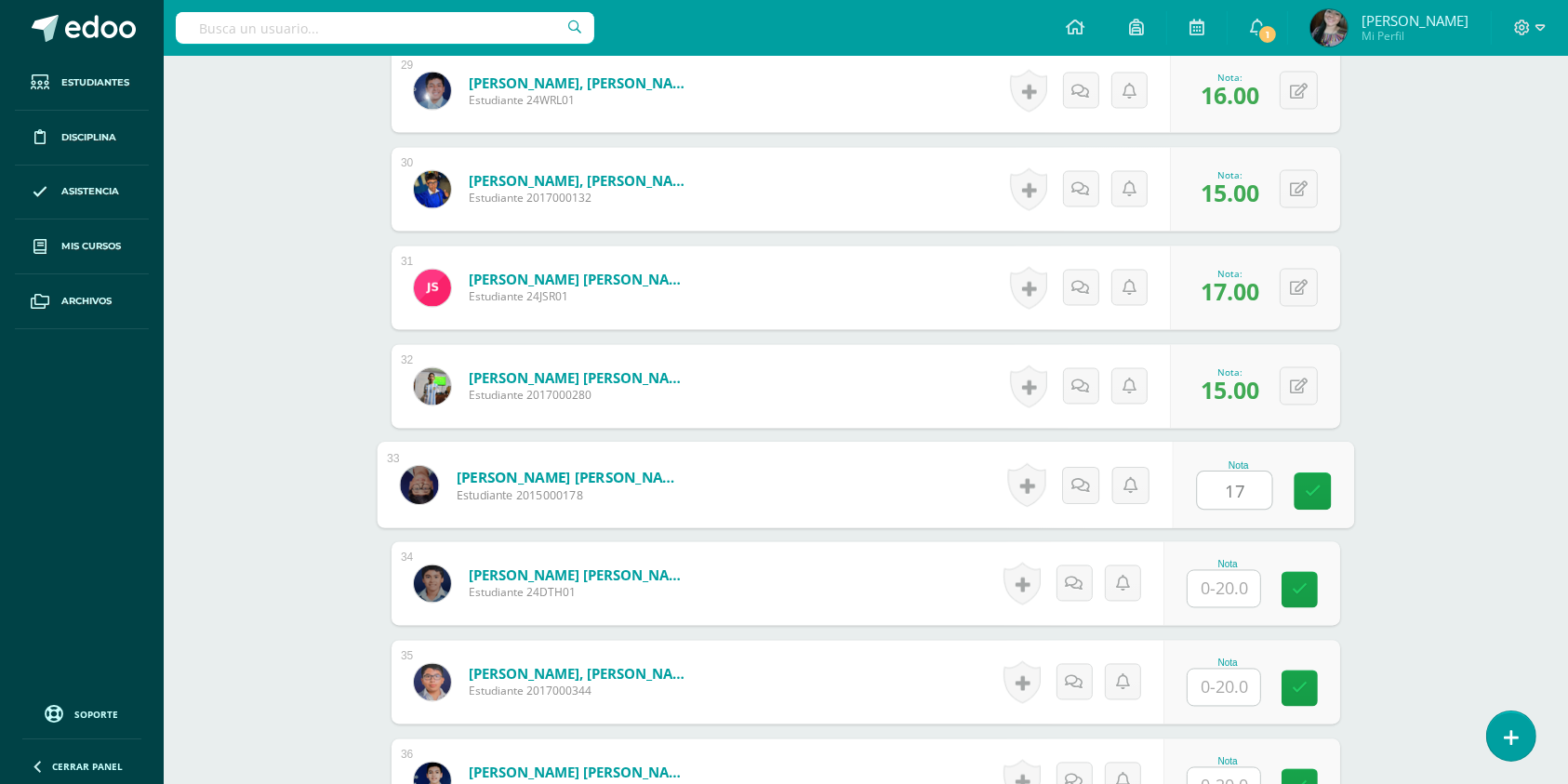
type input "17"
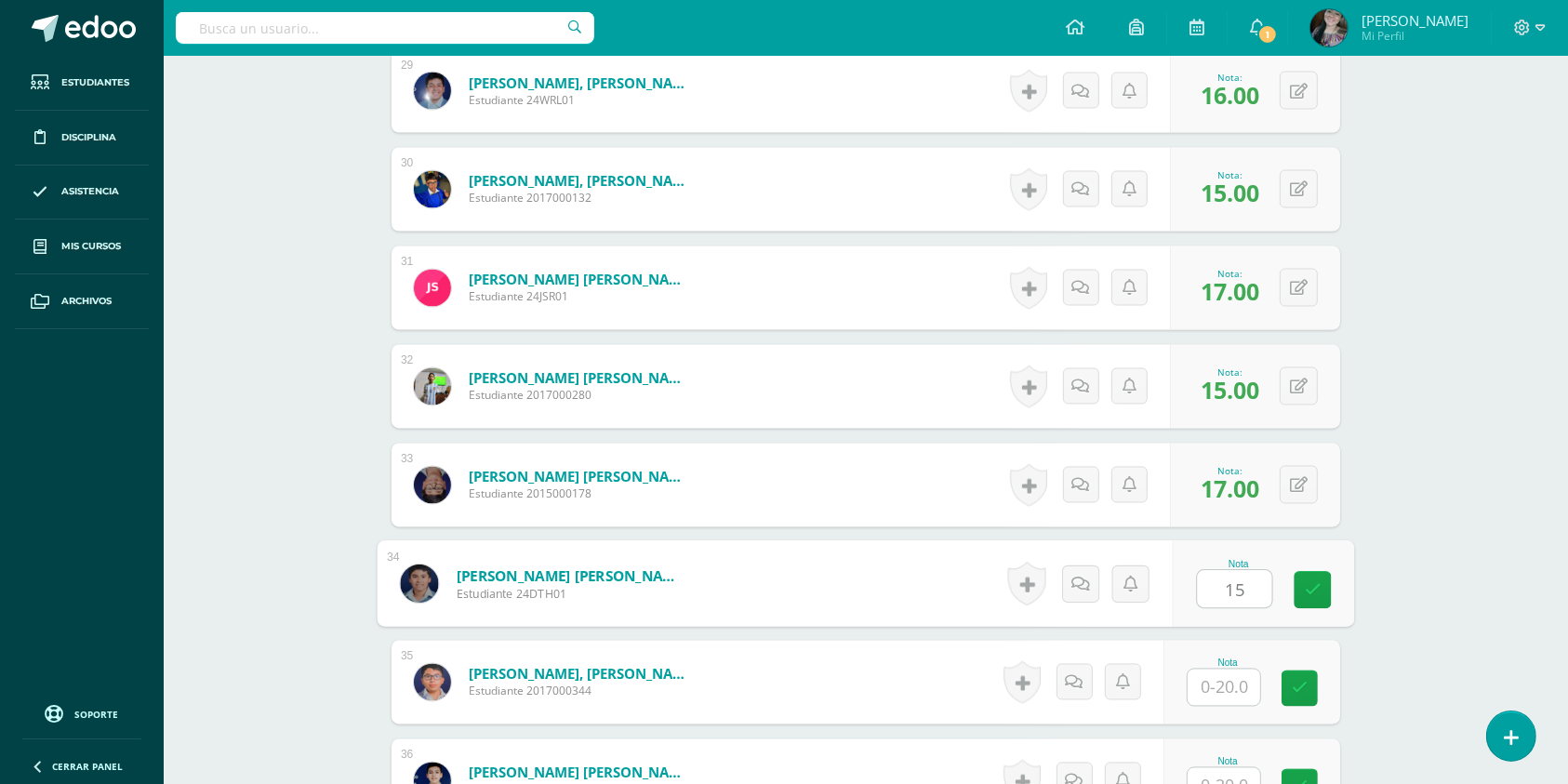
type input "15"
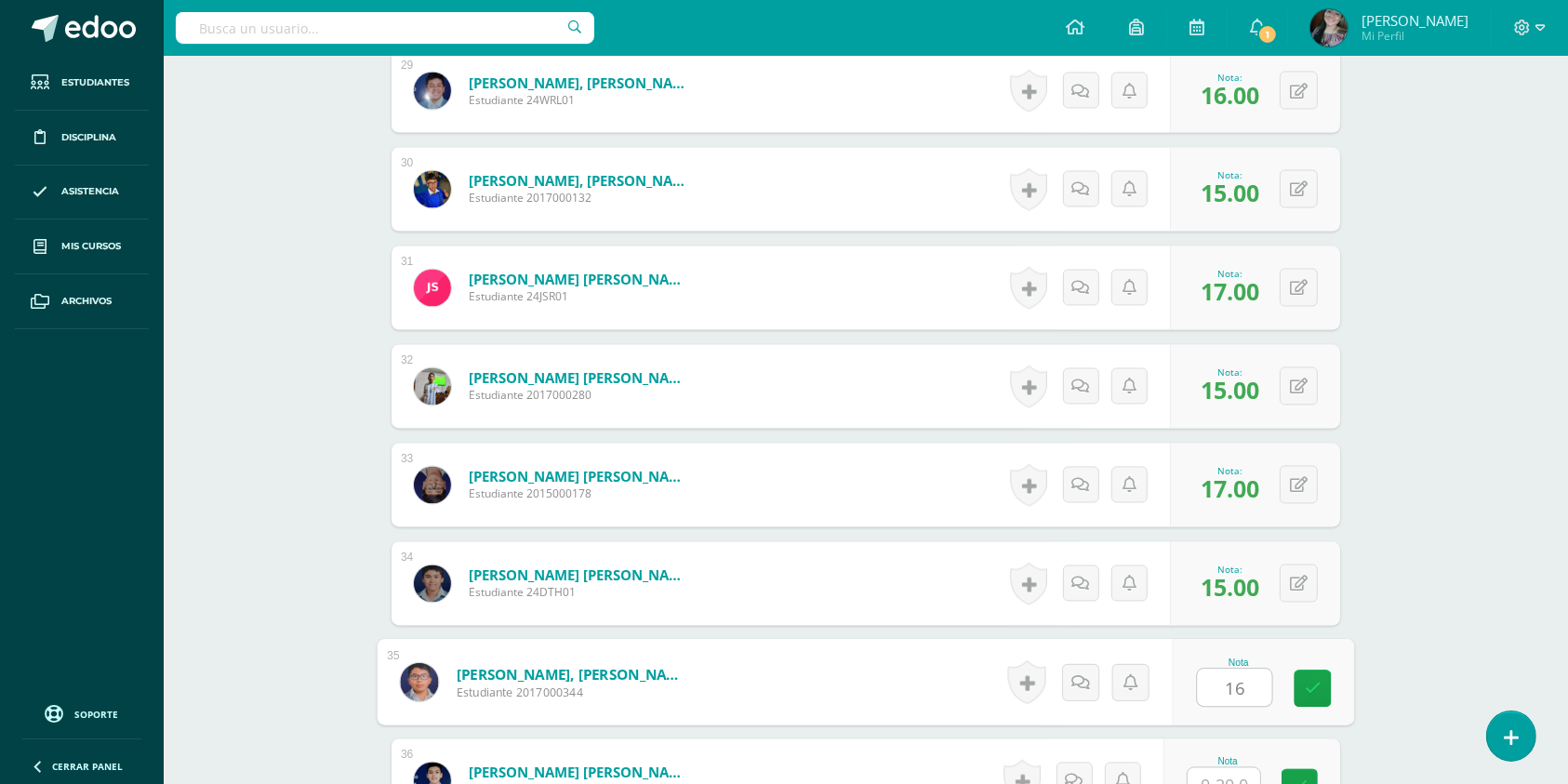
type input "16"
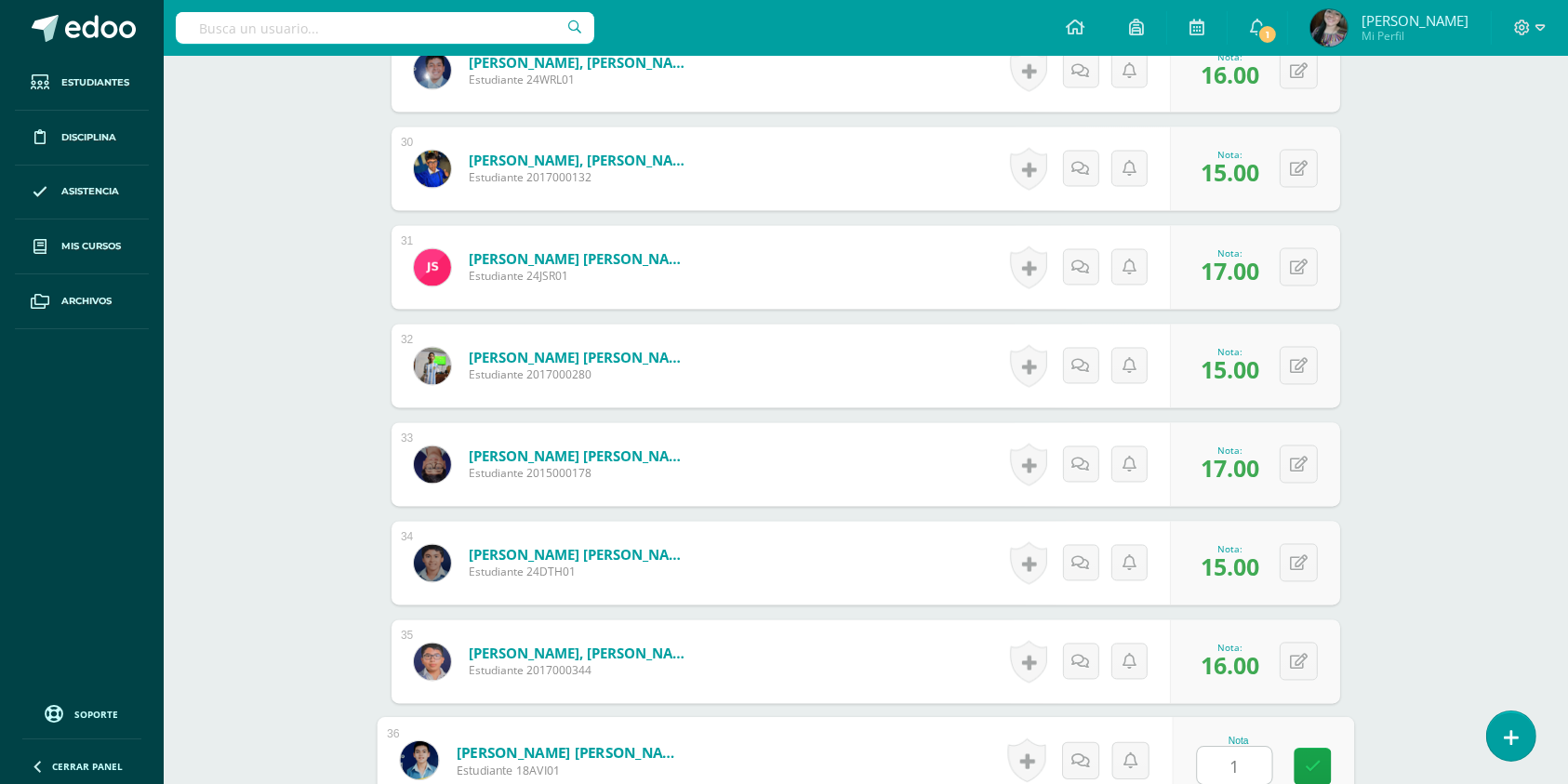
type input "17"
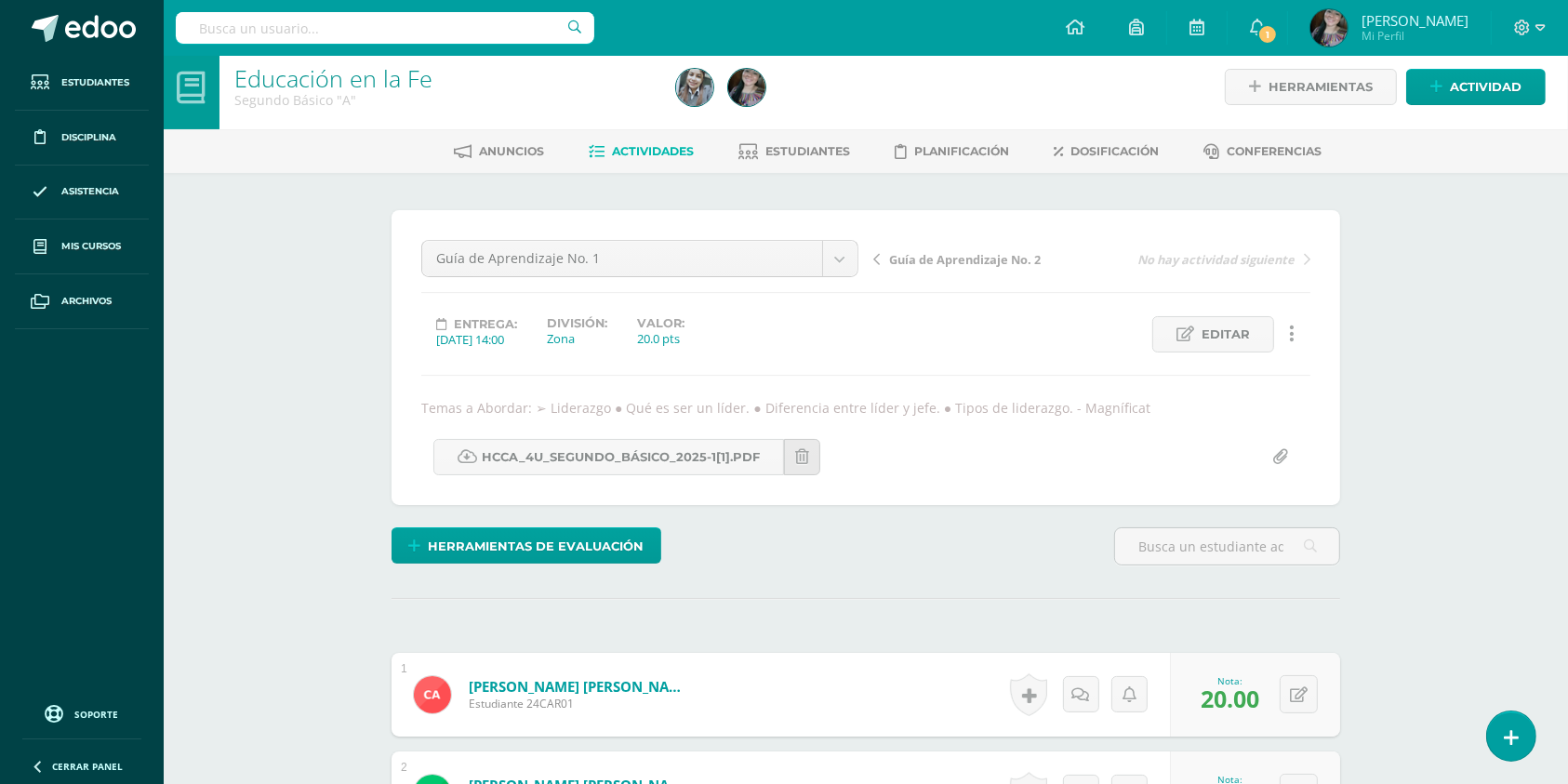
scroll to position [0, 0]
